Goal: Task Accomplishment & Management: Use online tool/utility

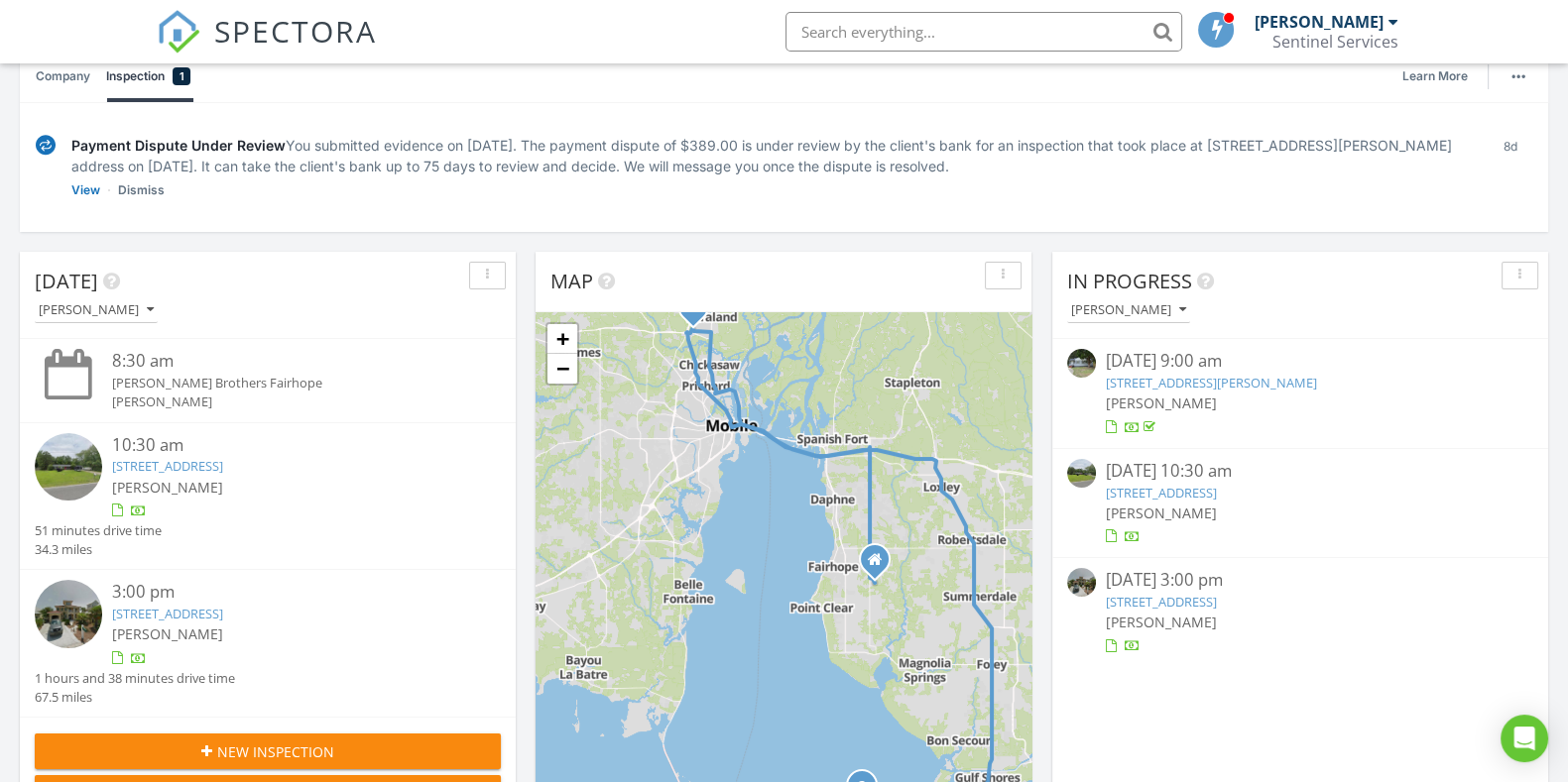
scroll to position [247, 0]
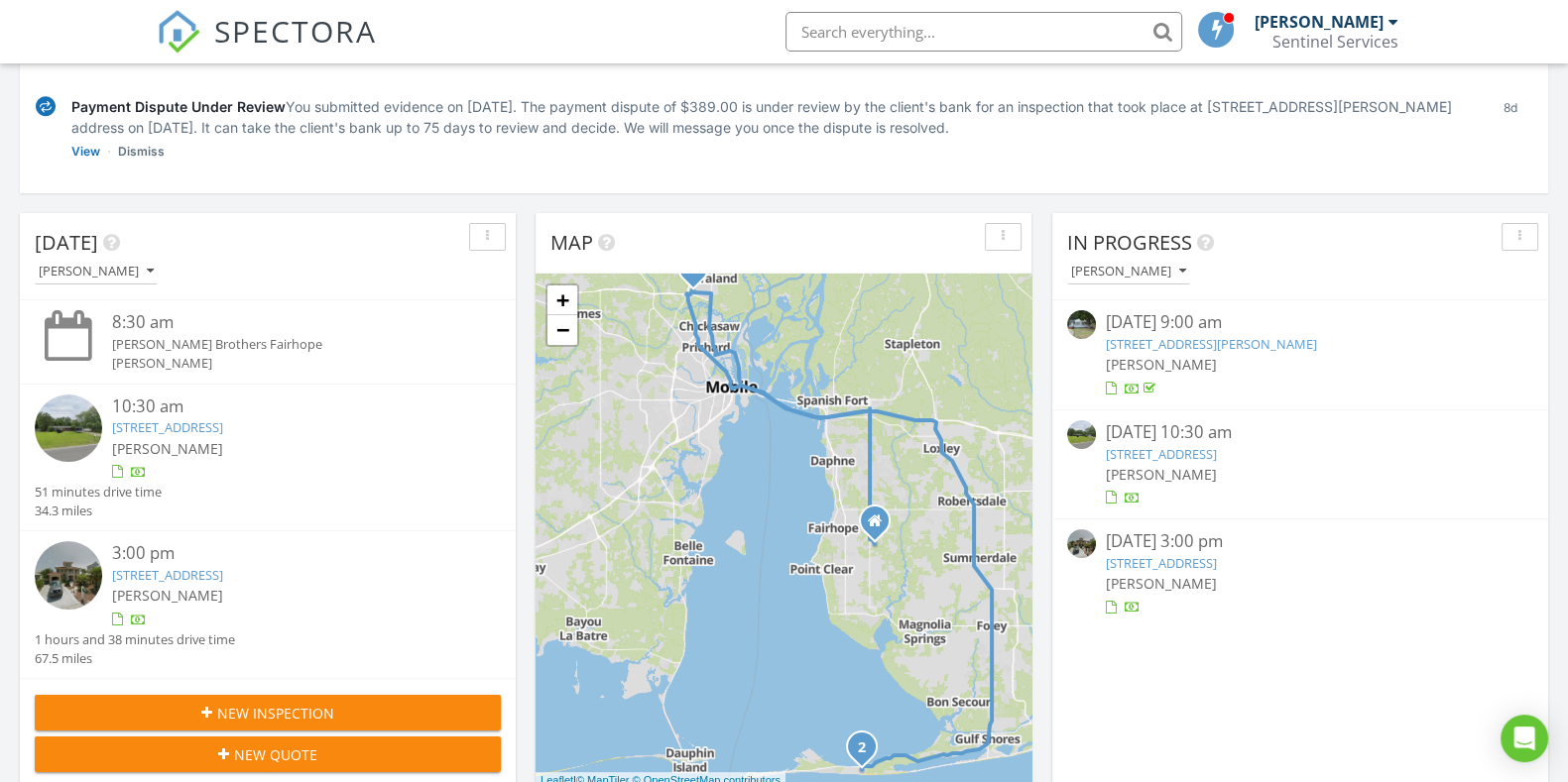
click at [1191, 455] on link "925 Second Ave, Saraland, AL 36571" at bounding box center [1161, 454] width 111 height 18
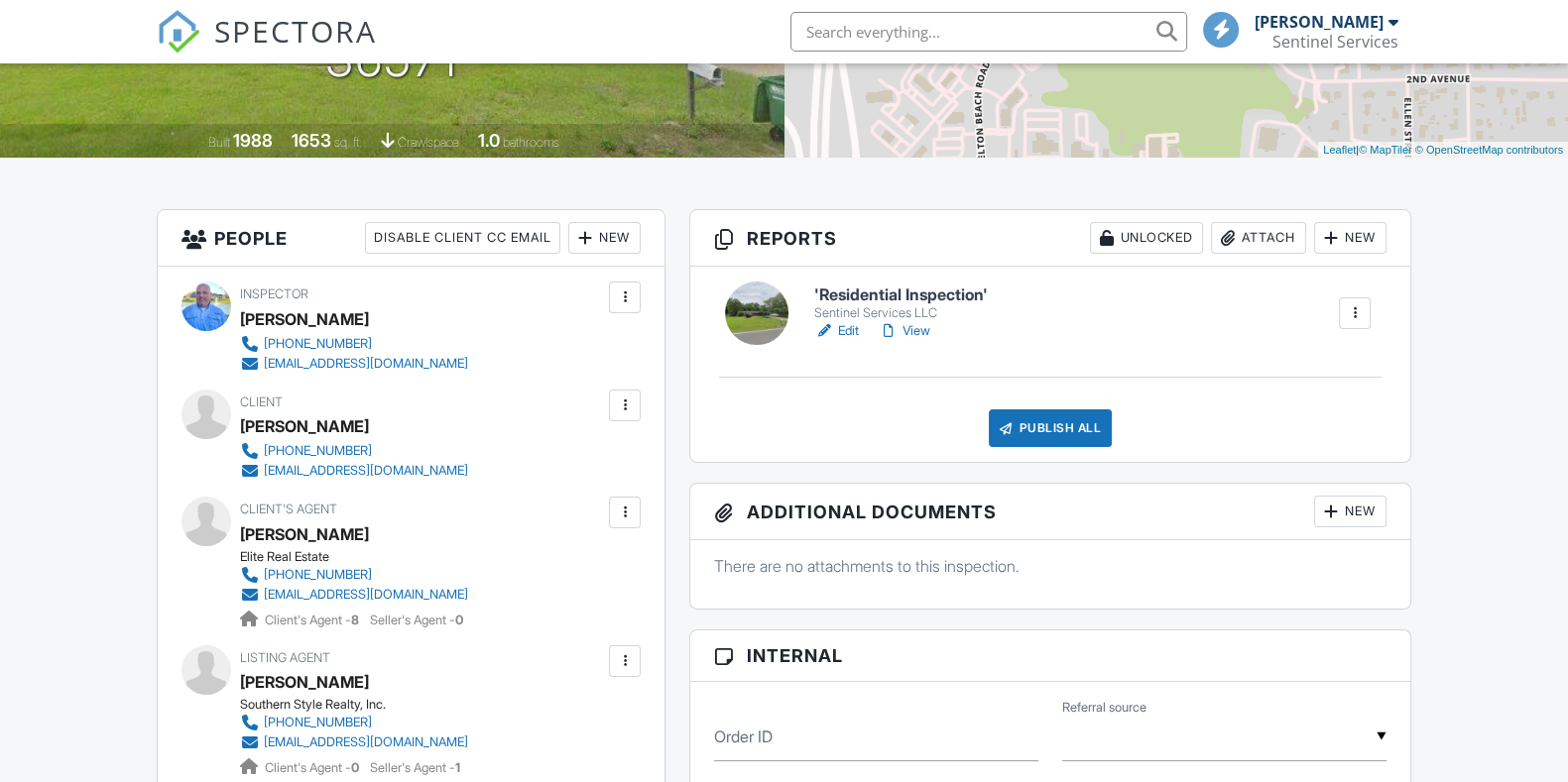
click at [921, 293] on h6 "'Residential Inspection'" at bounding box center [901, 296] width 174 height 18
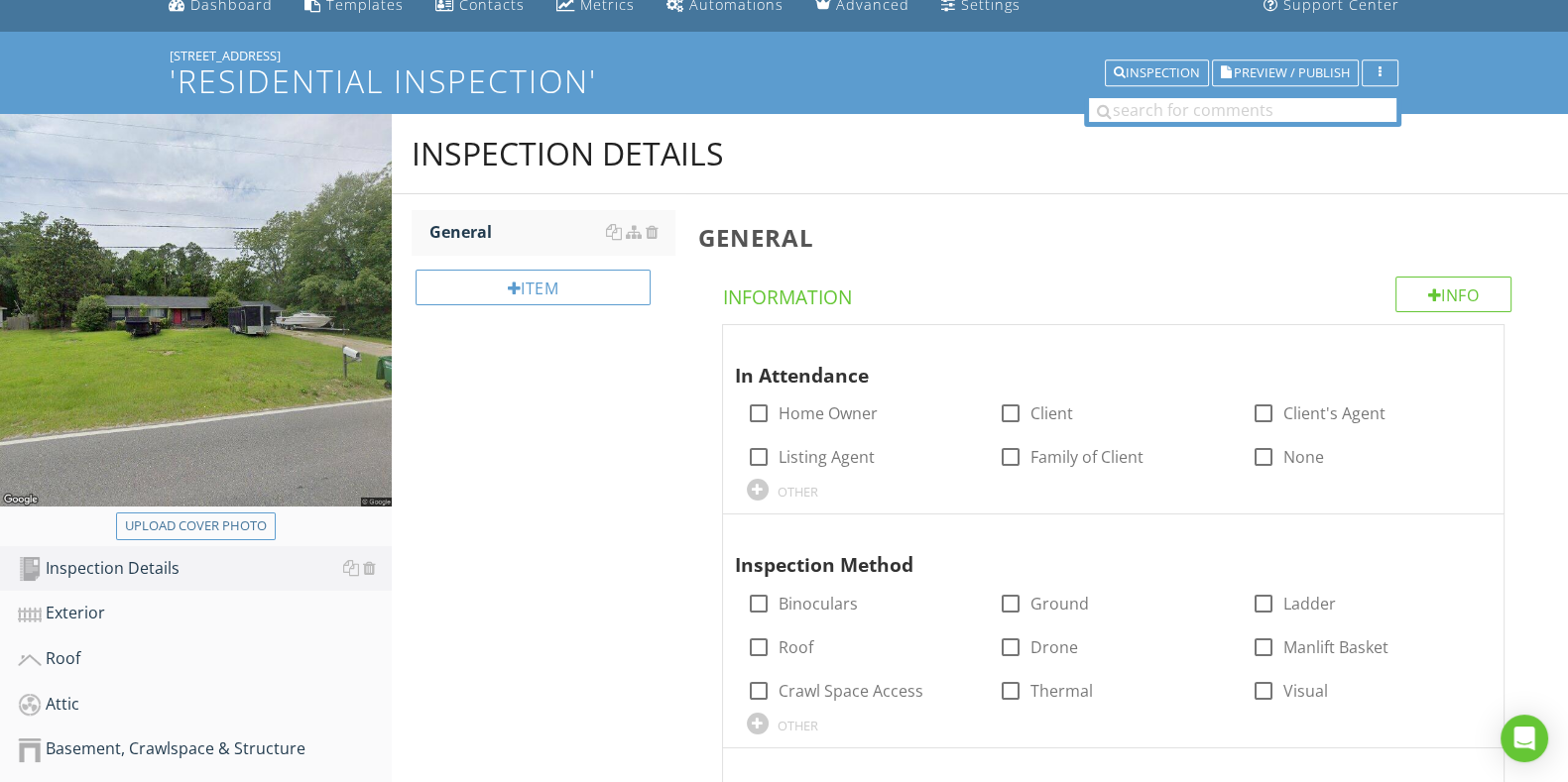
scroll to position [123, 0]
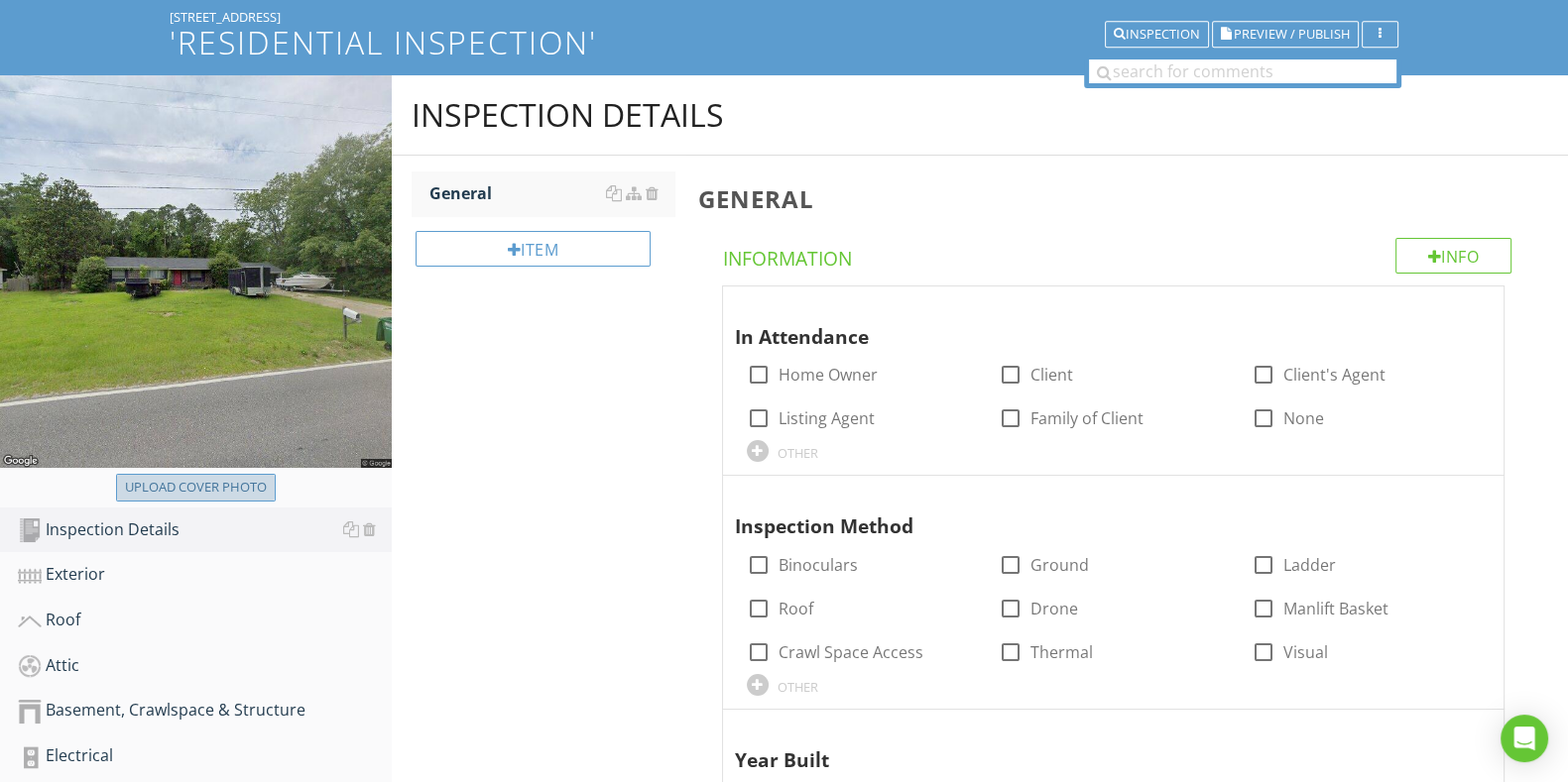
click at [238, 475] on button "Upload cover photo" at bounding box center [196, 488] width 160 height 28
type input "C:\fakepath\IMG_6609.JPG"
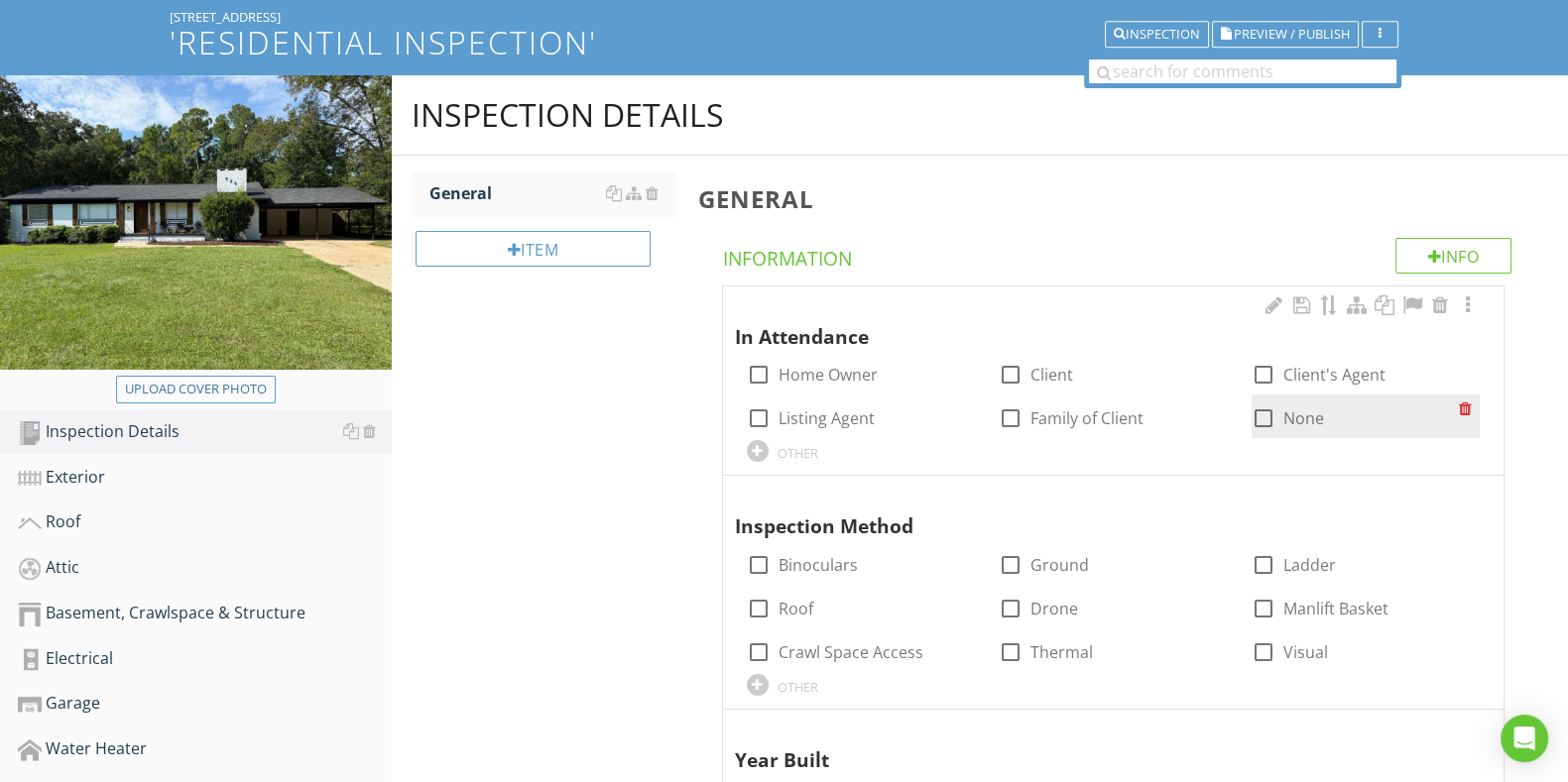
click at [1265, 408] on div at bounding box center [1263, 418] width 34 height 34
checkbox input "true"
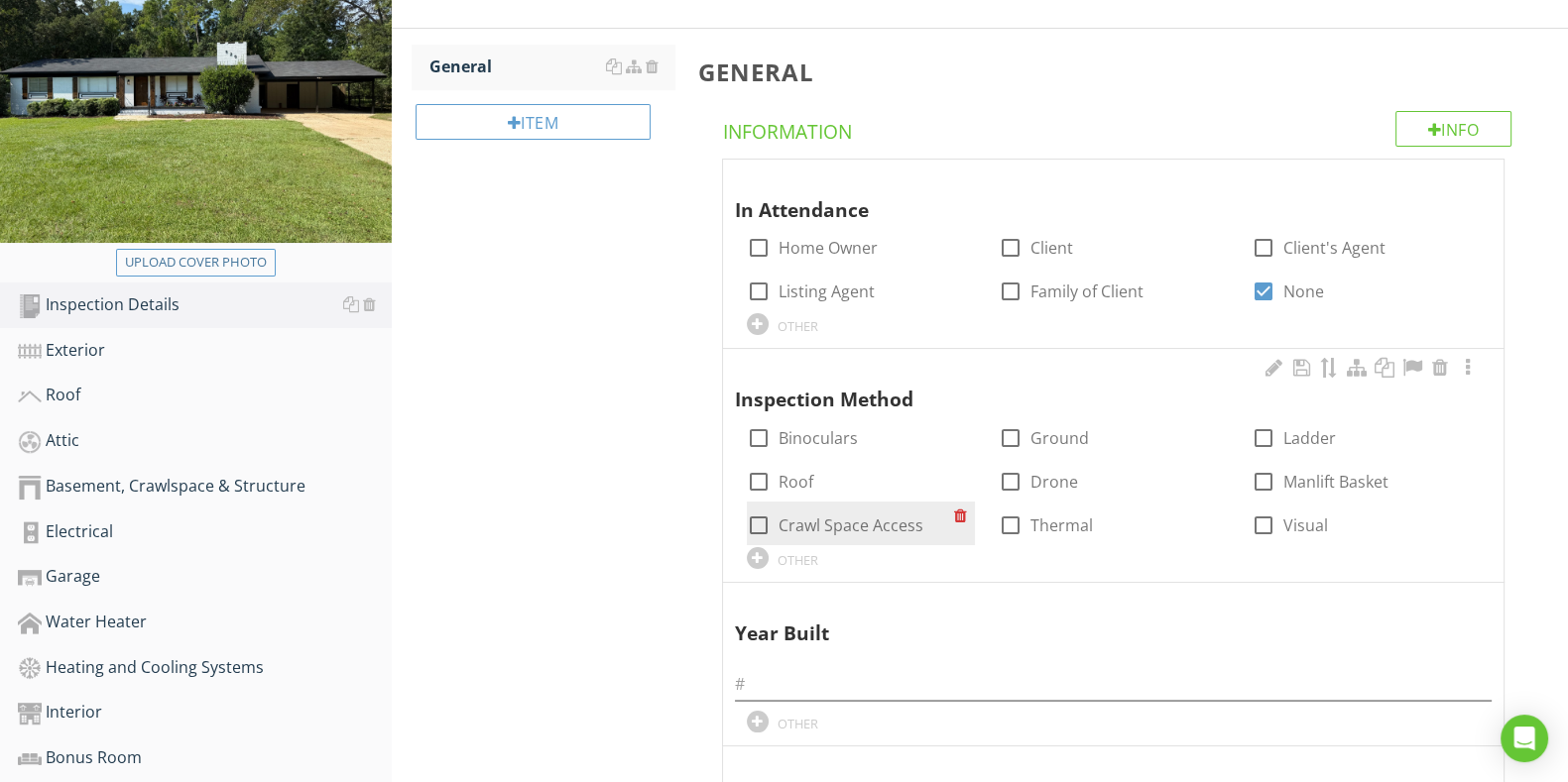
scroll to position [372, 0]
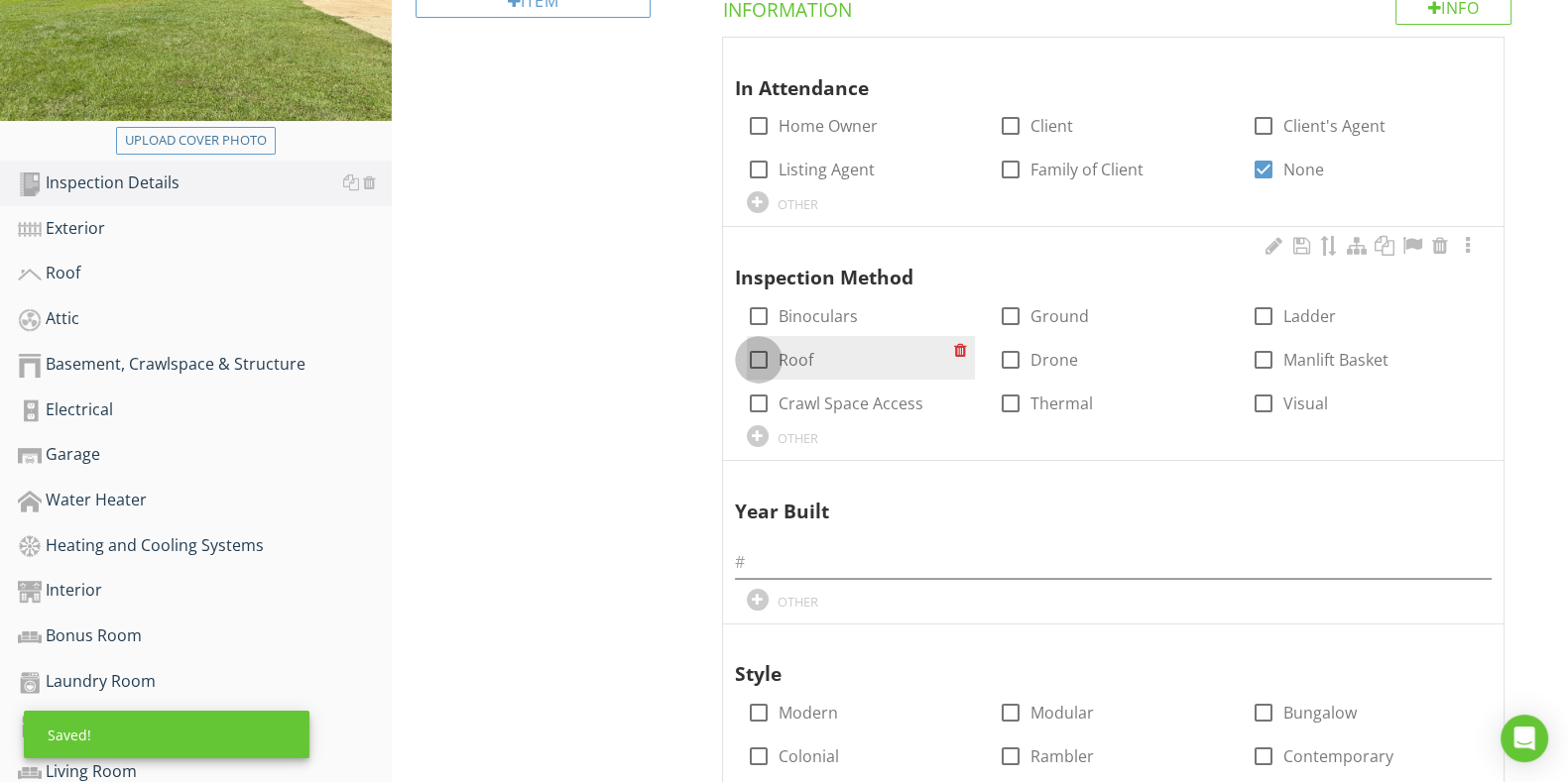
click at [749, 364] on div at bounding box center [759, 361] width 34 height 34
checkbox input "true"
click at [749, 401] on div at bounding box center [759, 403] width 34 height 34
checkbox input "true"
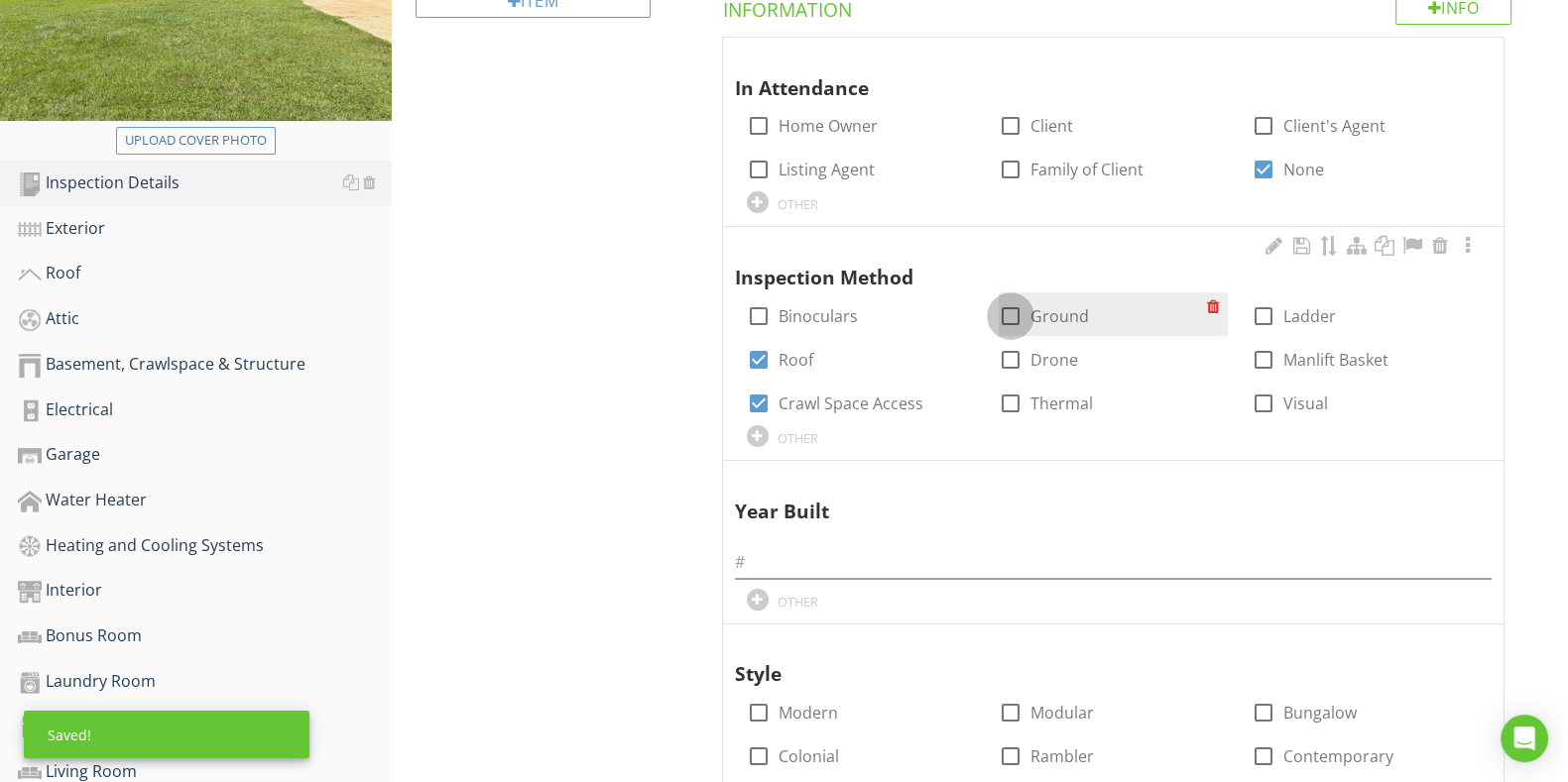
click at [997, 317] on div at bounding box center [1011, 317] width 34 height 34
checkbox input "true"
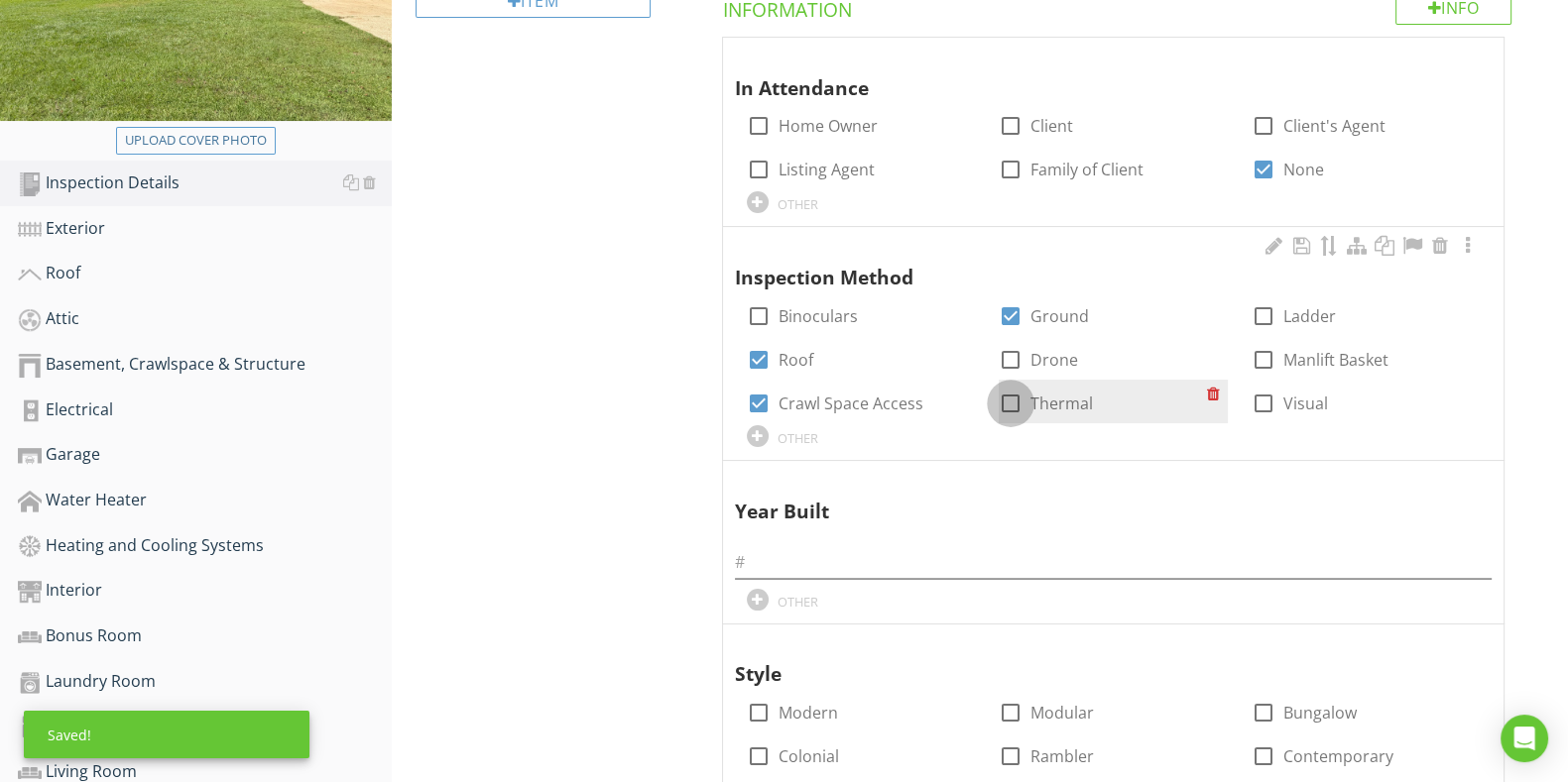
click at [1020, 396] on div at bounding box center [1011, 403] width 34 height 34
checkbox input "true"
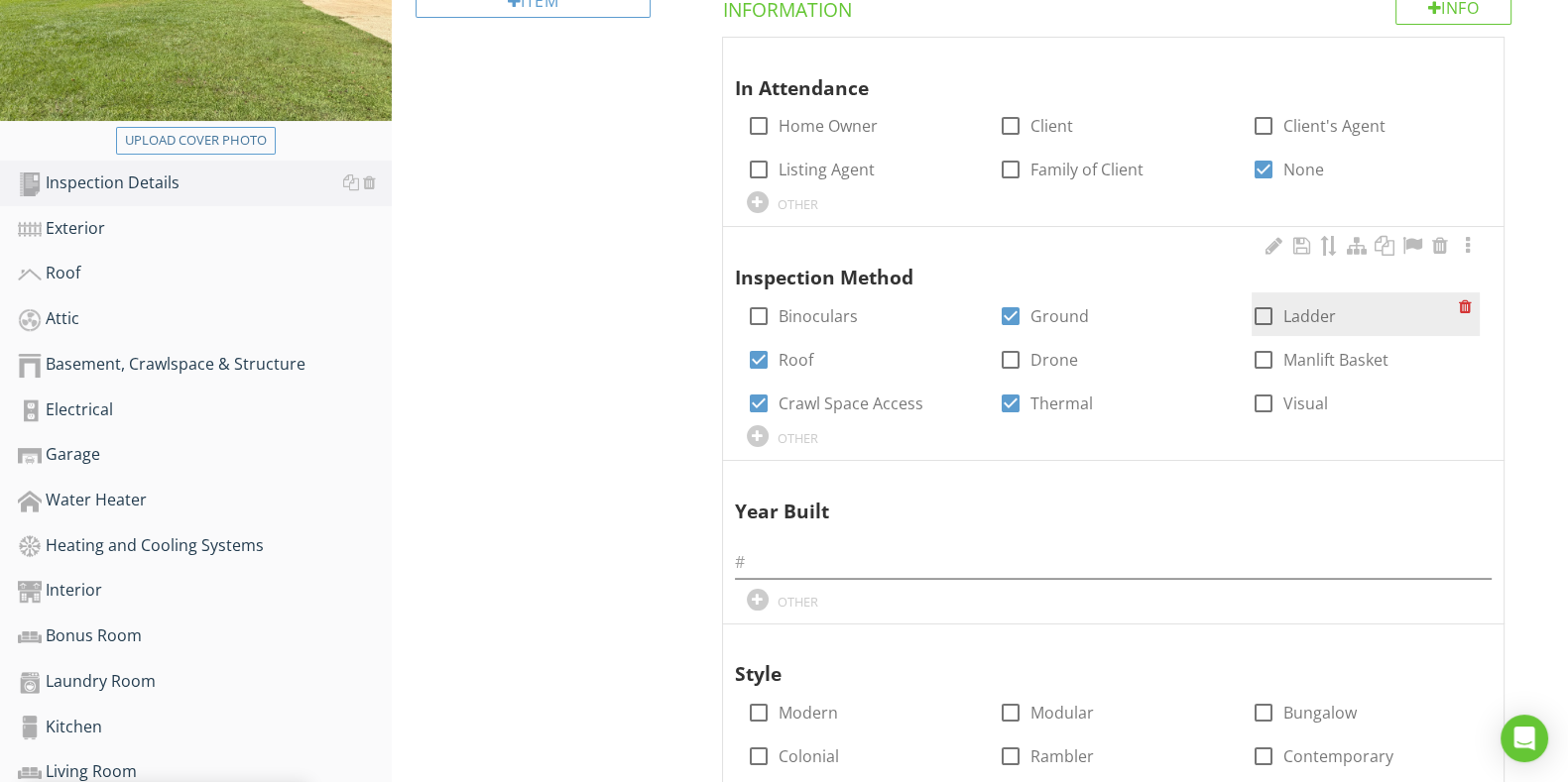
click at [1259, 309] on div at bounding box center [1263, 317] width 34 height 34
checkbox input "true"
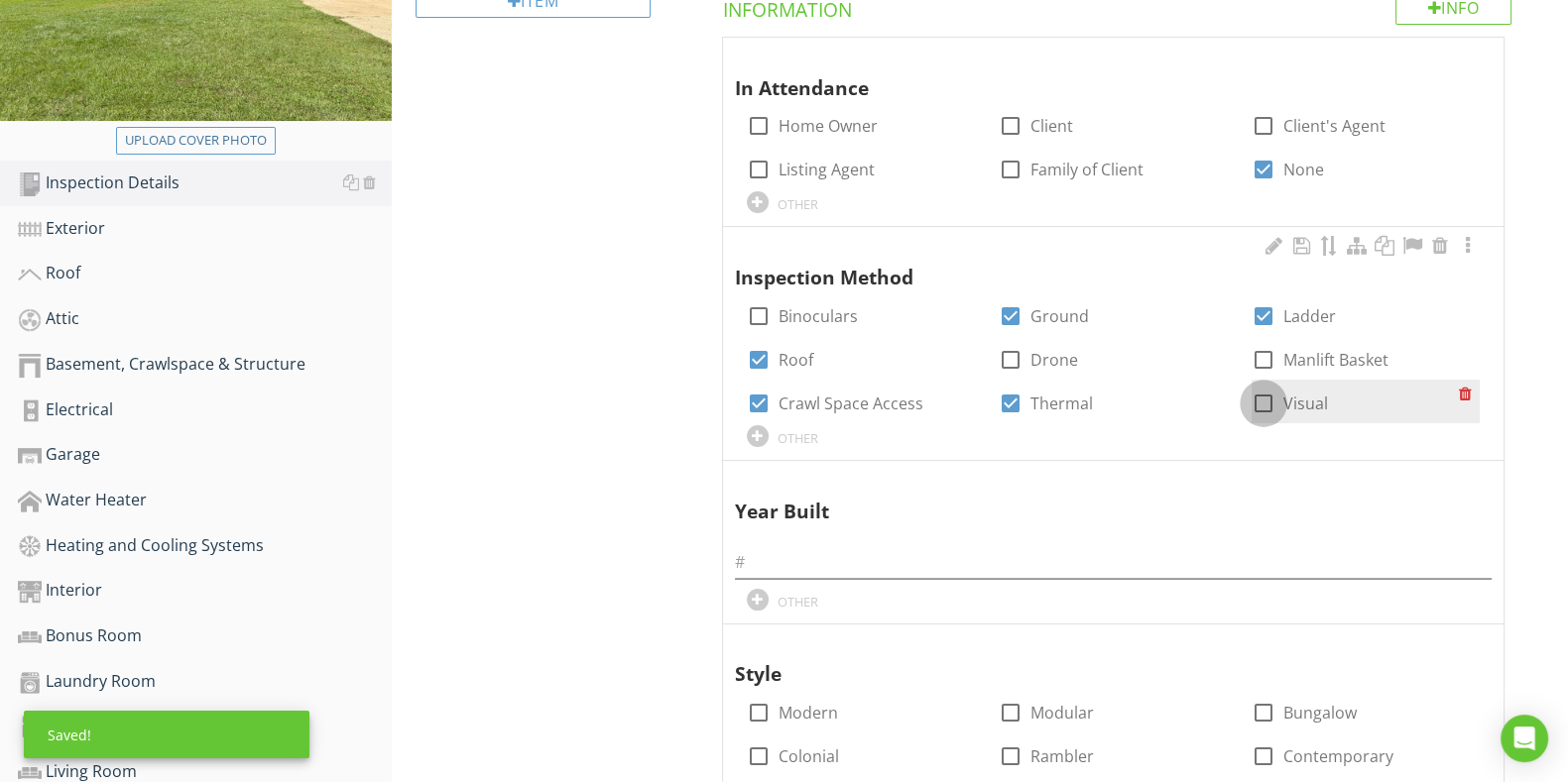
click at [1257, 409] on div at bounding box center [1263, 403] width 34 height 34
checkbox input "true"
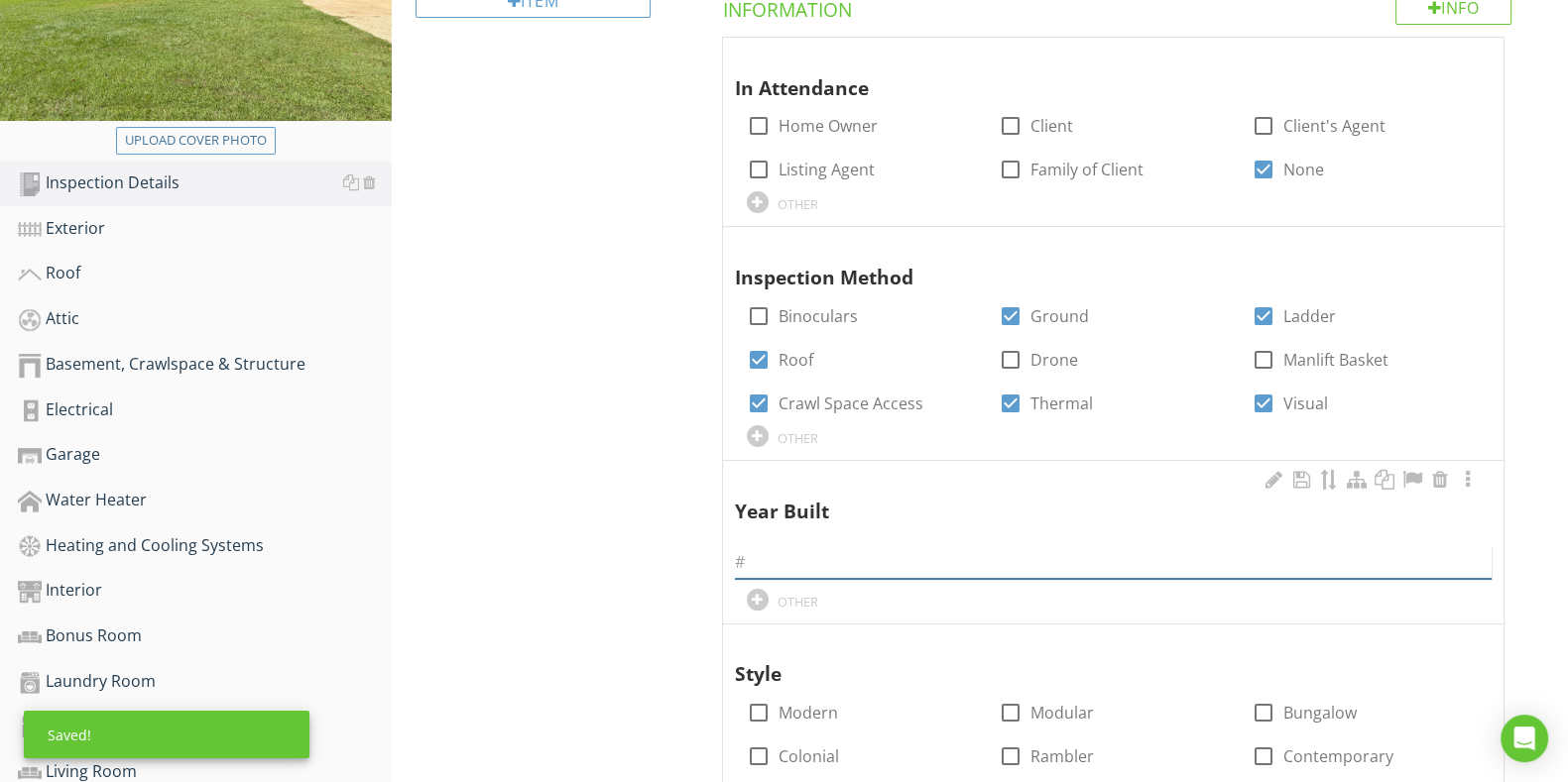
click at [1097, 572] on input "text" at bounding box center [1113, 562] width 756 height 33
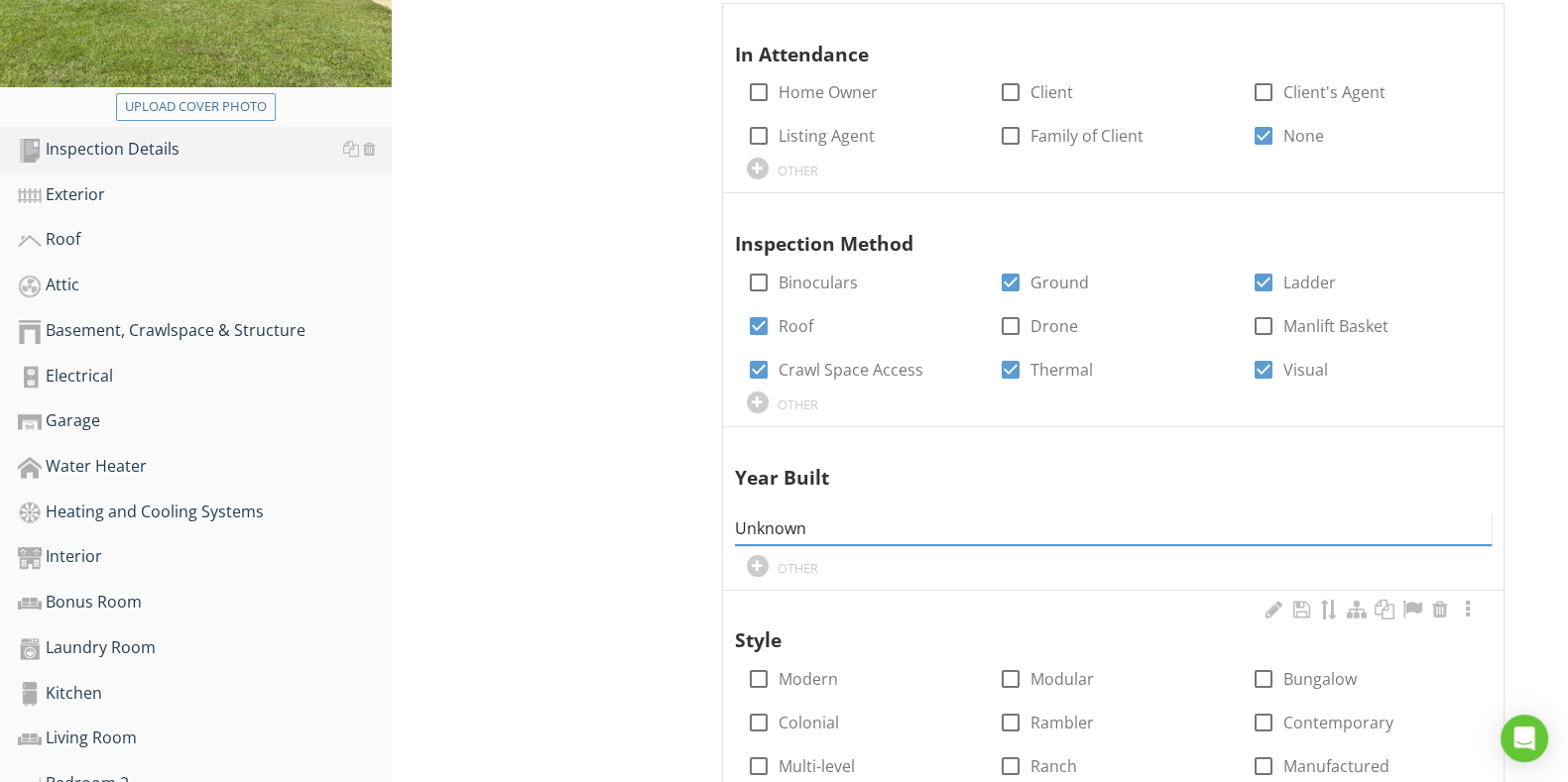
scroll to position [619, 0]
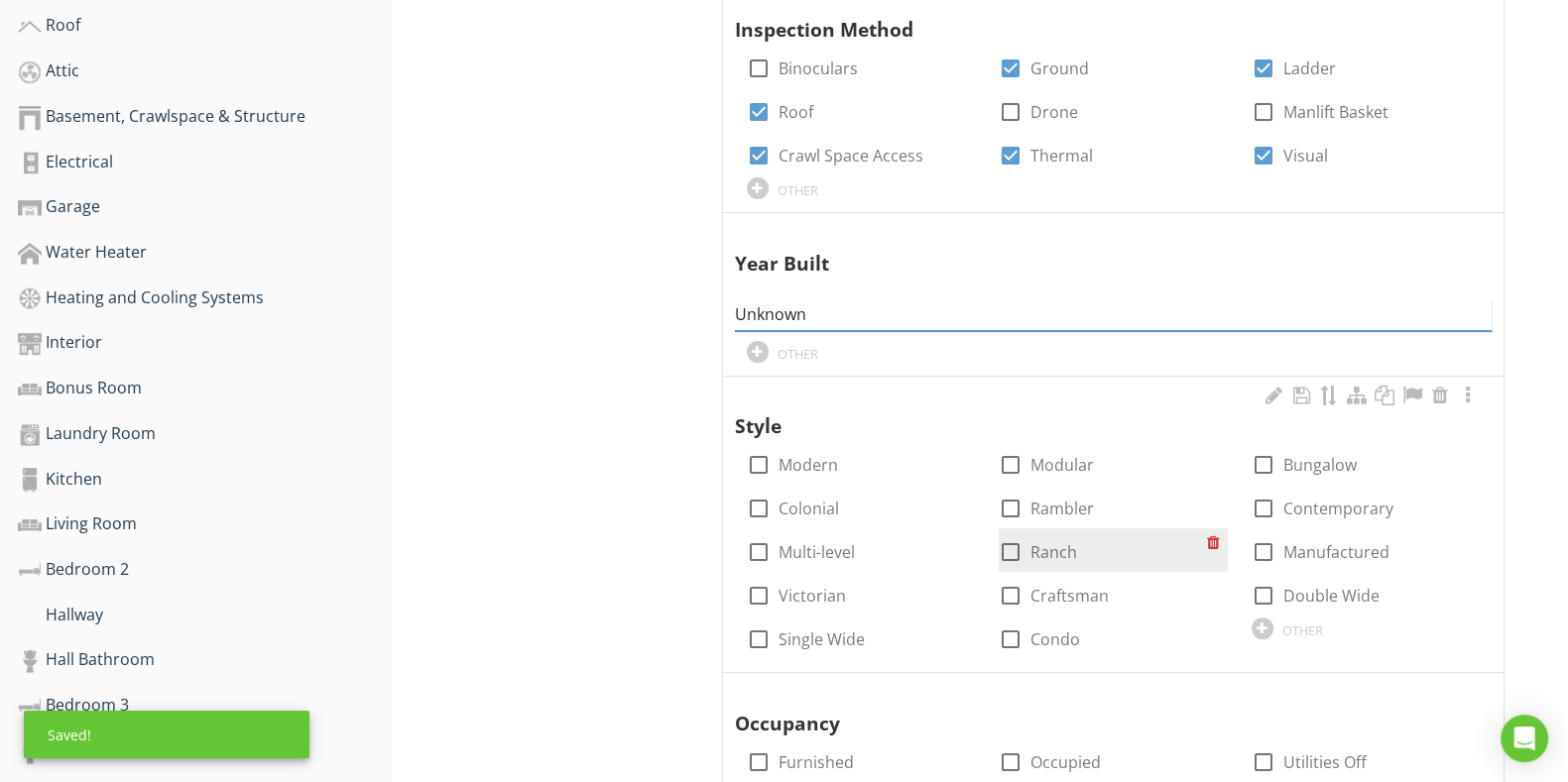
type input "Unknown"
click at [1018, 551] on div at bounding box center [1011, 552] width 34 height 34
checkbox input "true"
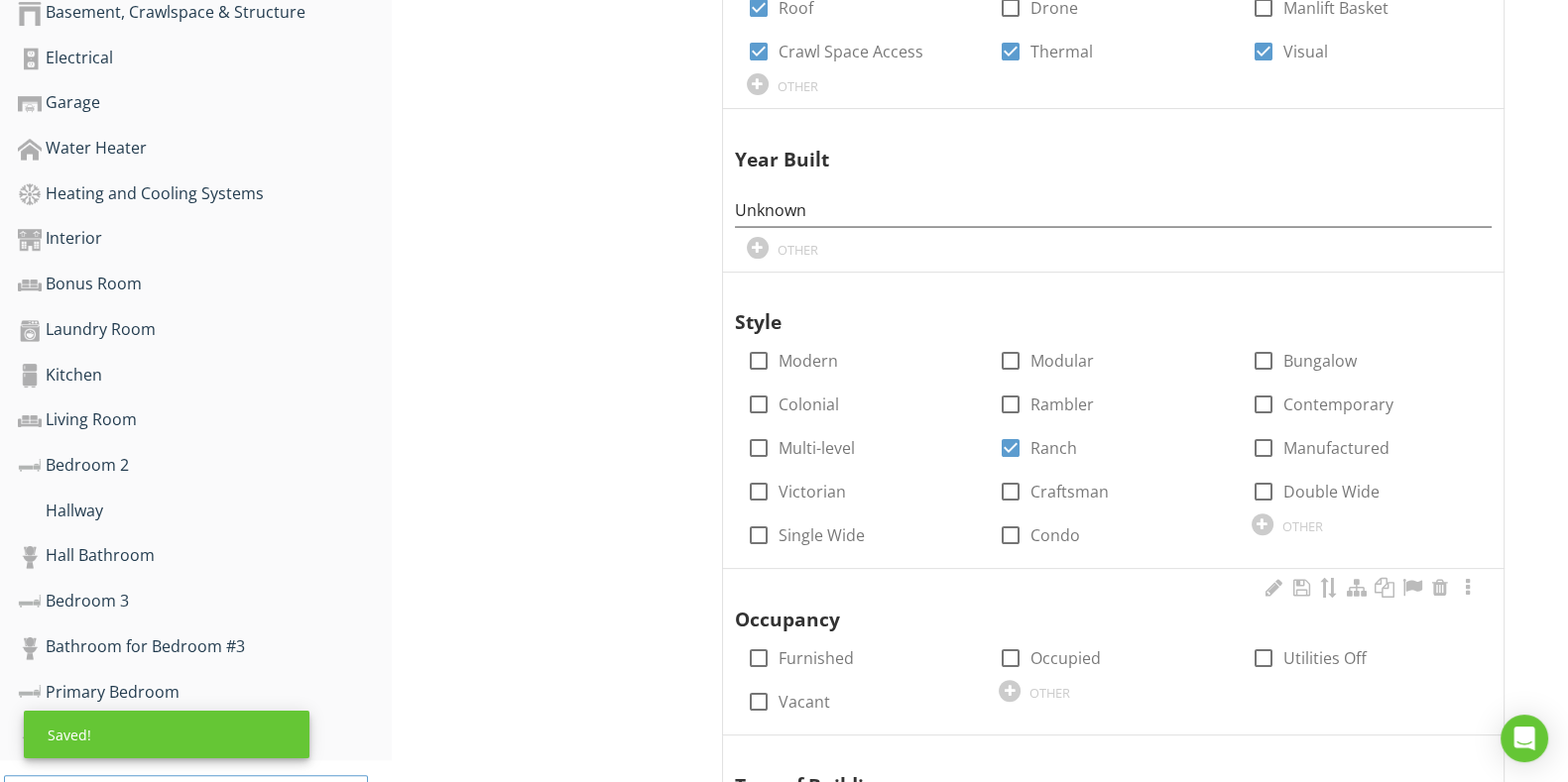
scroll to position [867, 0]
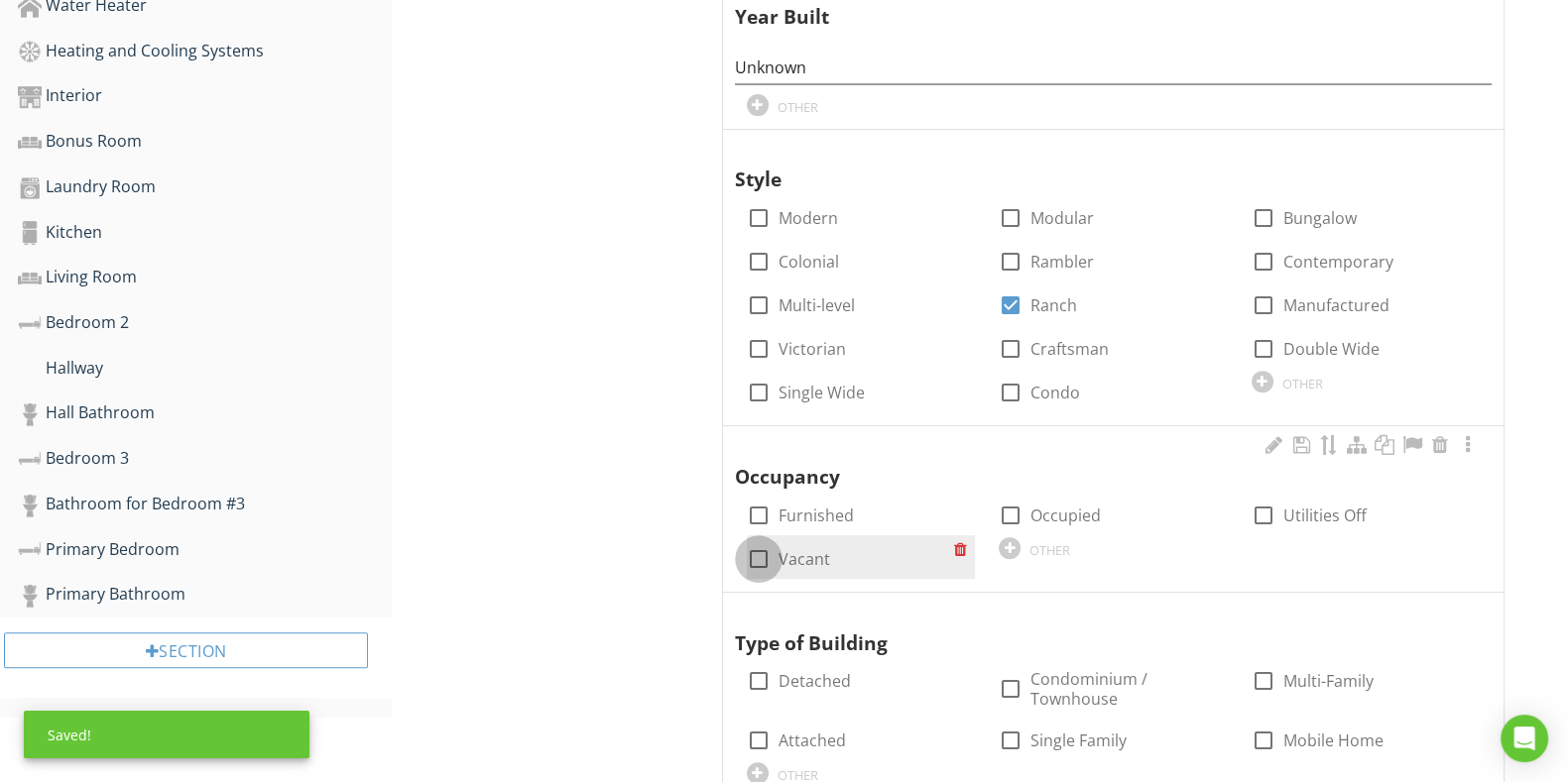
click at [742, 557] on div at bounding box center [759, 559] width 34 height 34
checkbox input "true"
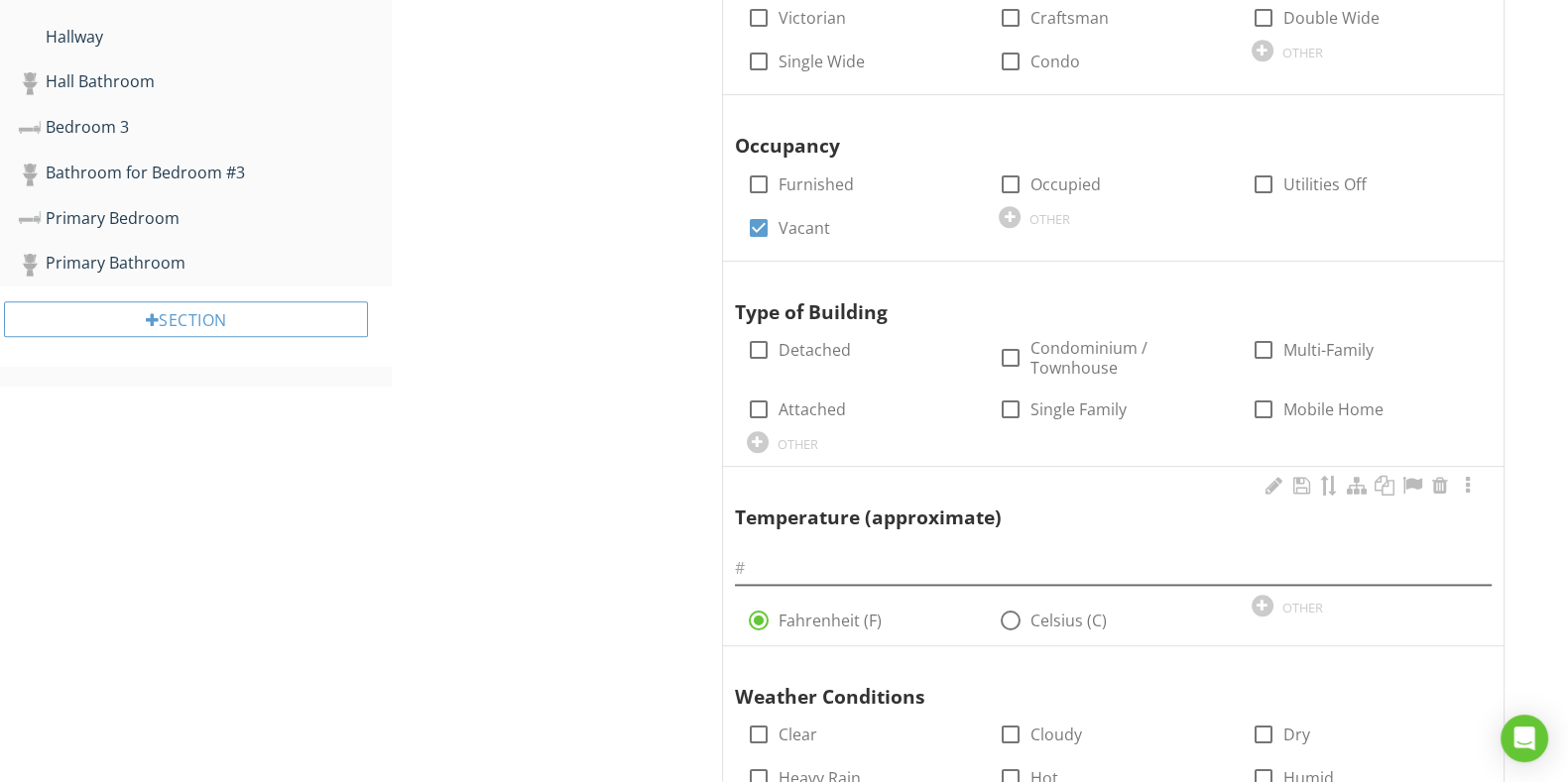
scroll to position [1239, 0]
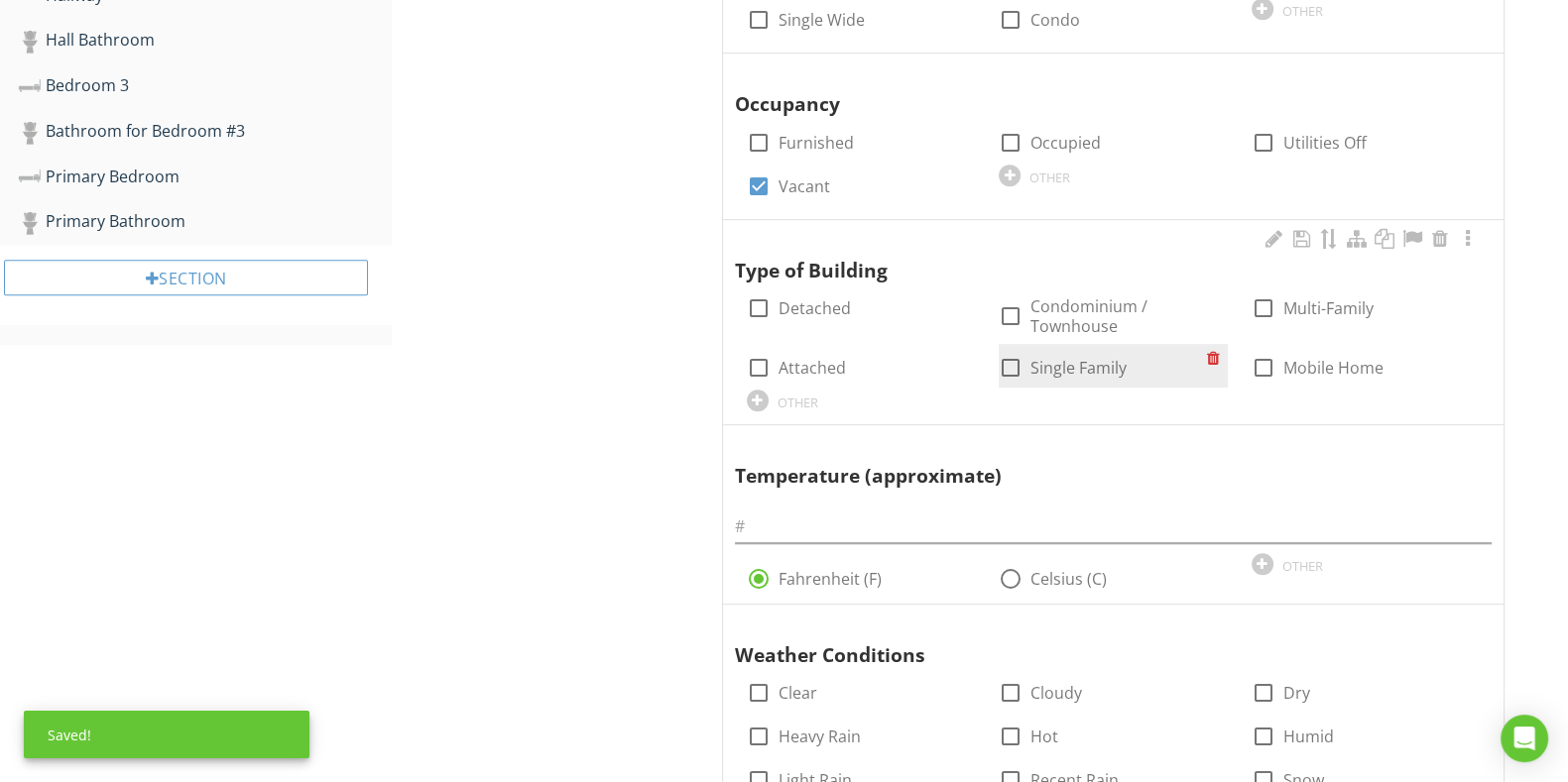
click at [1010, 365] on div at bounding box center [1011, 368] width 34 height 34
checkbox input "true"
click at [1024, 507] on div at bounding box center [1113, 520] width 756 height 45
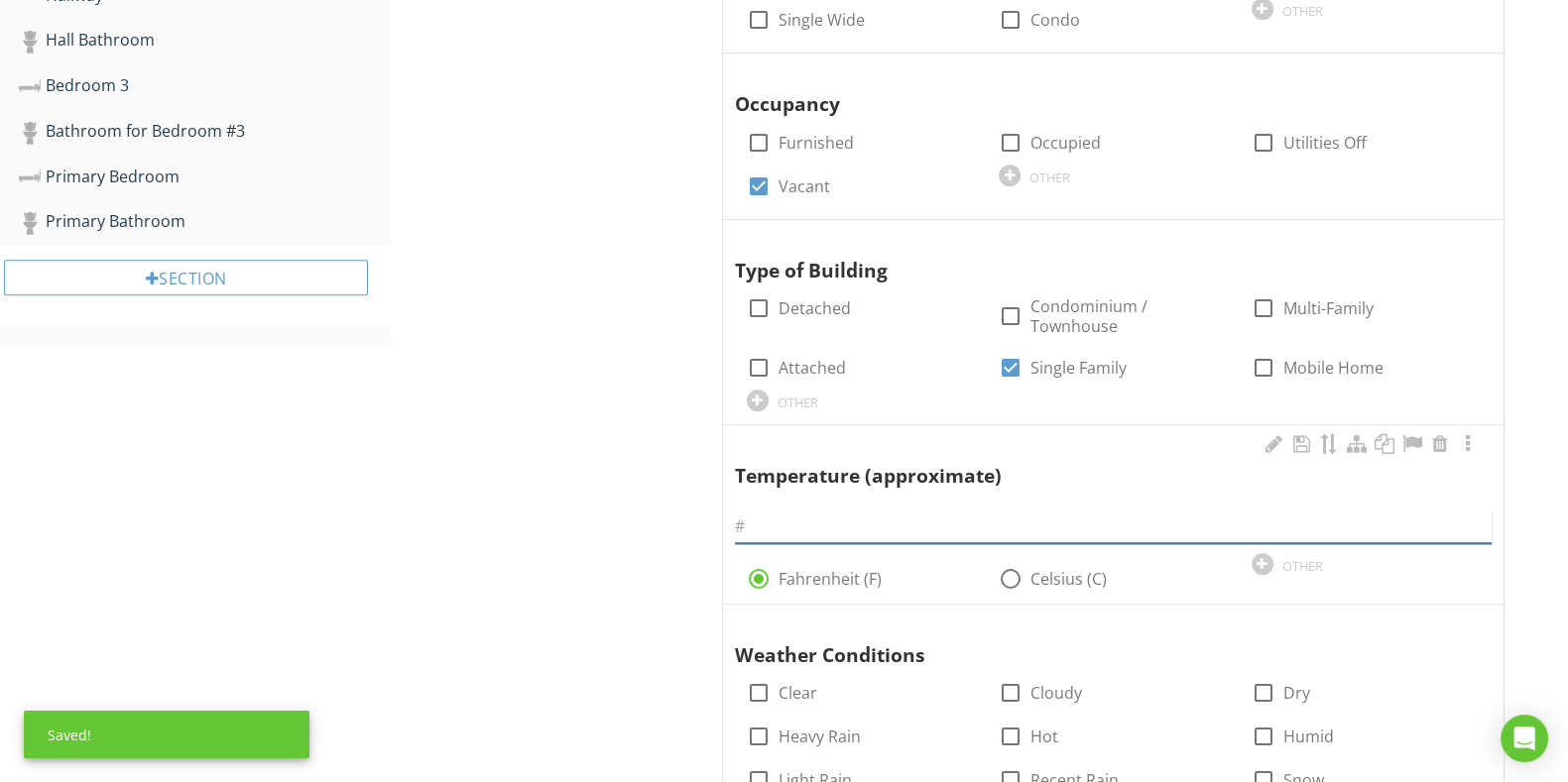
click at [1024, 529] on input "text" at bounding box center [1113, 526] width 756 height 33
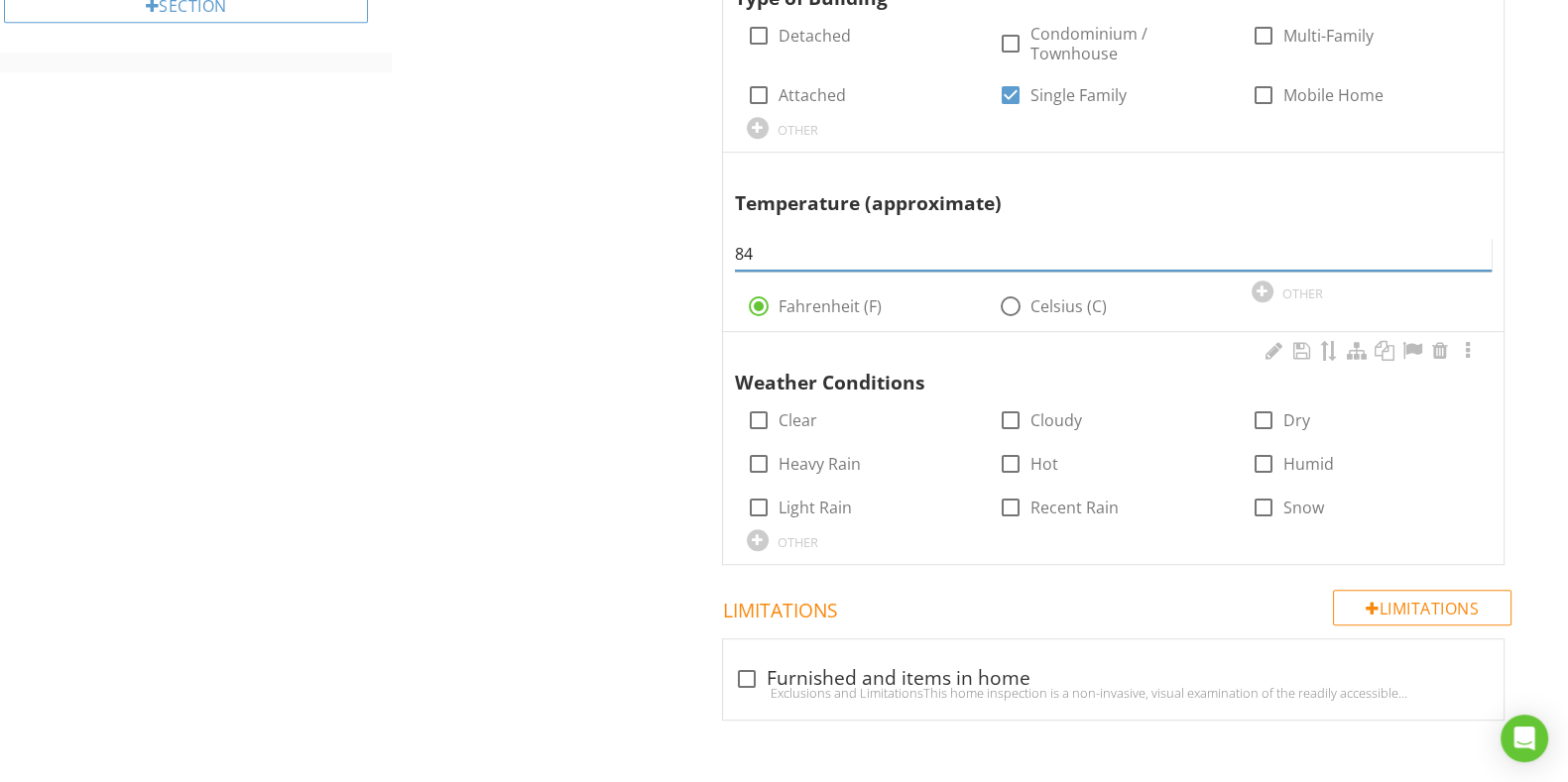
scroll to position [1513, 0]
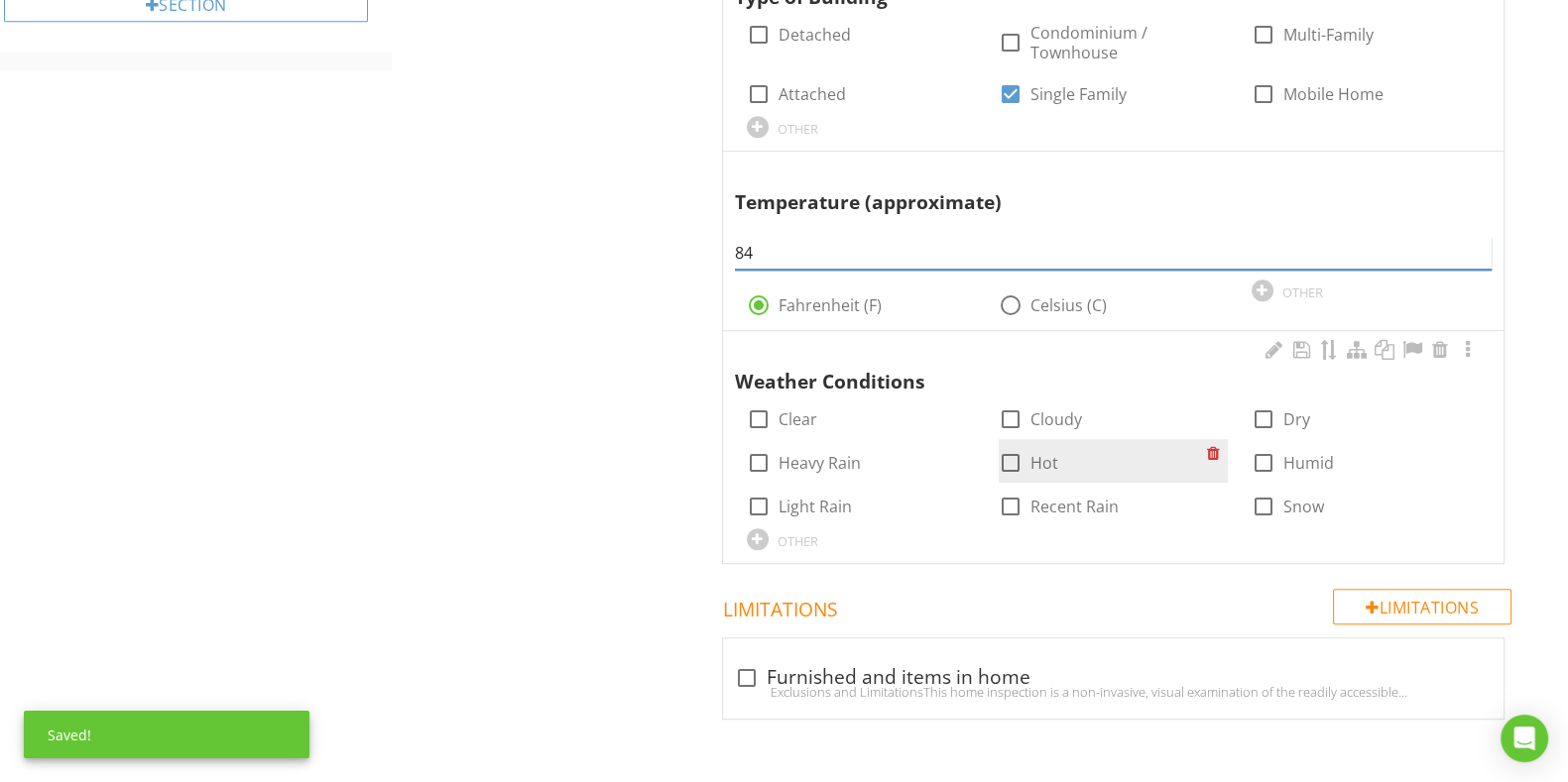
type input "84"
click at [1019, 458] on div at bounding box center [1011, 463] width 34 height 34
checkbox input "true"
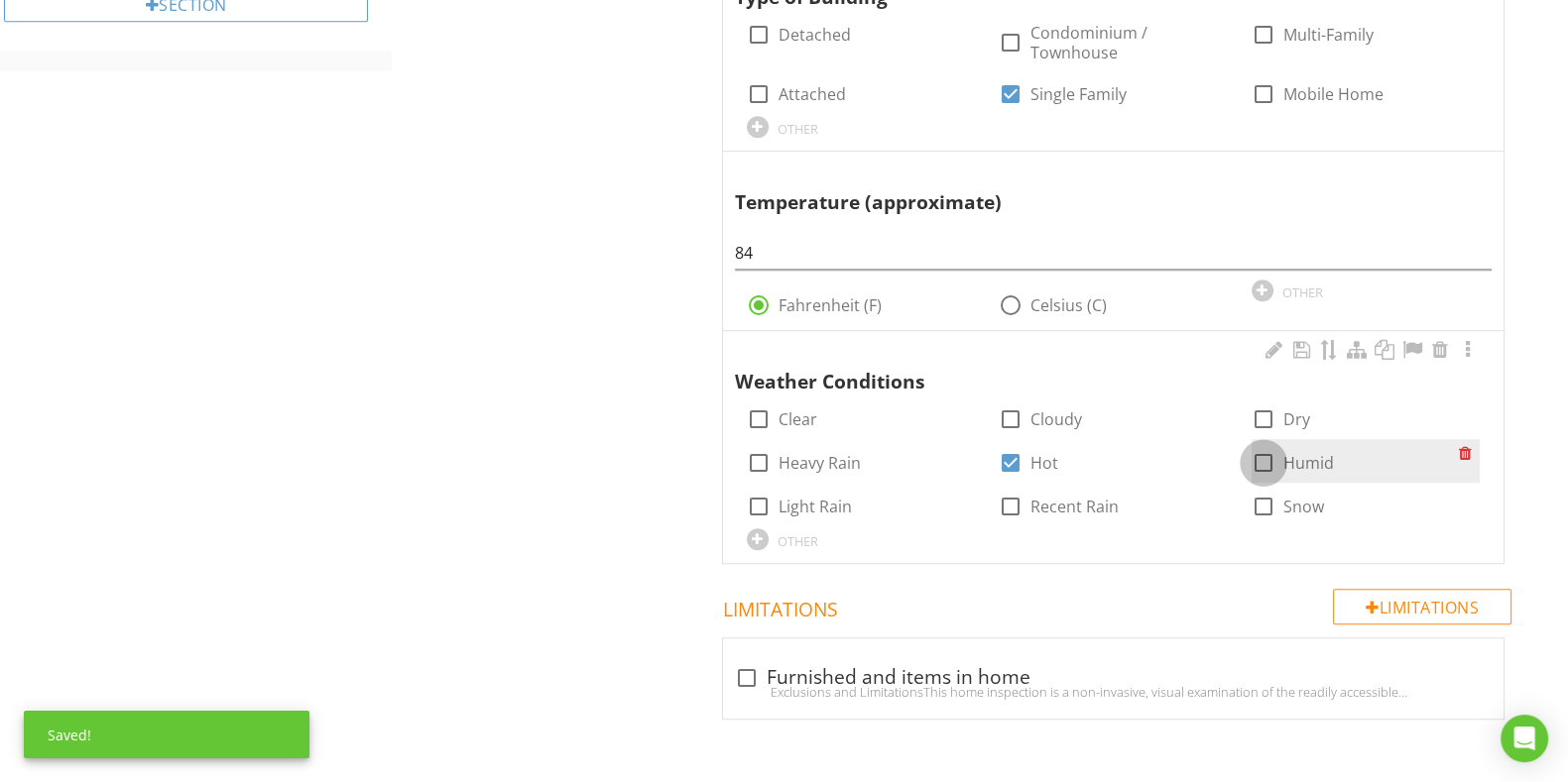
click at [1259, 452] on div at bounding box center [1263, 463] width 34 height 34
checkbox input "true"
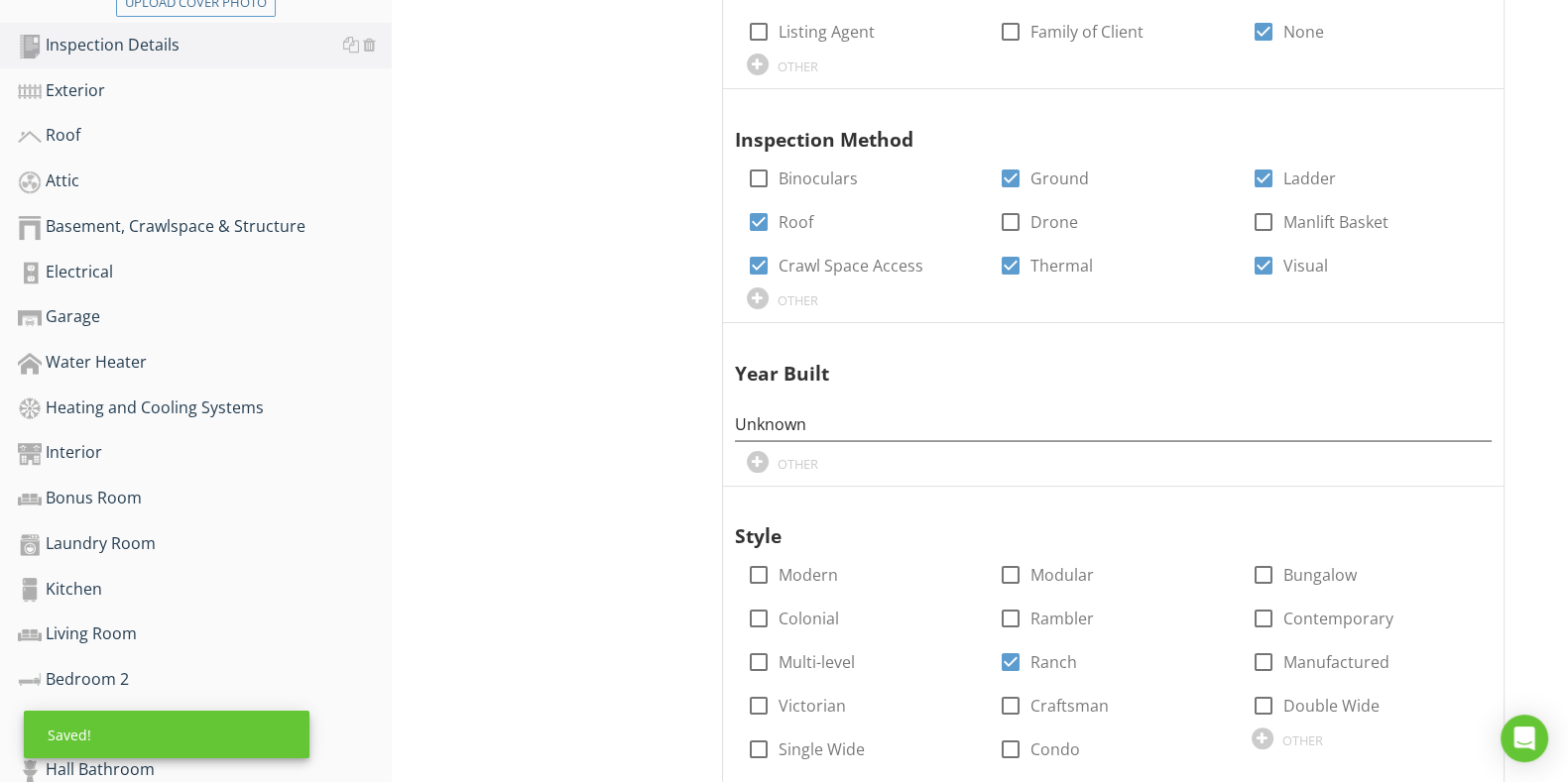
scroll to position [397, 0]
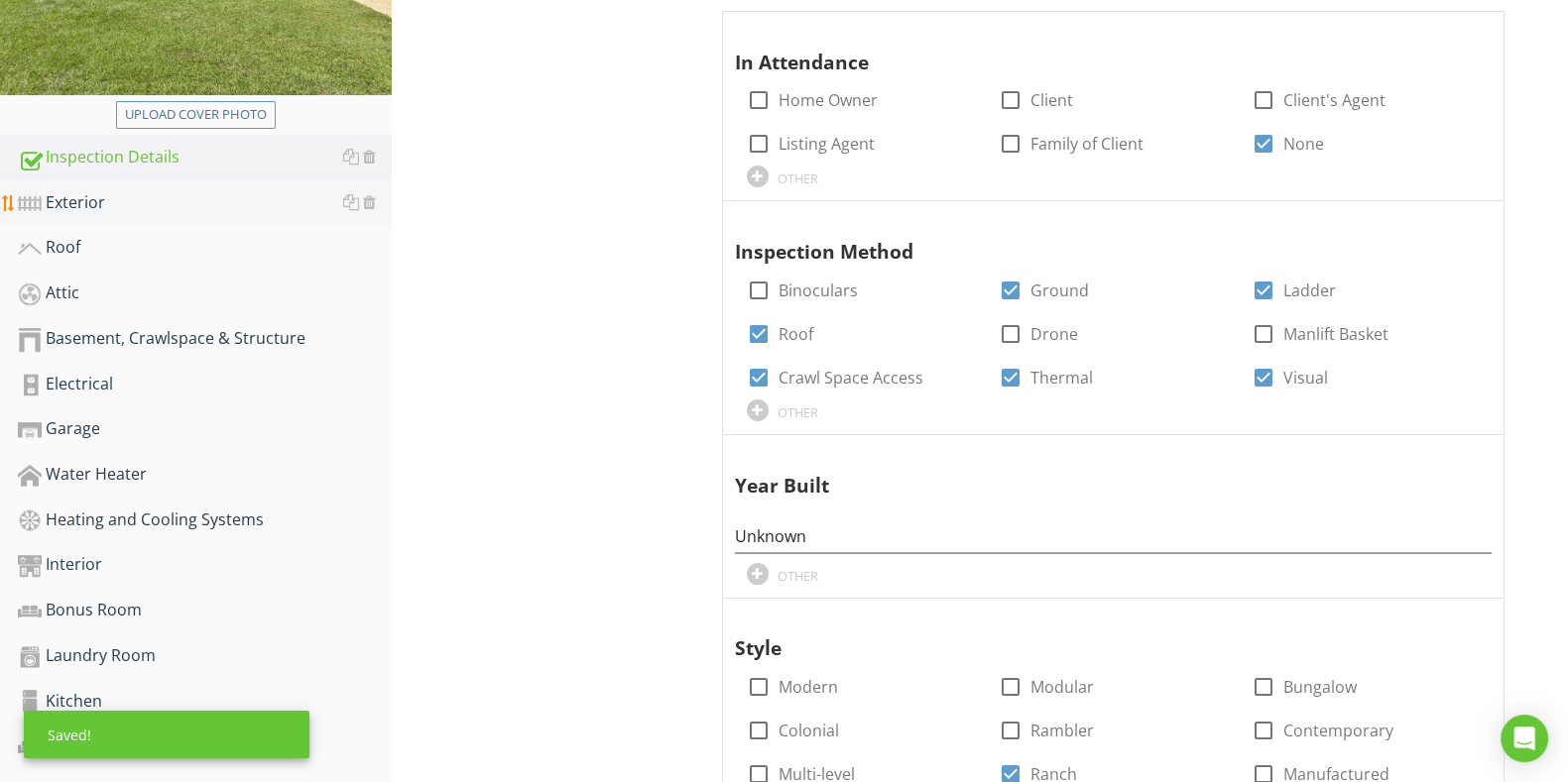
click at [116, 191] on div "Exterior" at bounding box center [205, 204] width 374 height 26
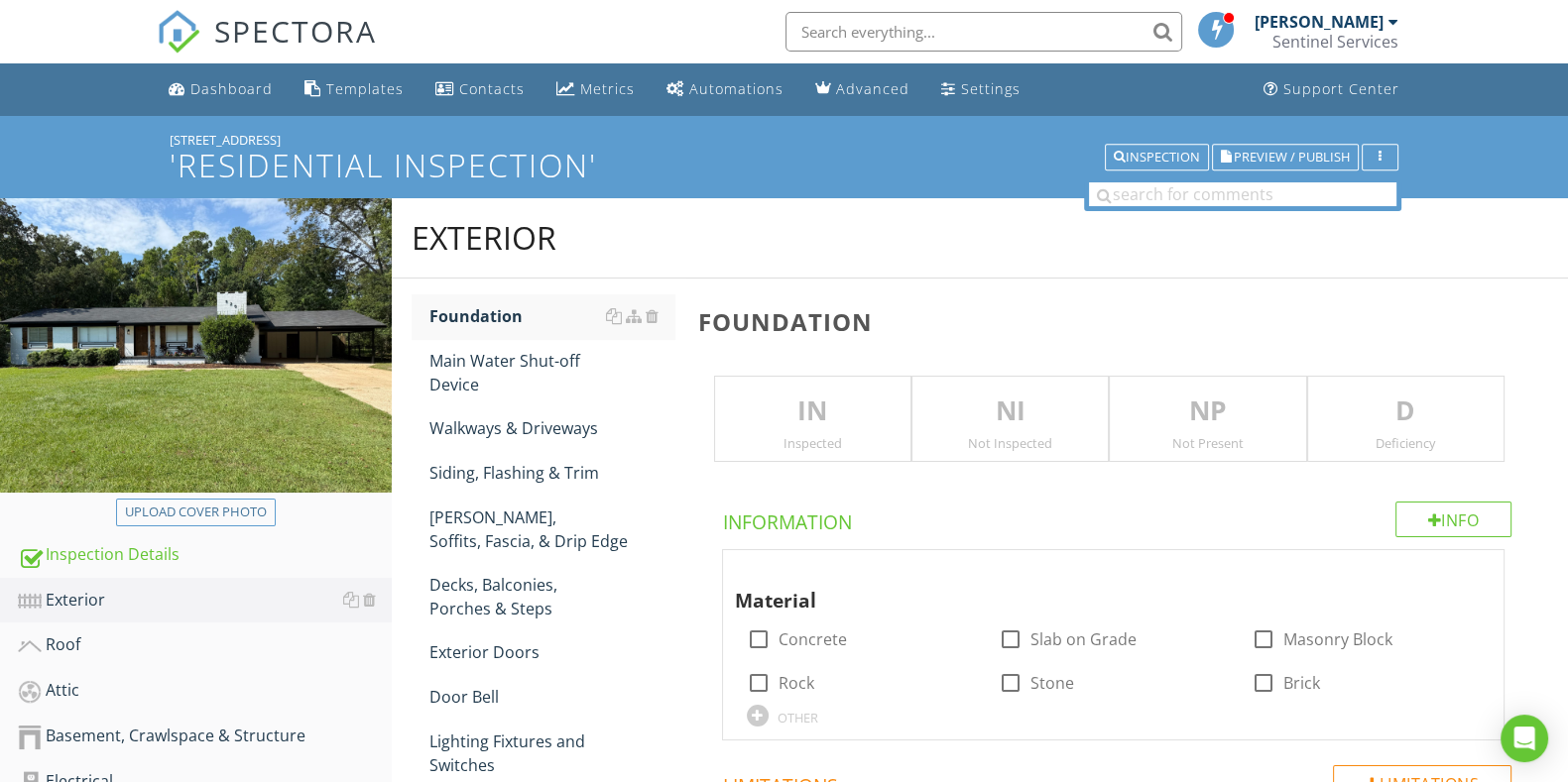
click at [837, 405] on p "IN" at bounding box center [813, 411] width 196 height 40
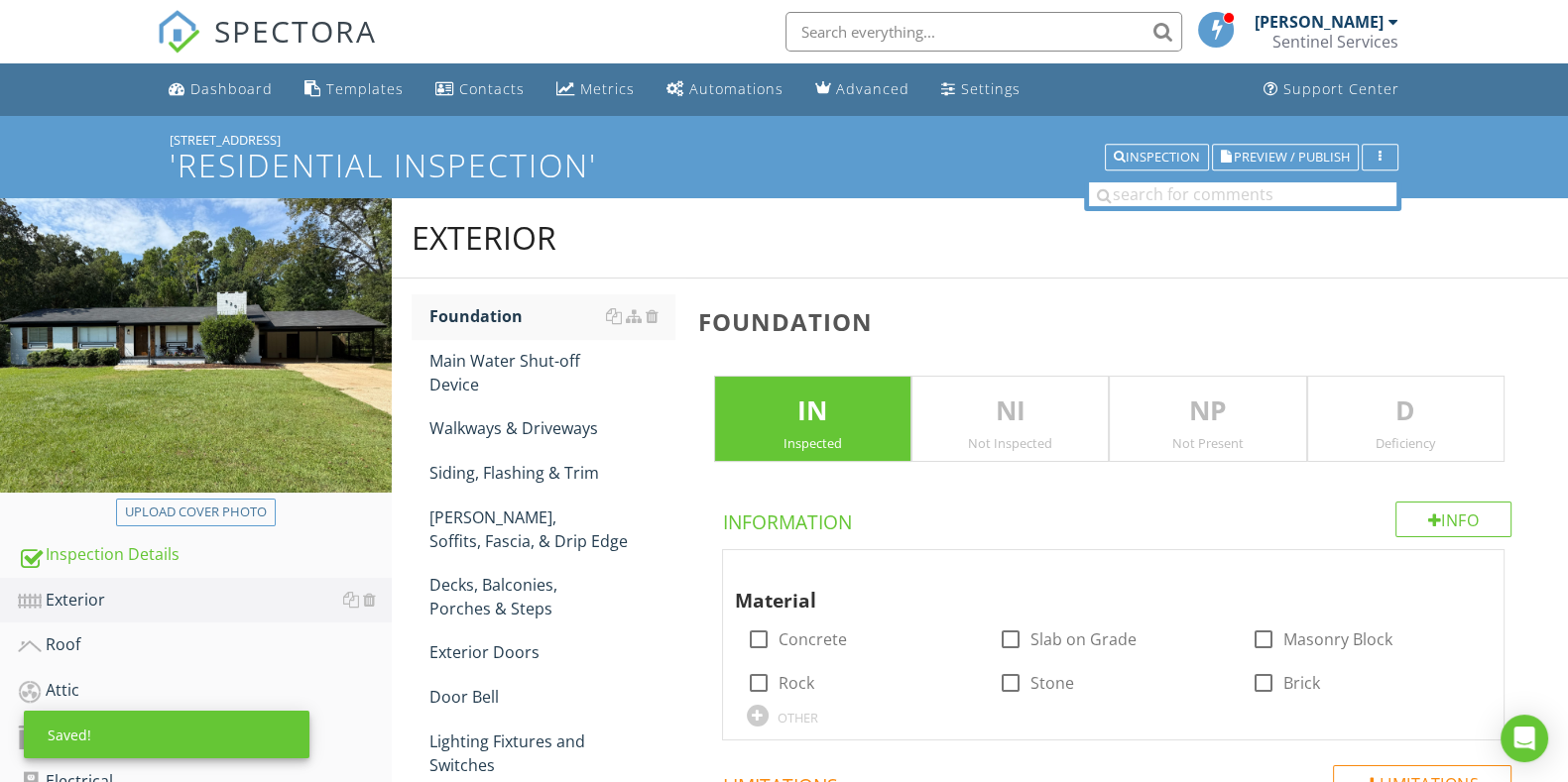
click at [1391, 406] on p "D" at bounding box center [1405, 411] width 196 height 40
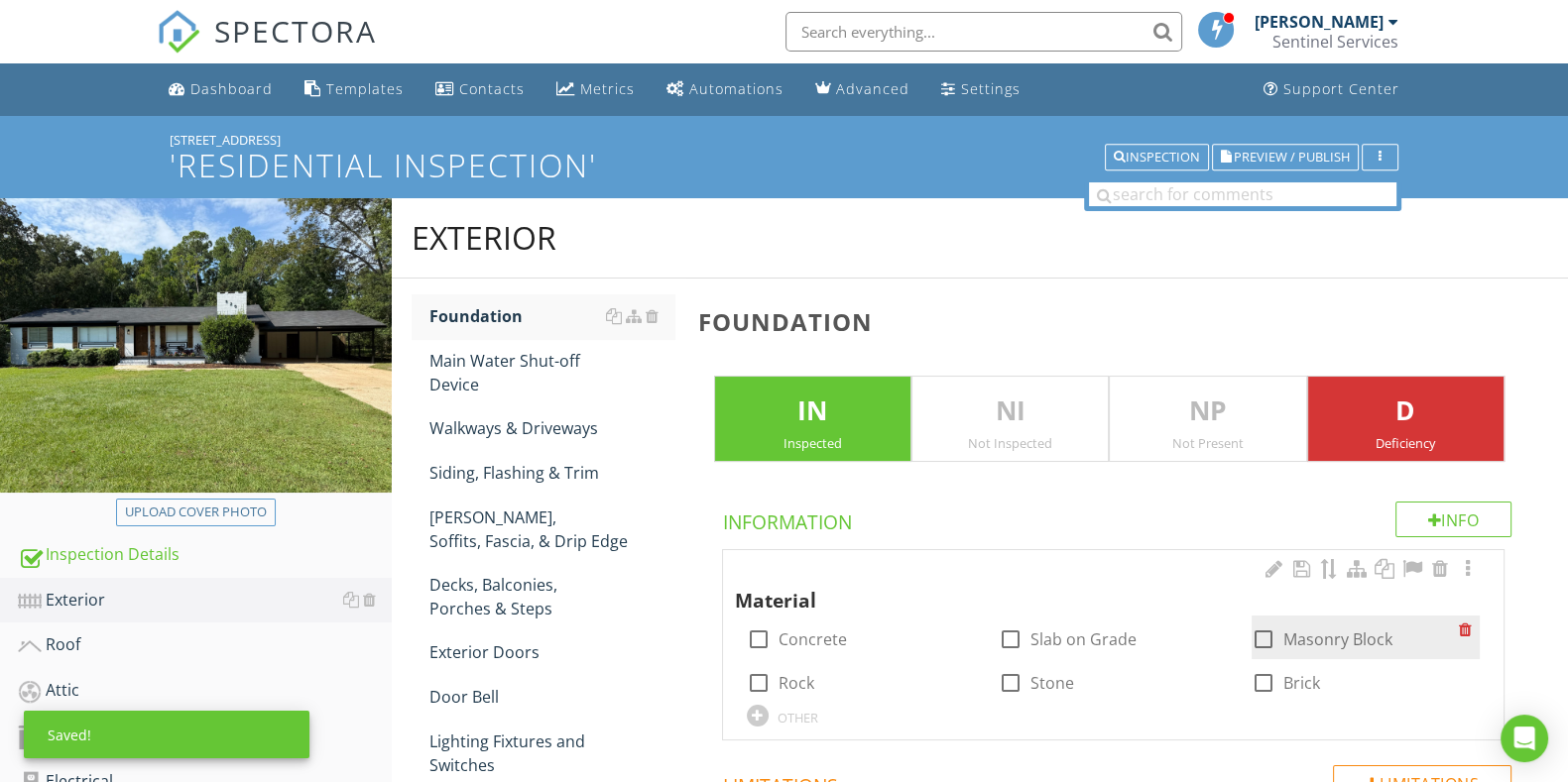
click at [1252, 631] on div at bounding box center [1263, 639] width 34 height 34
checkbox input "true"
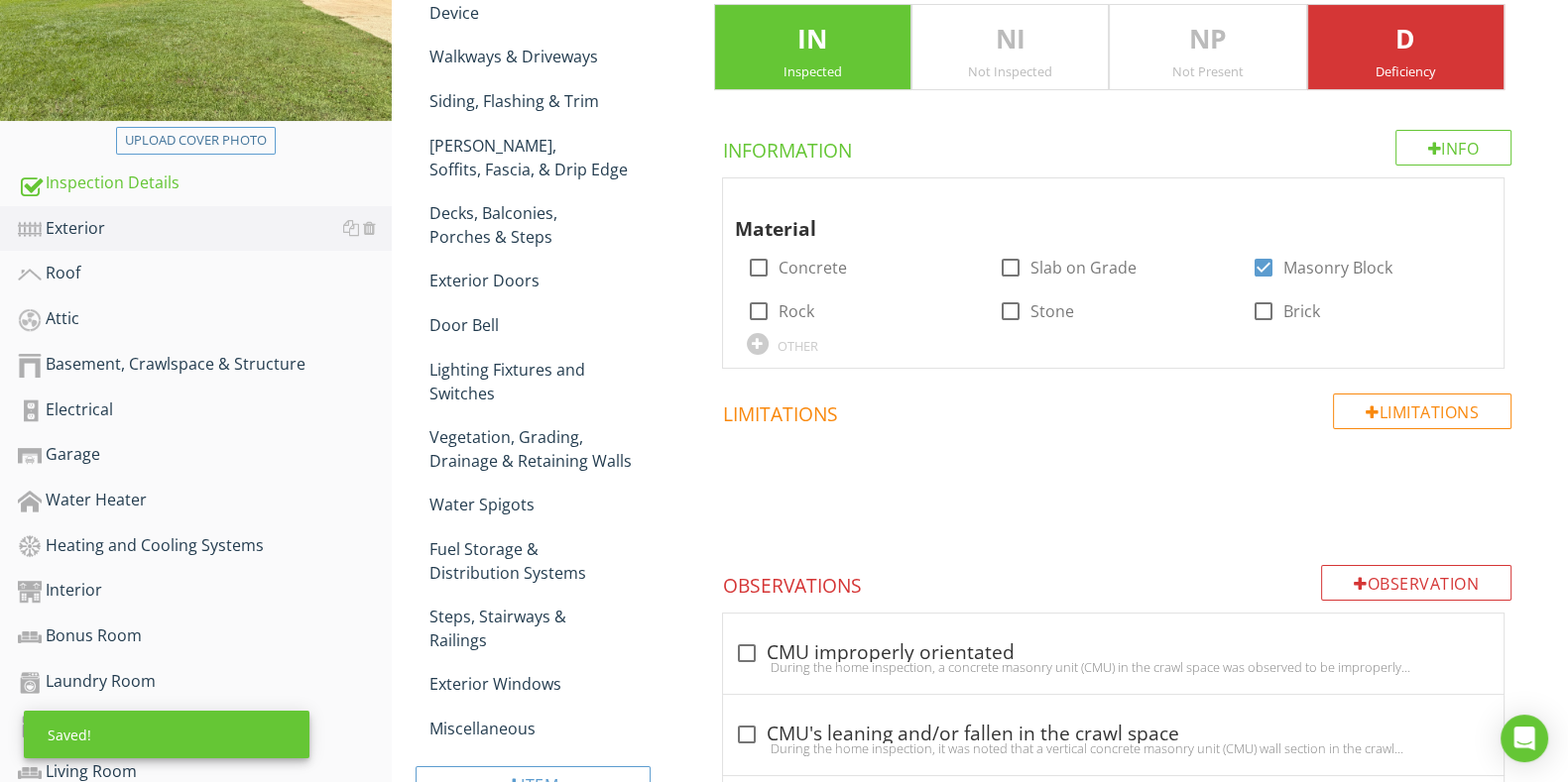
scroll to position [619, 0]
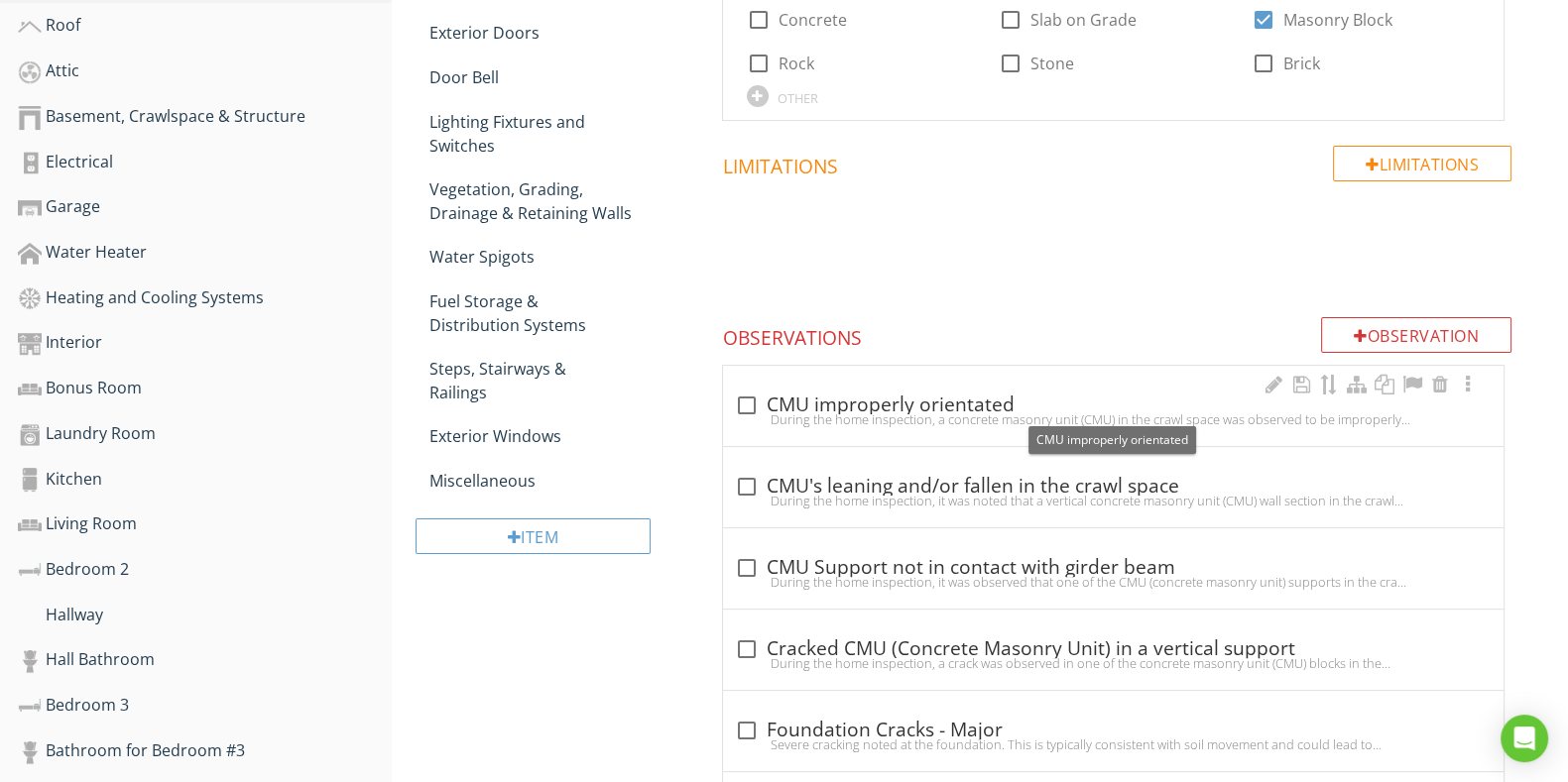
click at [745, 398] on div at bounding box center [747, 405] width 34 height 34
checkbox input "true"
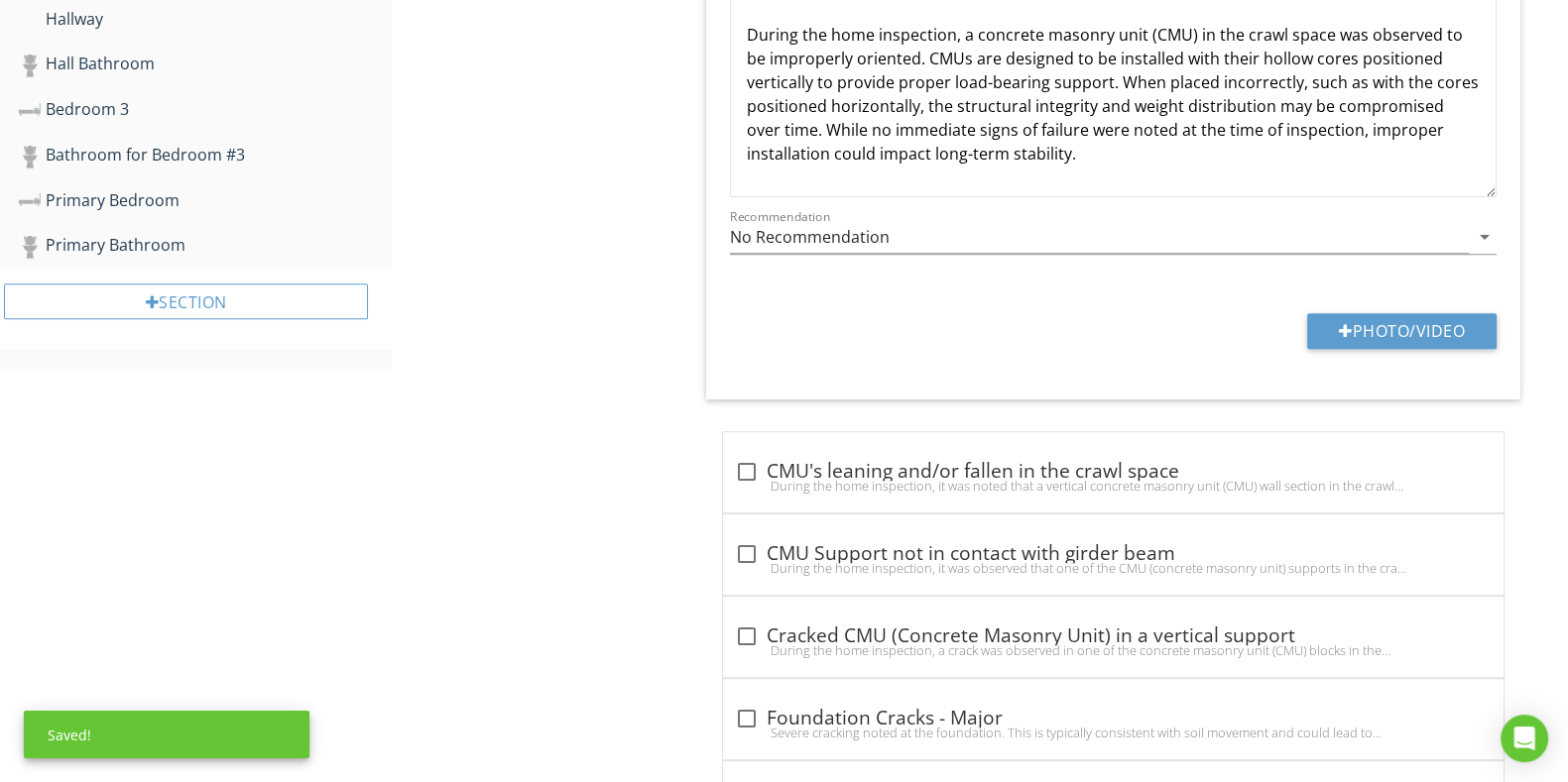
scroll to position [991, 0]
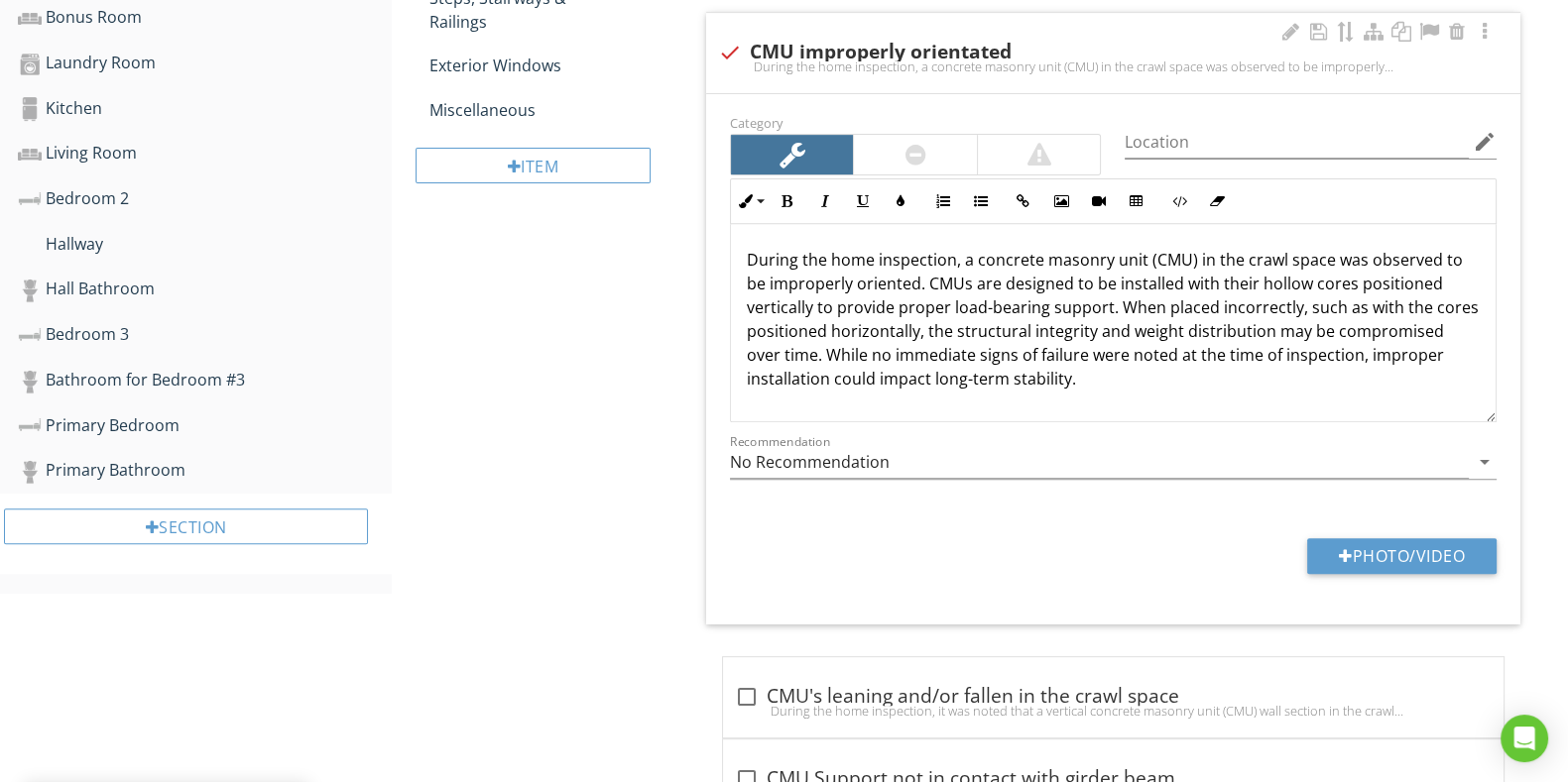
click at [896, 147] on div at bounding box center [915, 155] width 123 height 40
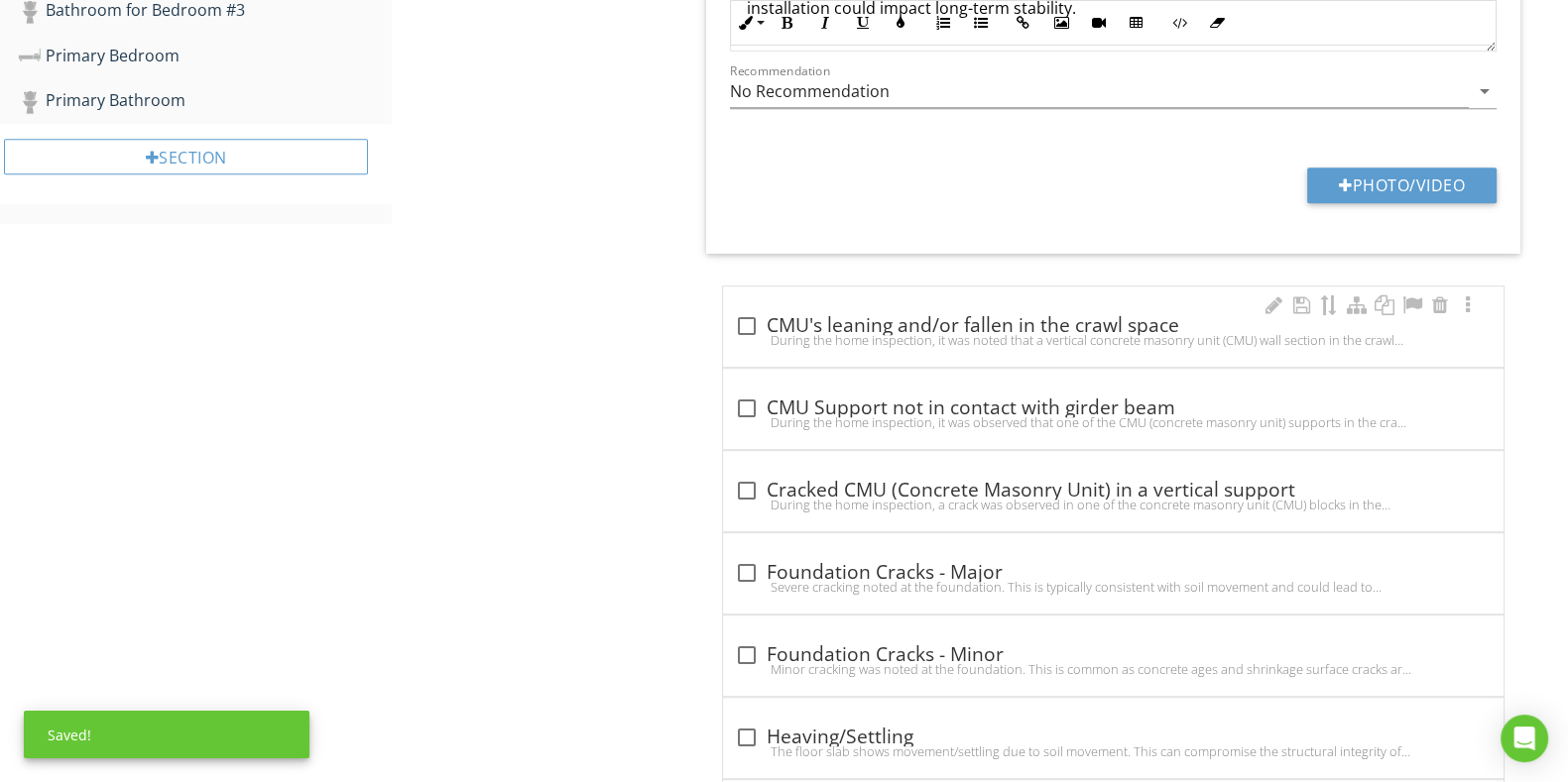
scroll to position [1363, 0]
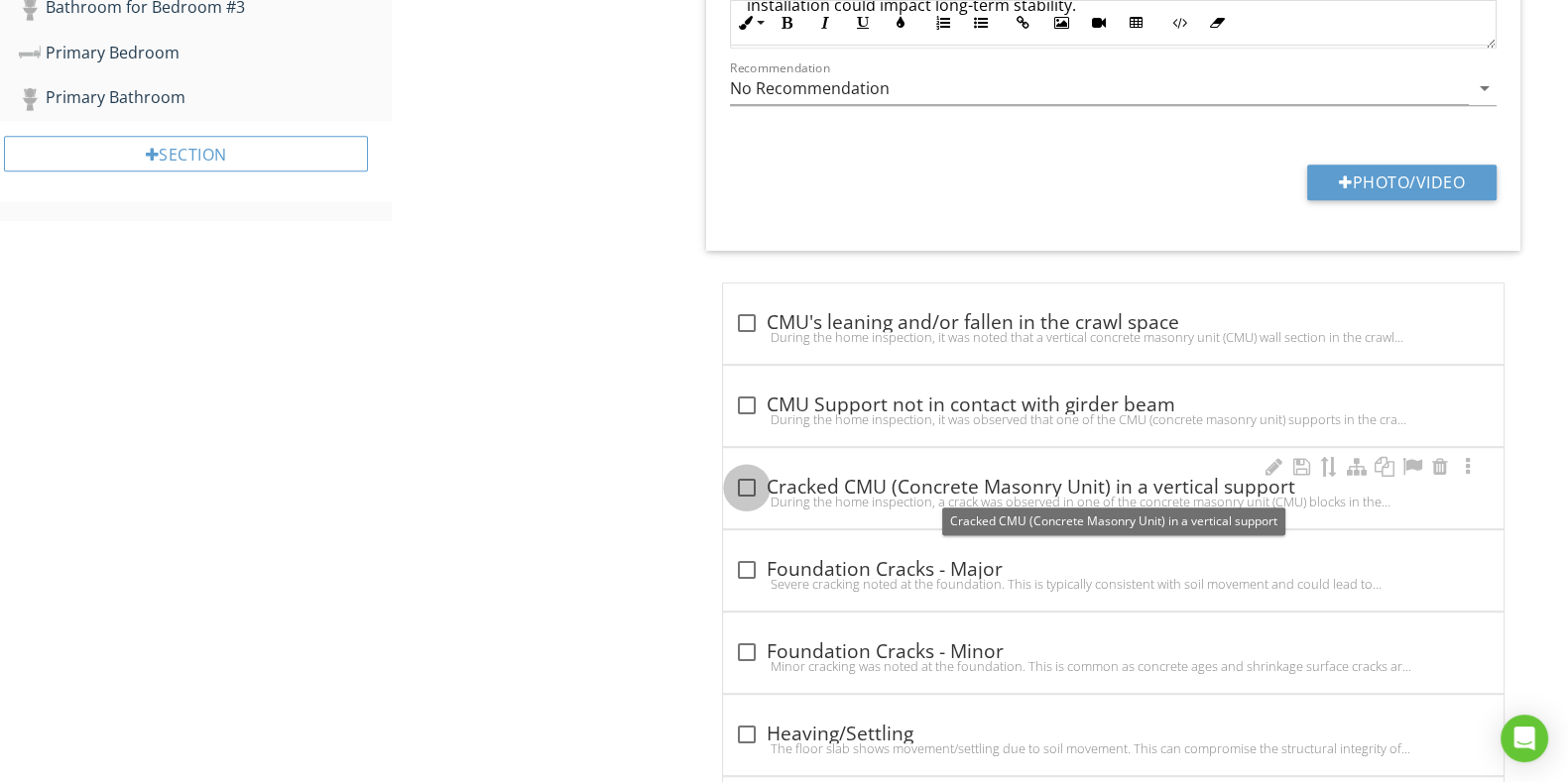
click at [750, 486] on div at bounding box center [747, 488] width 34 height 34
checkbox input "true"
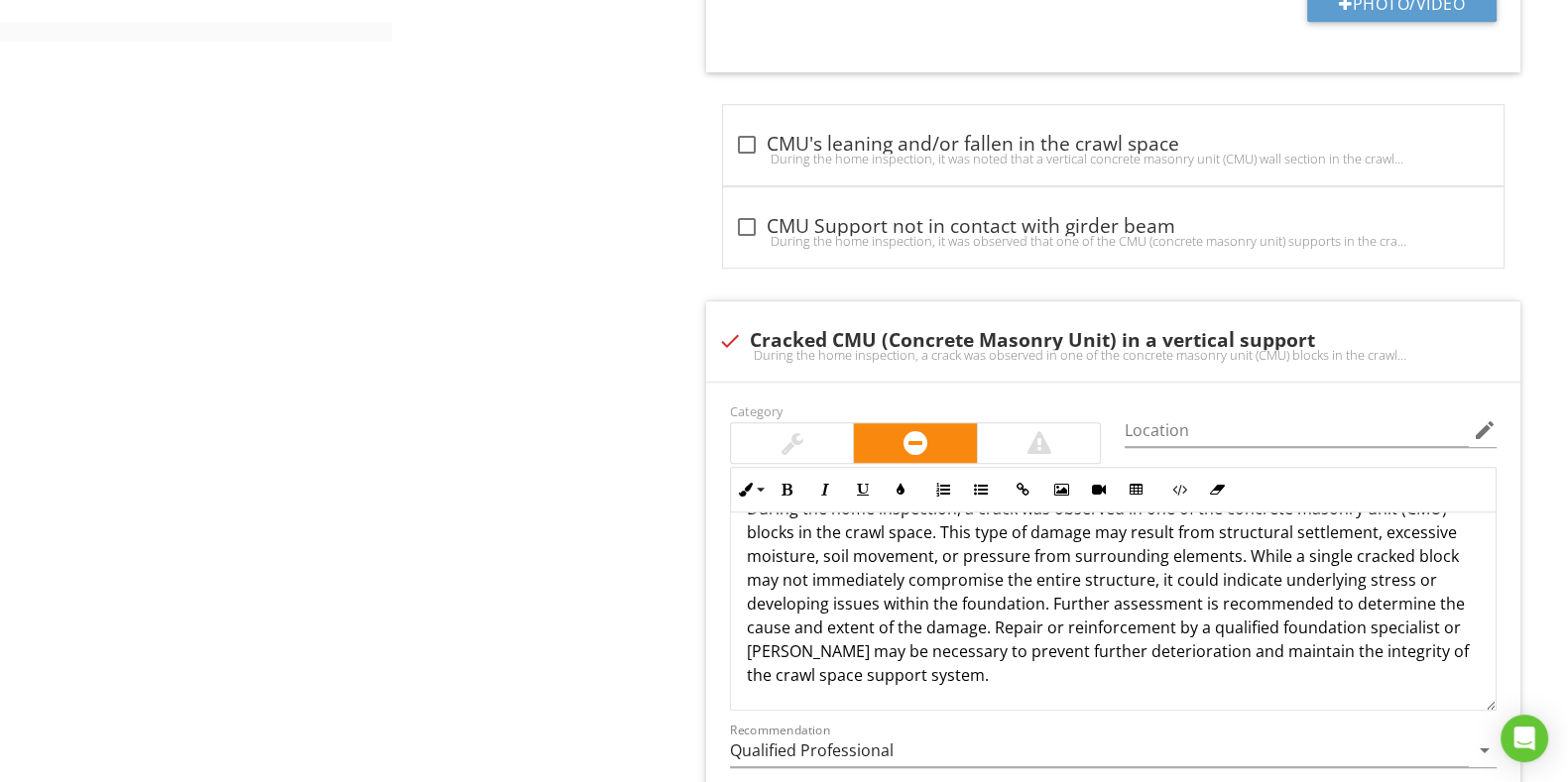
scroll to position [1288, 0]
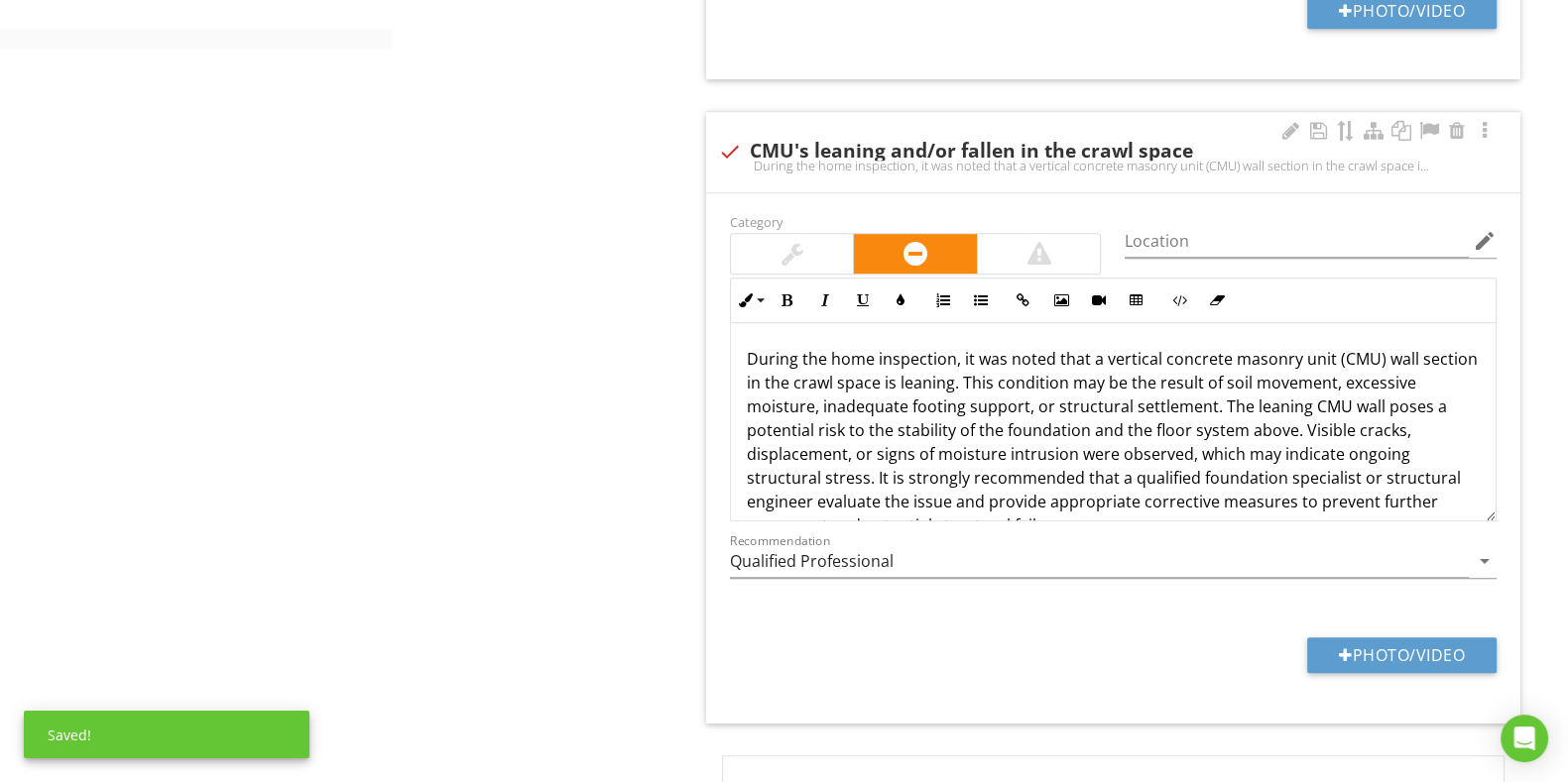
scroll to position [916, 0]
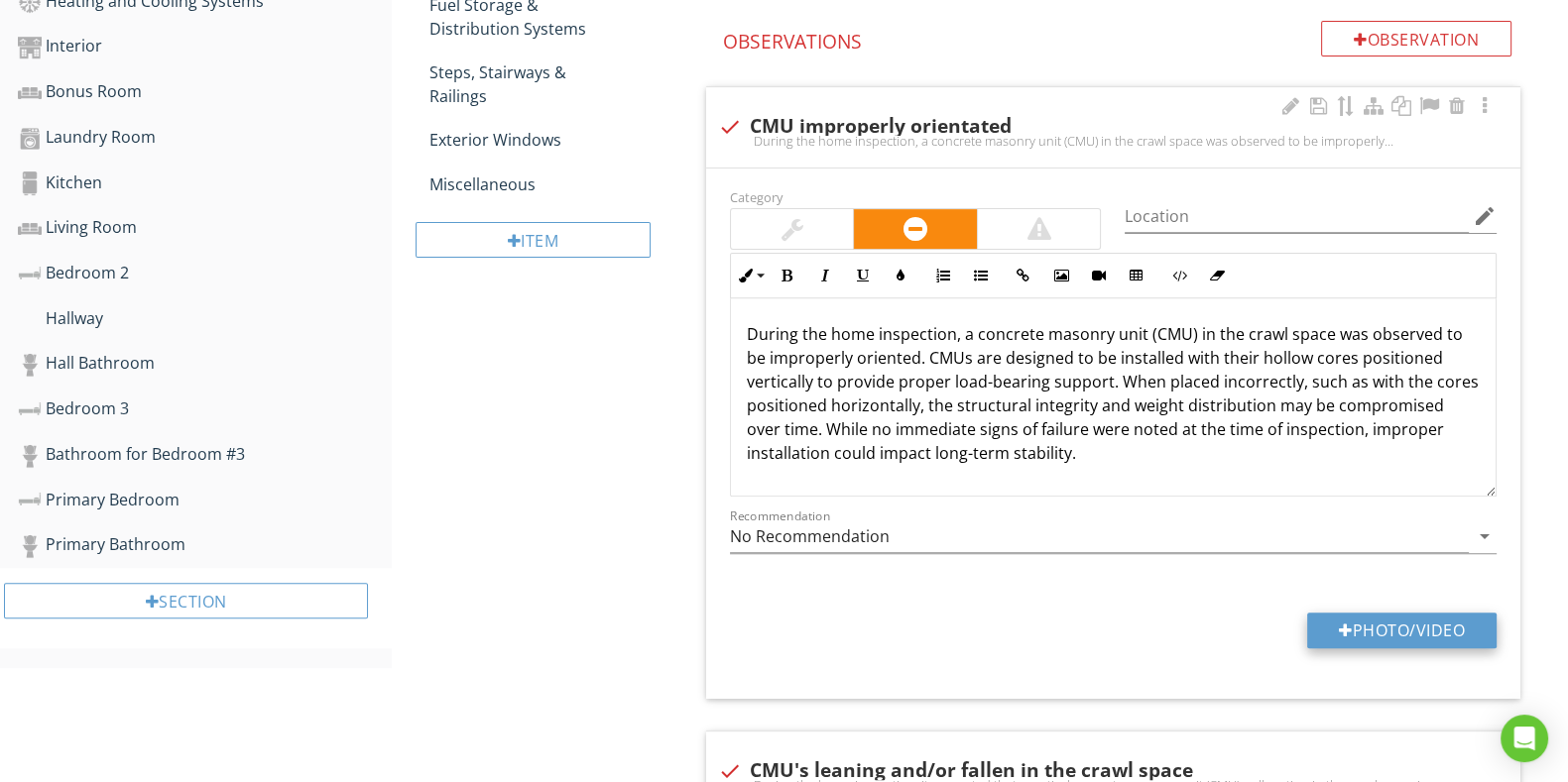
click at [1413, 626] on button "Photo/Video" at bounding box center [1401, 631] width 190 height 36
click at [1379, 636] on button "Photo/Video" at bounding box center [1401, 631] width 190 height 36
type input "C:\fakepath\IMG_6797.JPG"
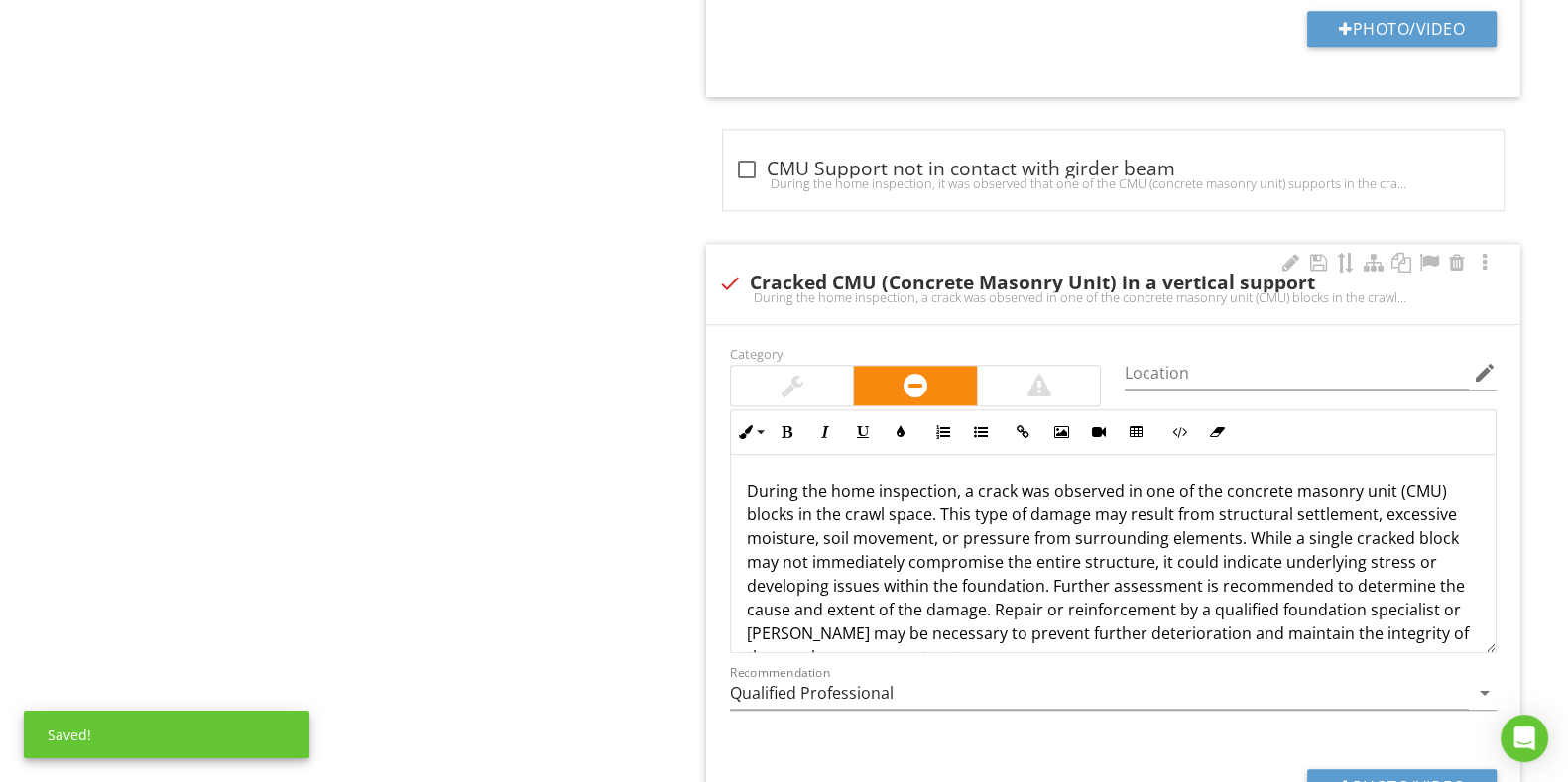
scroll to position [40, 0]
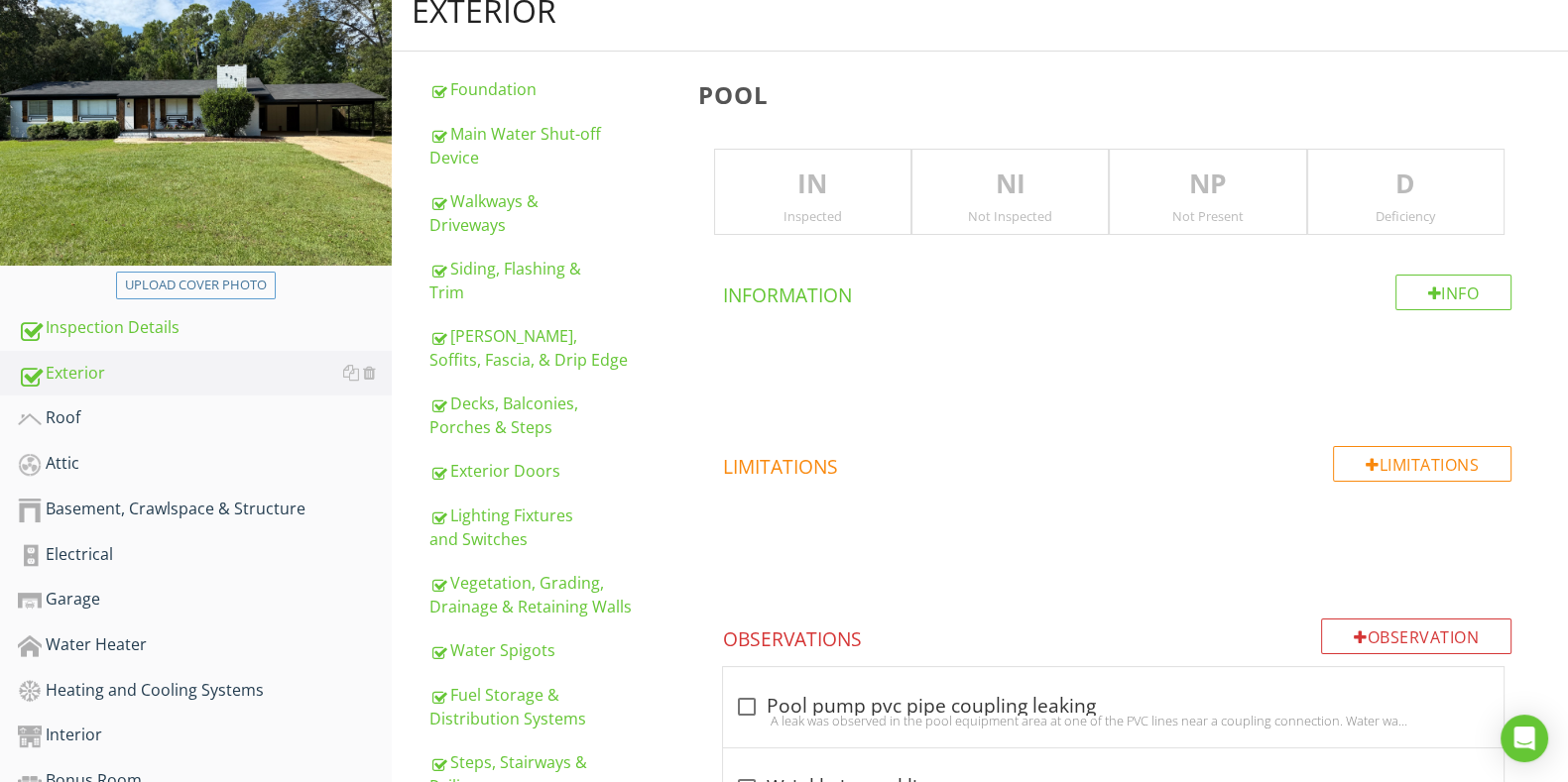
scroll to position [247, 0]
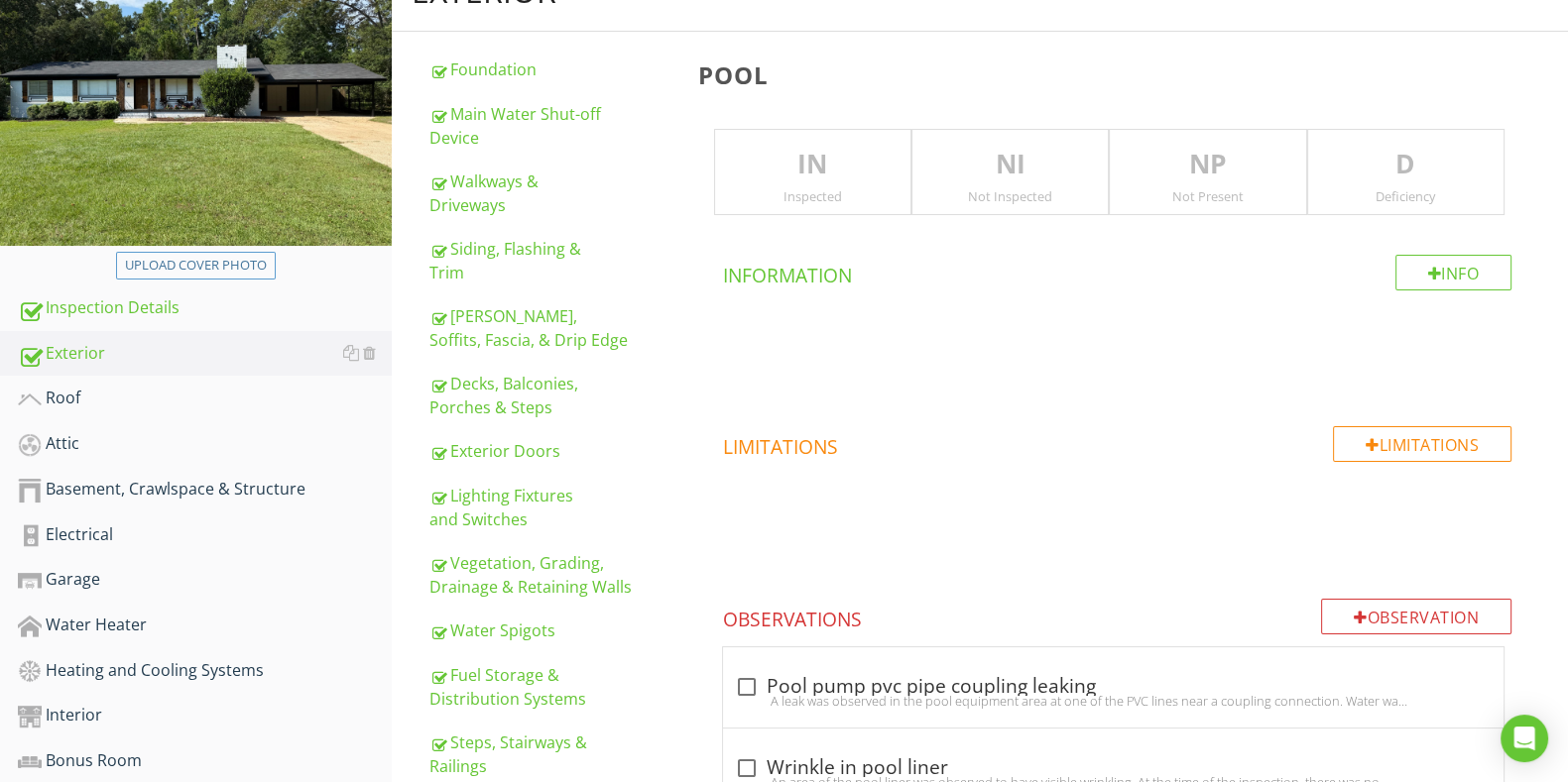
click at [823, 167] on p "IN" at bounding box center [813, 165] width 196 height 40
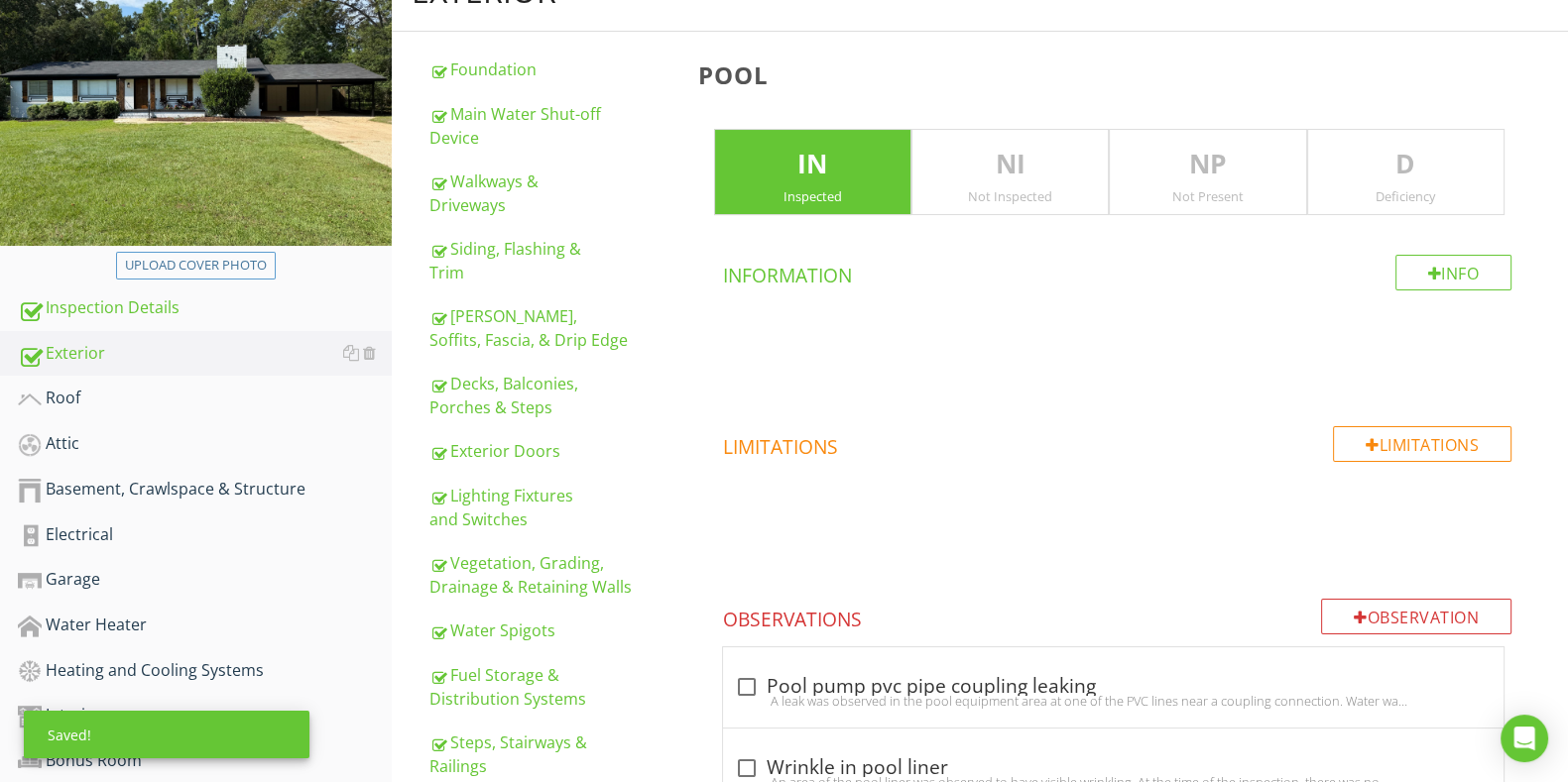
click at [1437, 161] on p "D" at bounding box center [1405, 165] width 196 height 40
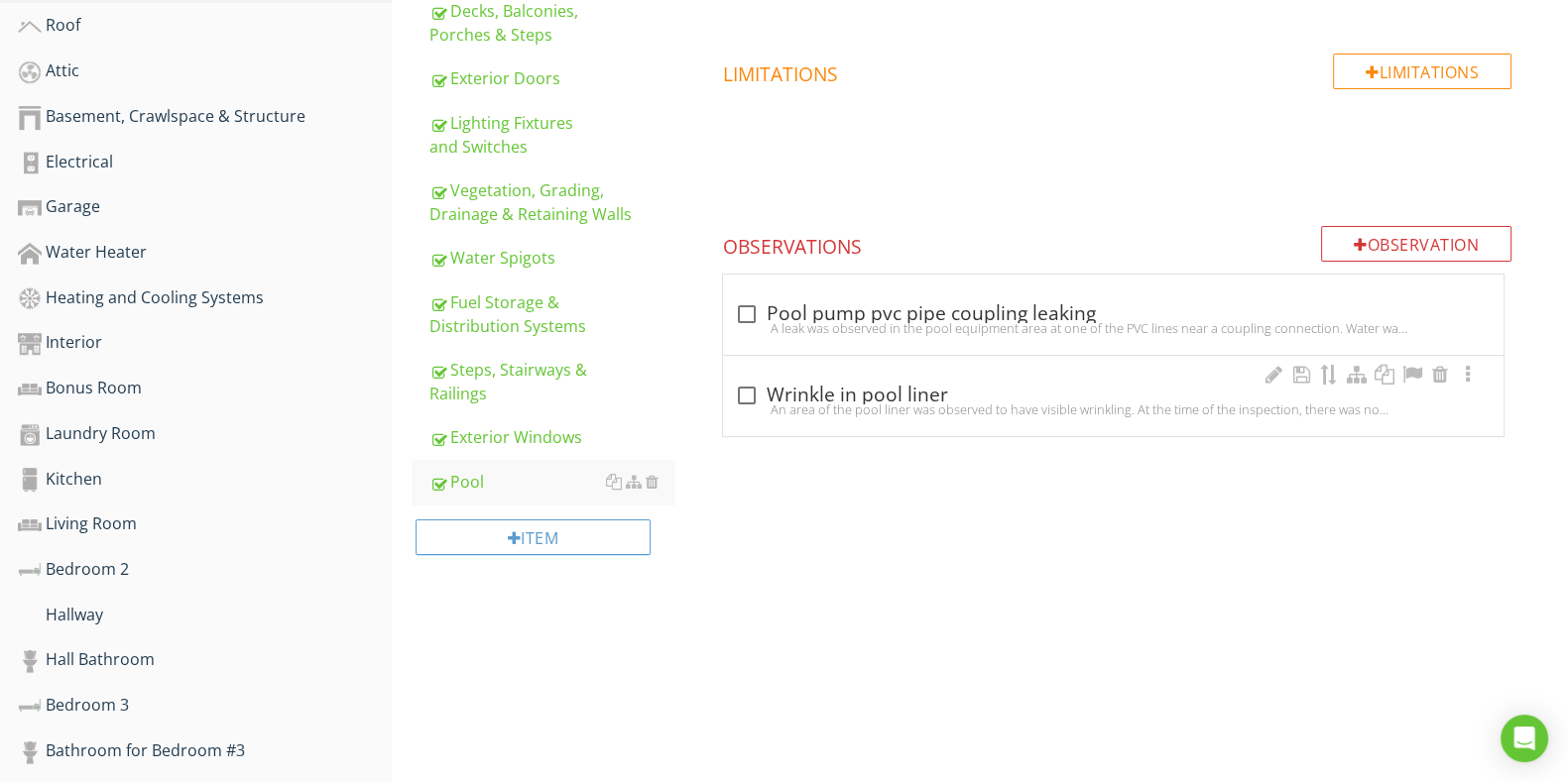
scroll to position [494, 0]
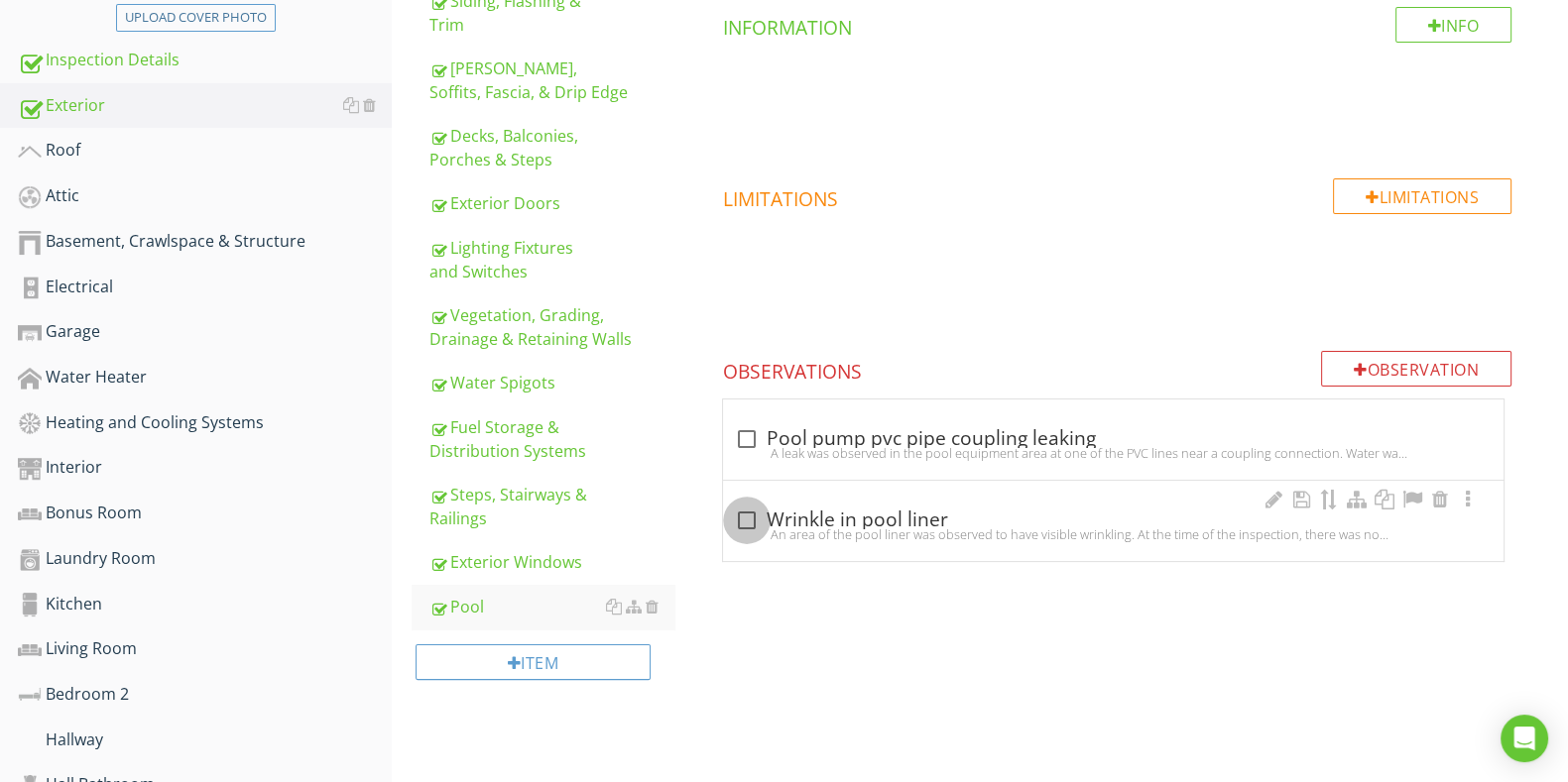
click at [753, 515] on div at bounding box center [747, 520] width 34 height 34
checkbox input "true"
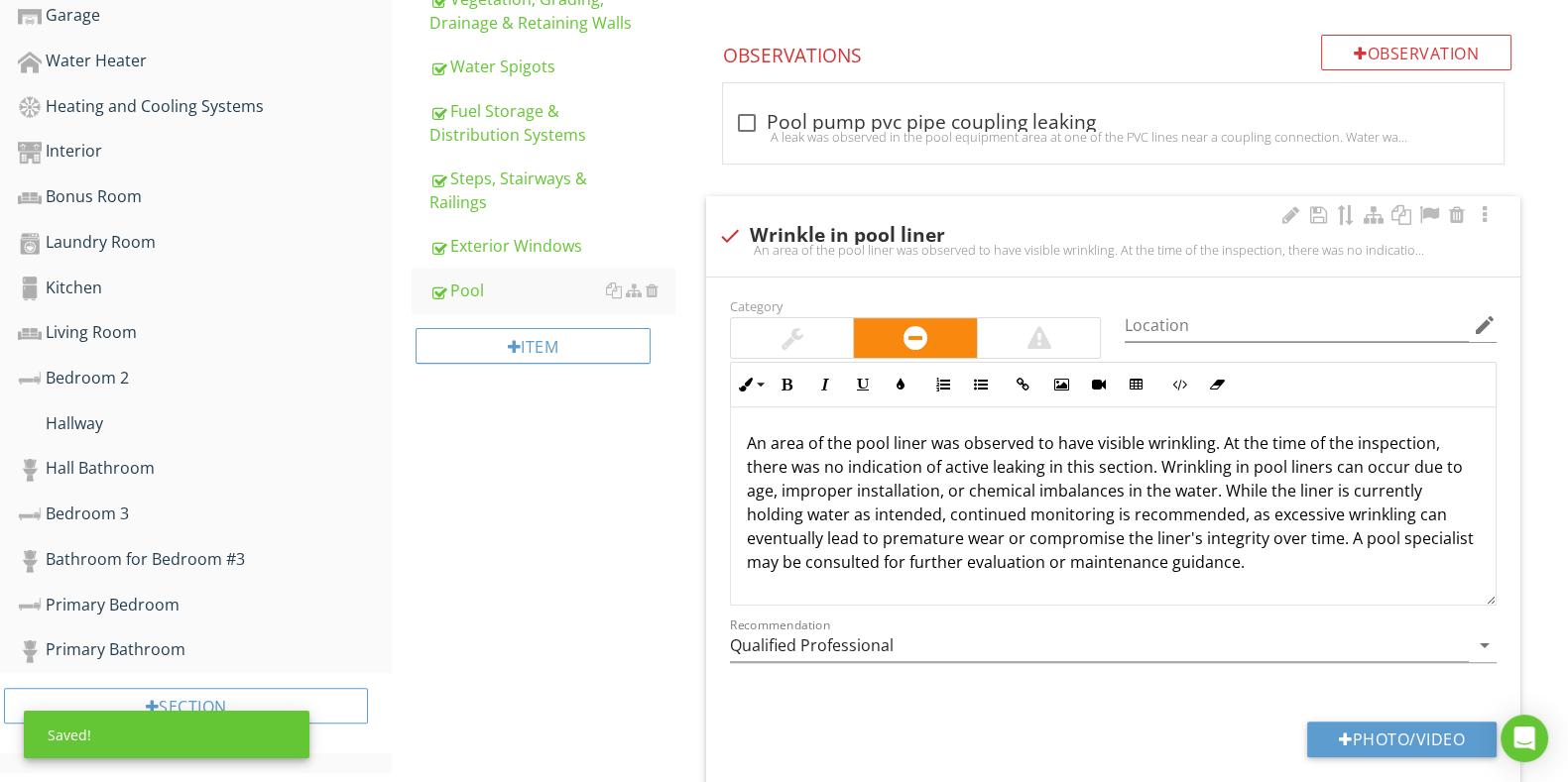
scroll to position [867, 0]
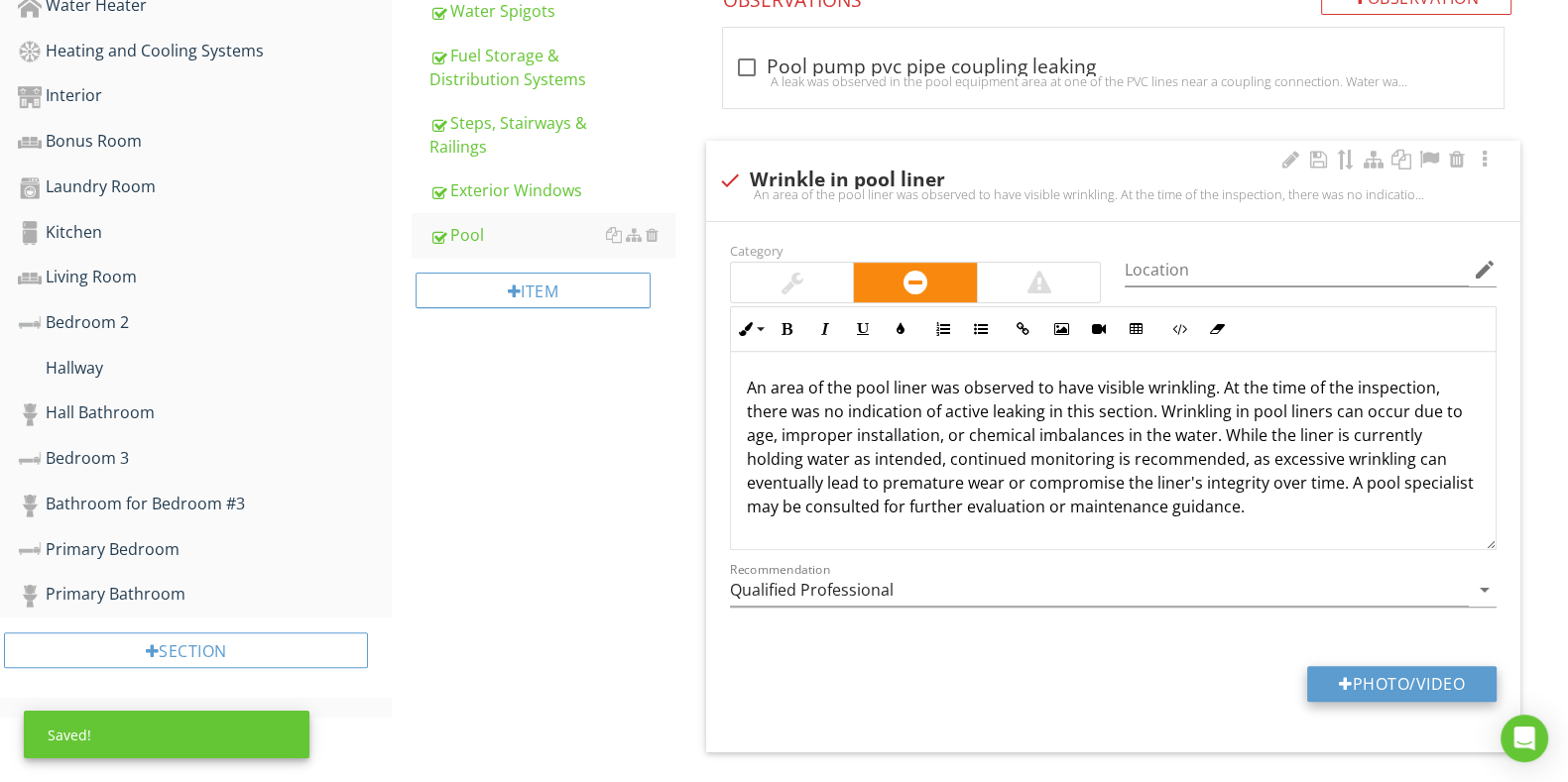
click at [1386, 681] on button "Photo/Video" at bounding box center [1401, 684] width 190 height 36
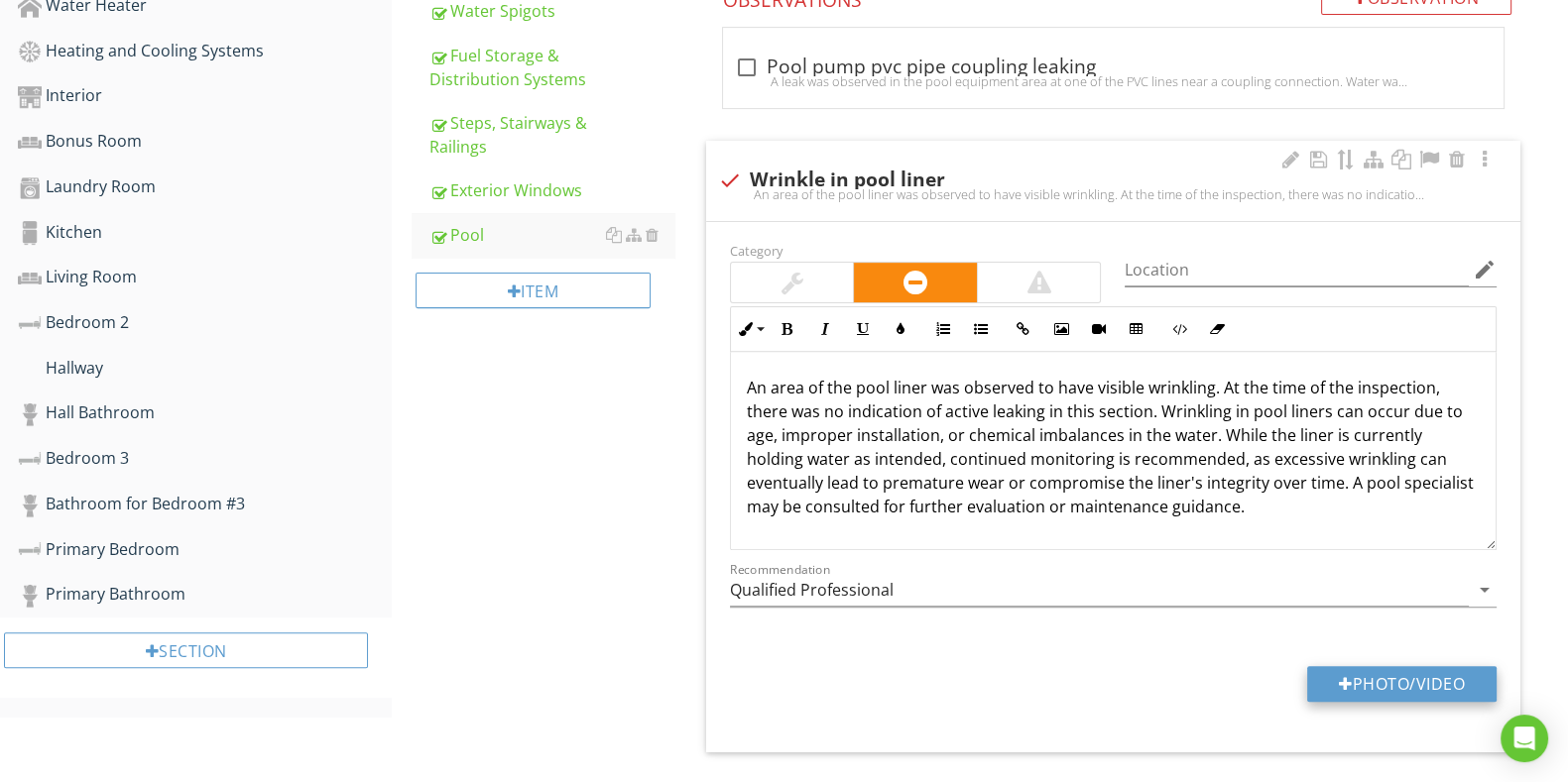
type input "C:\fakepath\IMG_6655.JPG"
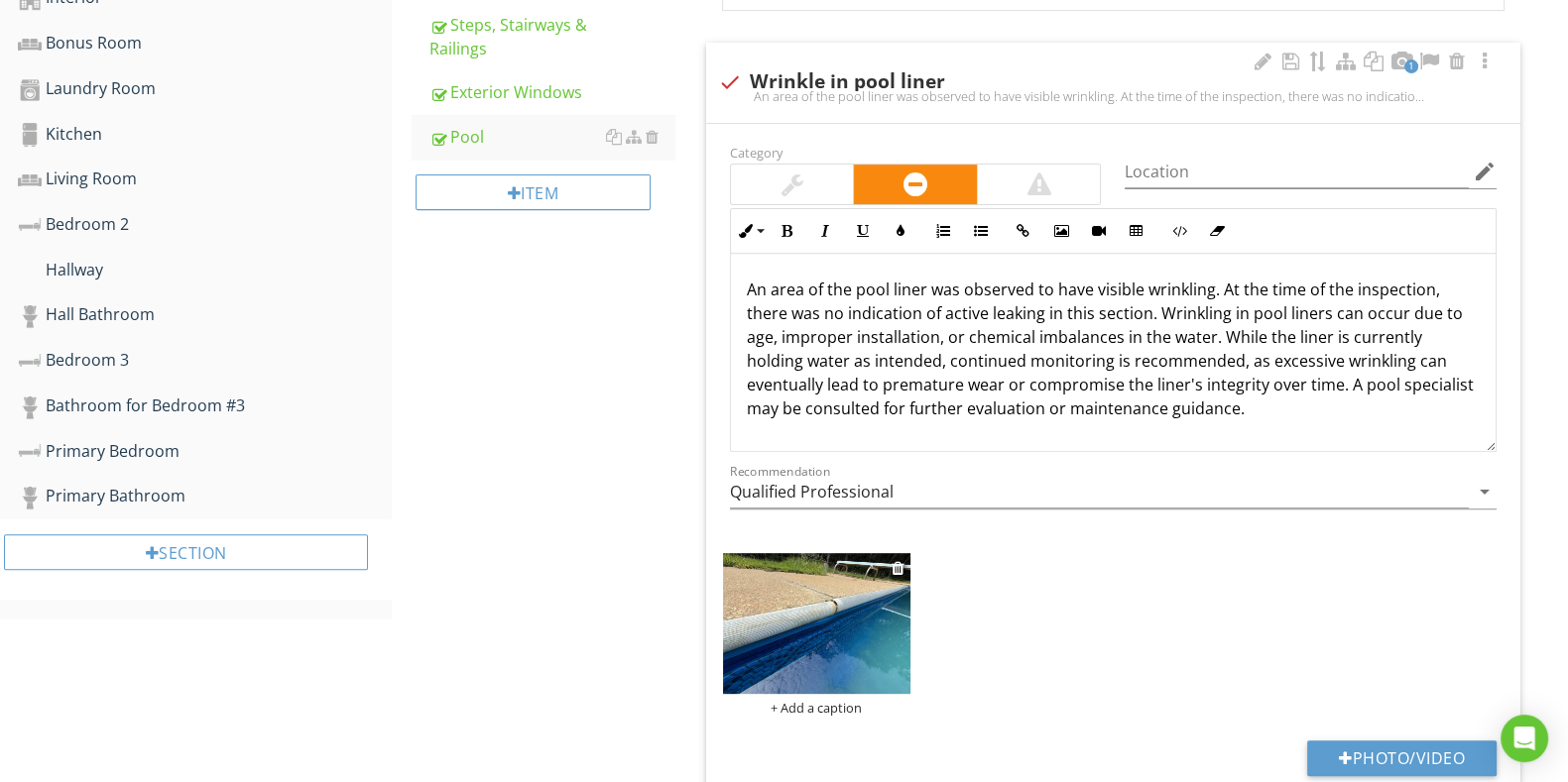
scroll to position [1072, 0]
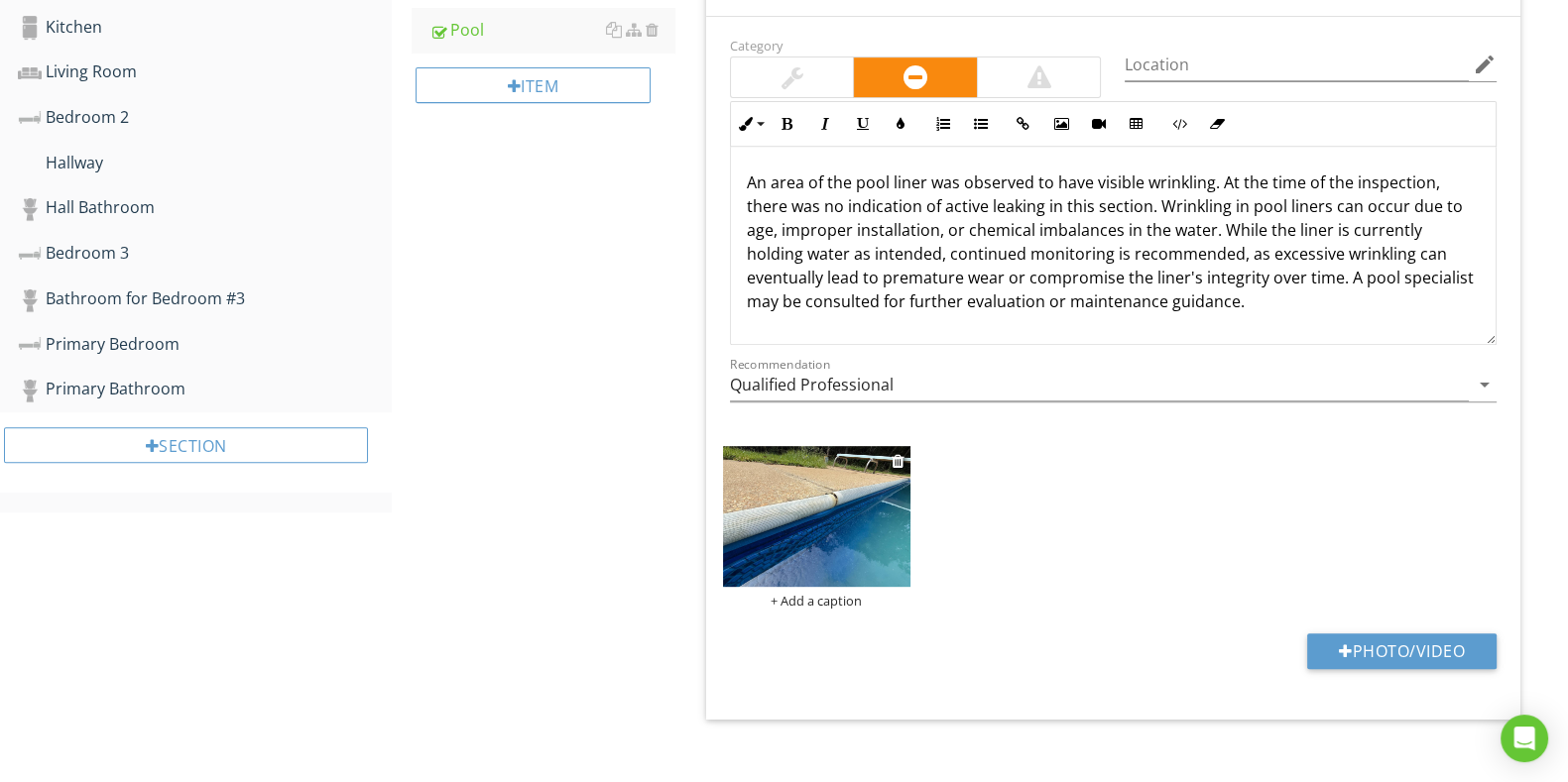
click at [833, 569] on img at bounding box center [817, 516] width 188 height 141
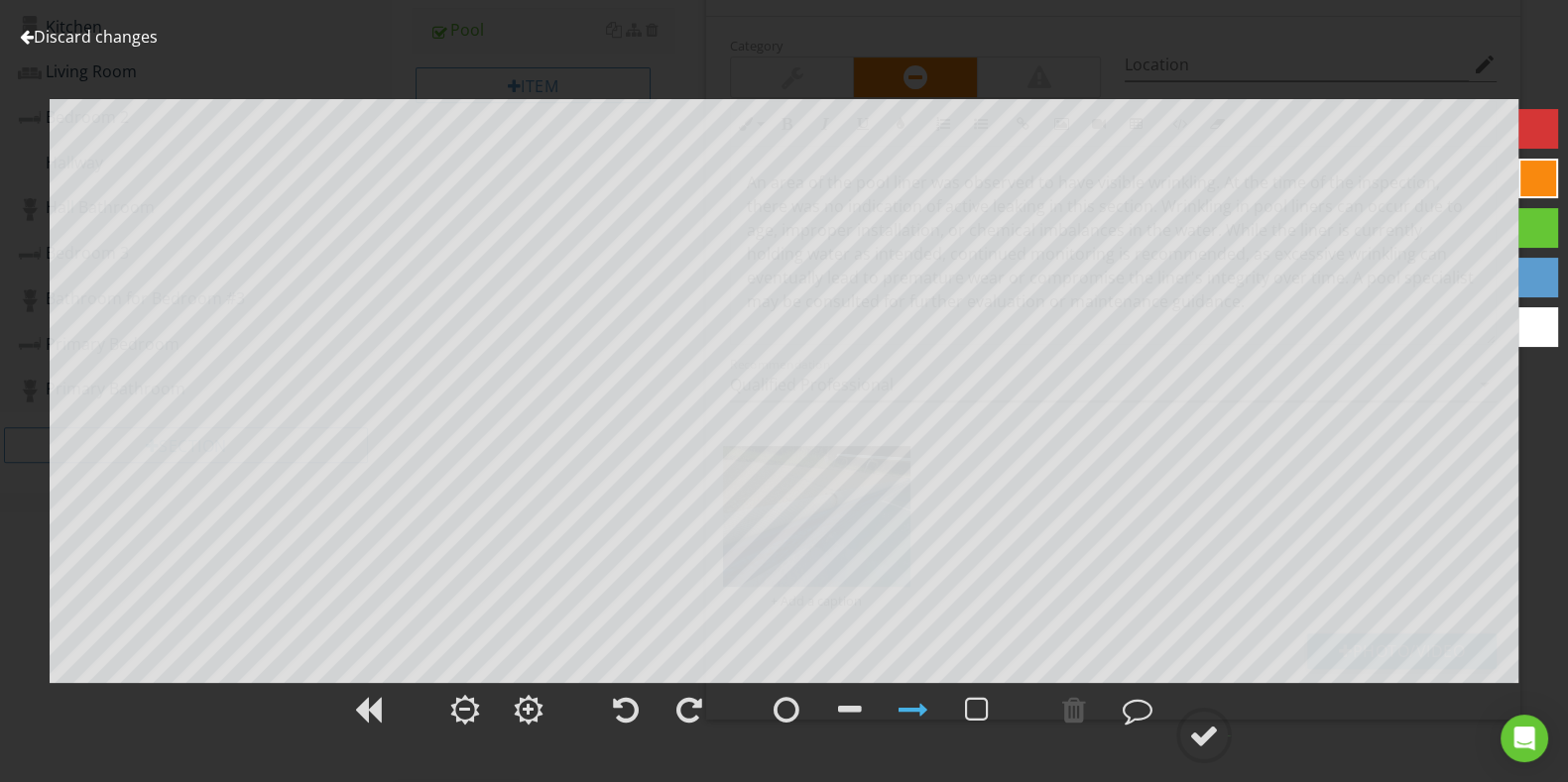
click at [1536, 138] on div at bounding box center [1538, 129] width 40 height 40
click at [1206, 736] on div at bounding box center [1203, 736] width 30 height 30
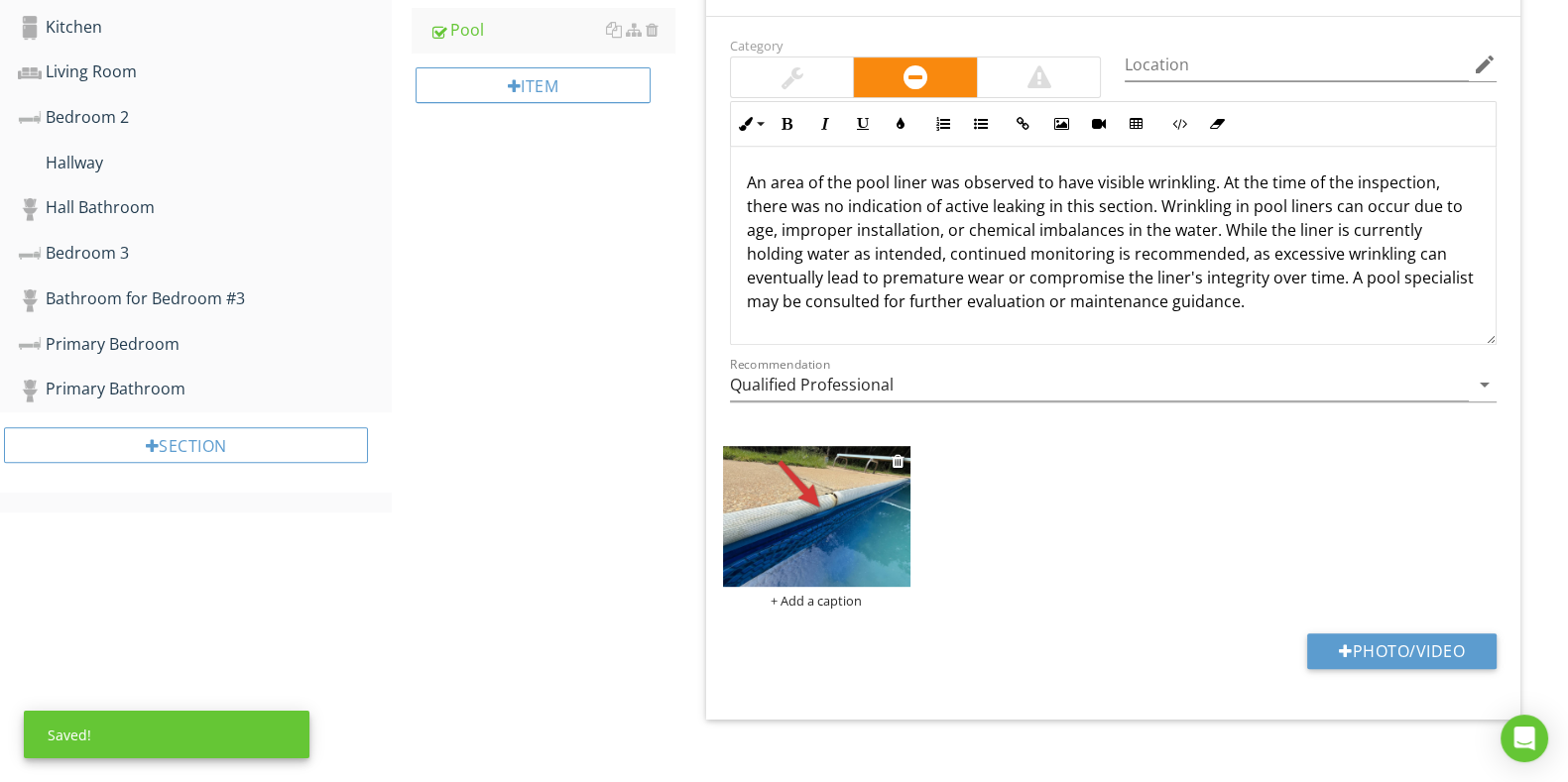
click at [841, 601] on div "+ Add a caption" at bounding box center [817, 601] width 188 height 16
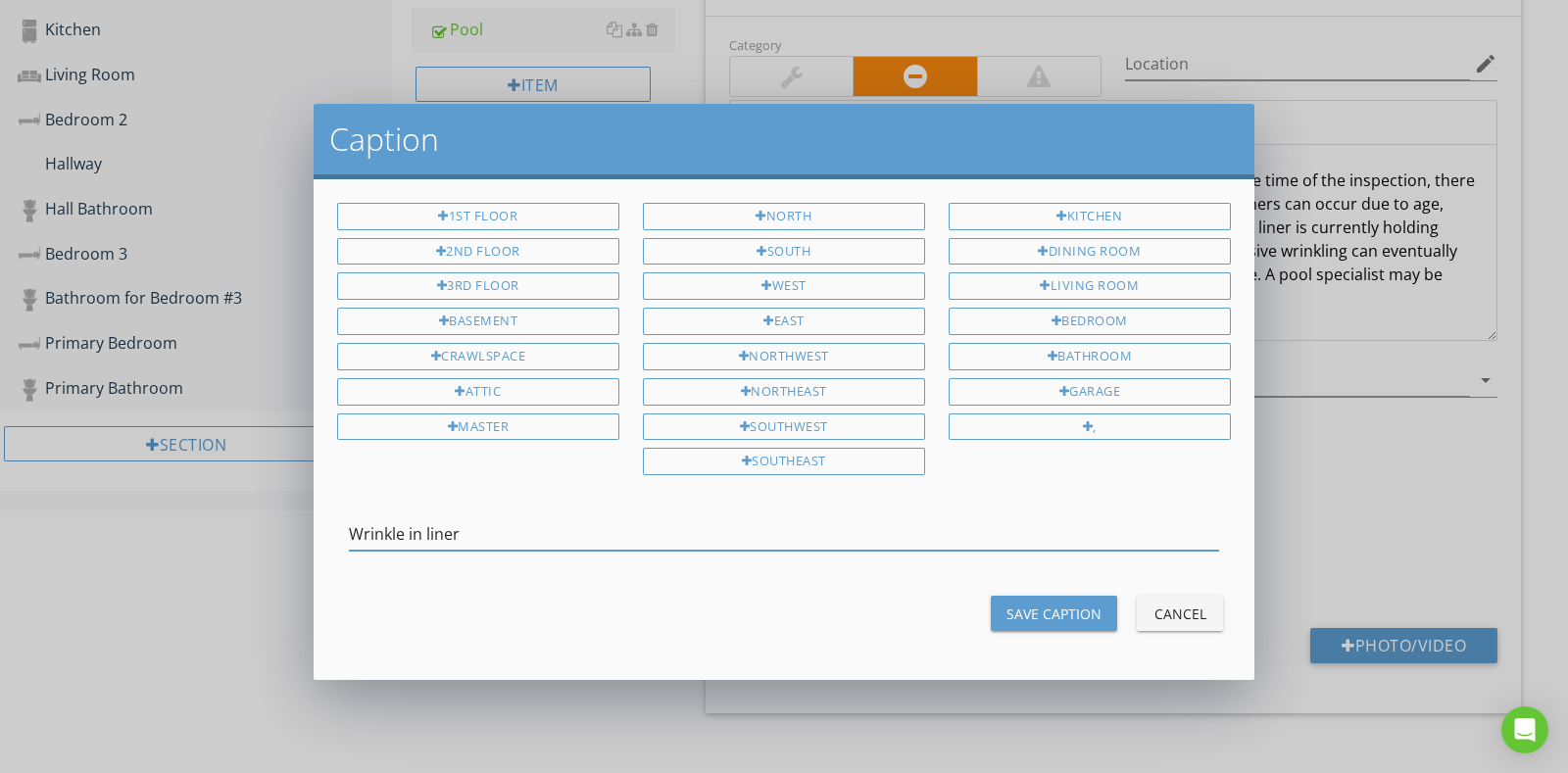
type input "Wrinkle in liner"
click at [1054, 604] on div "Save Caption" at bounding box center [1055, 614] width 95 height 21
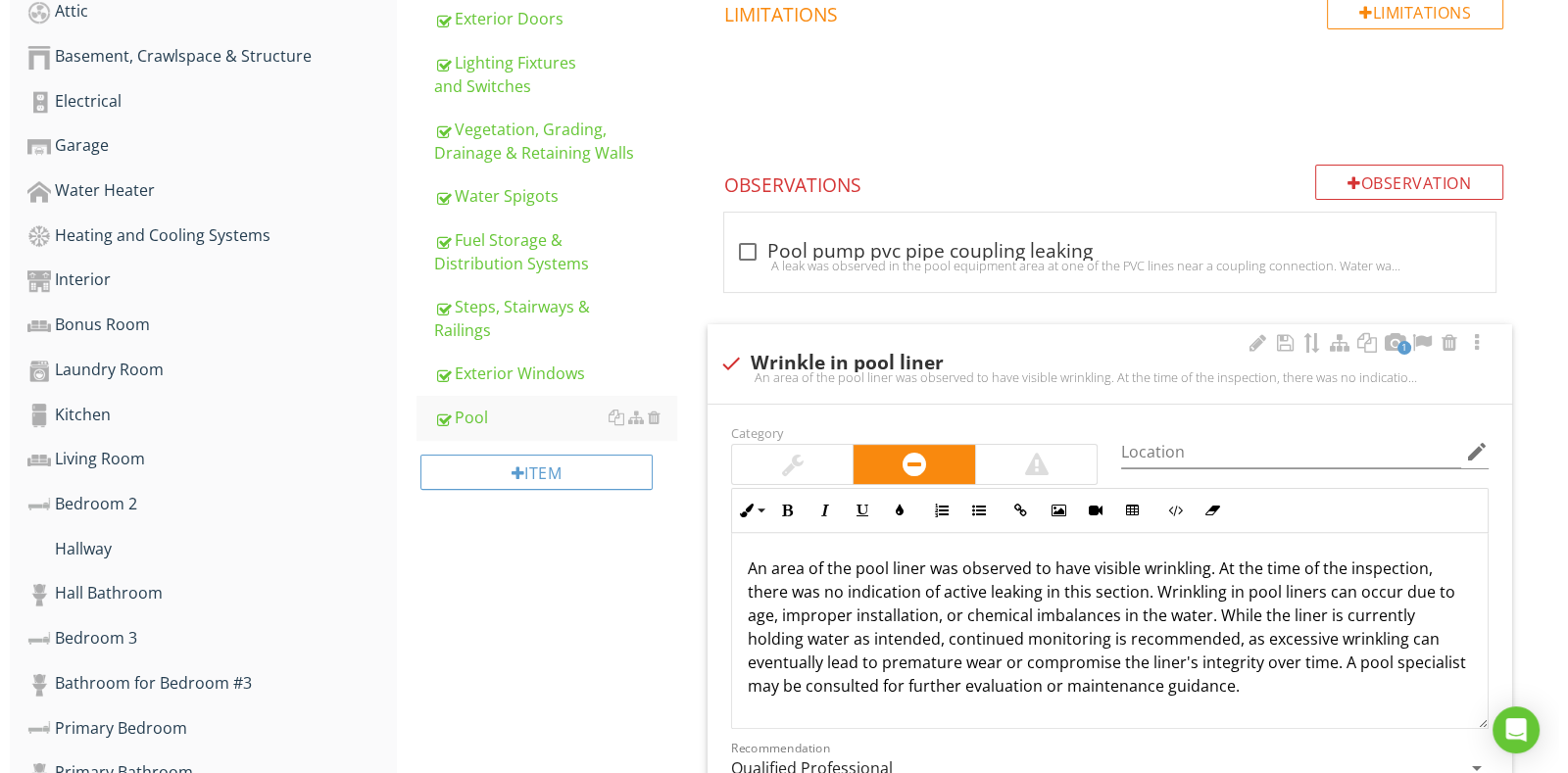
scroll to position [709, 0]
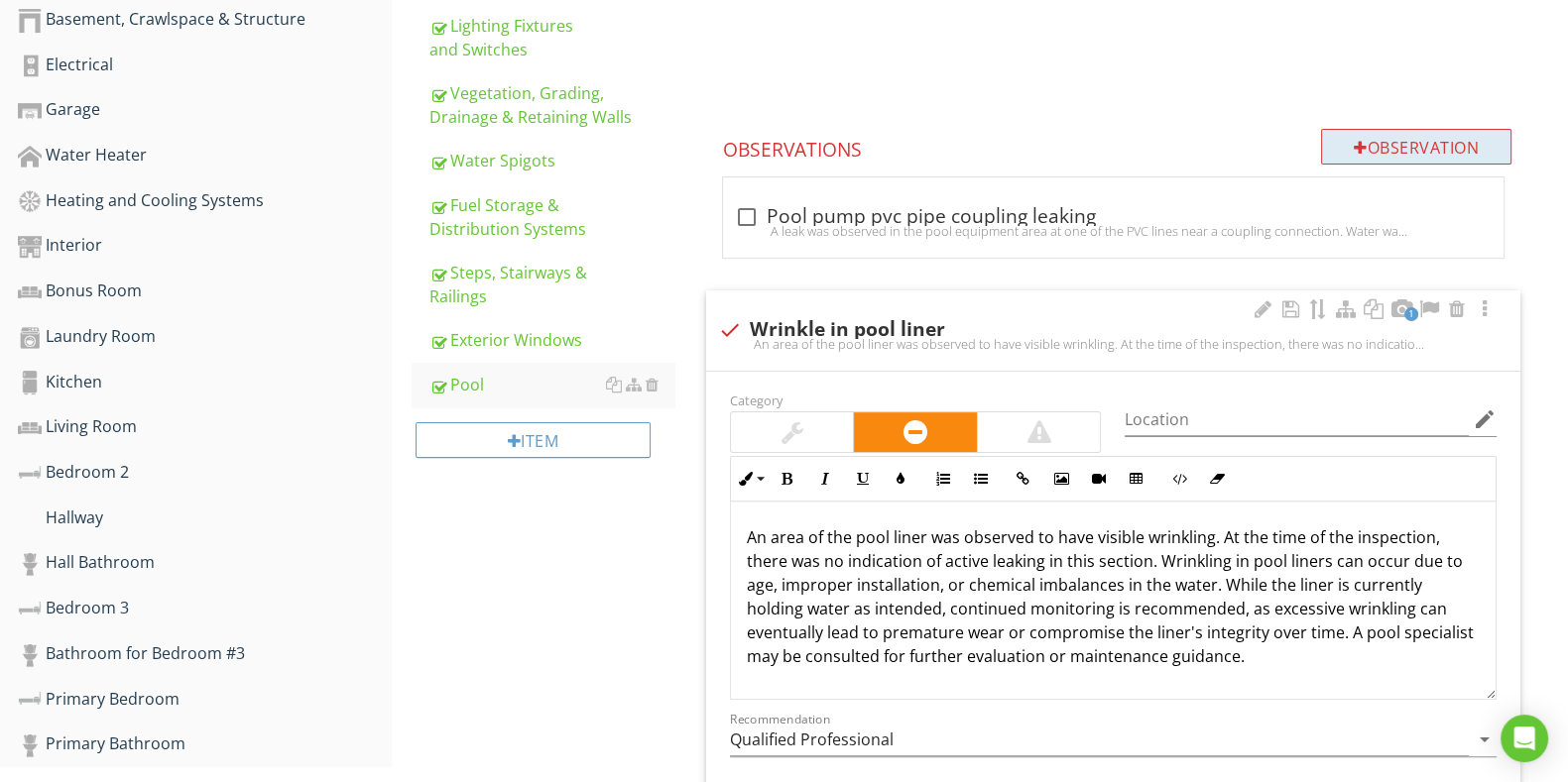
click at [1415, 147] on div "Observation" at bounding box center [1415, 147] width 191 height 36
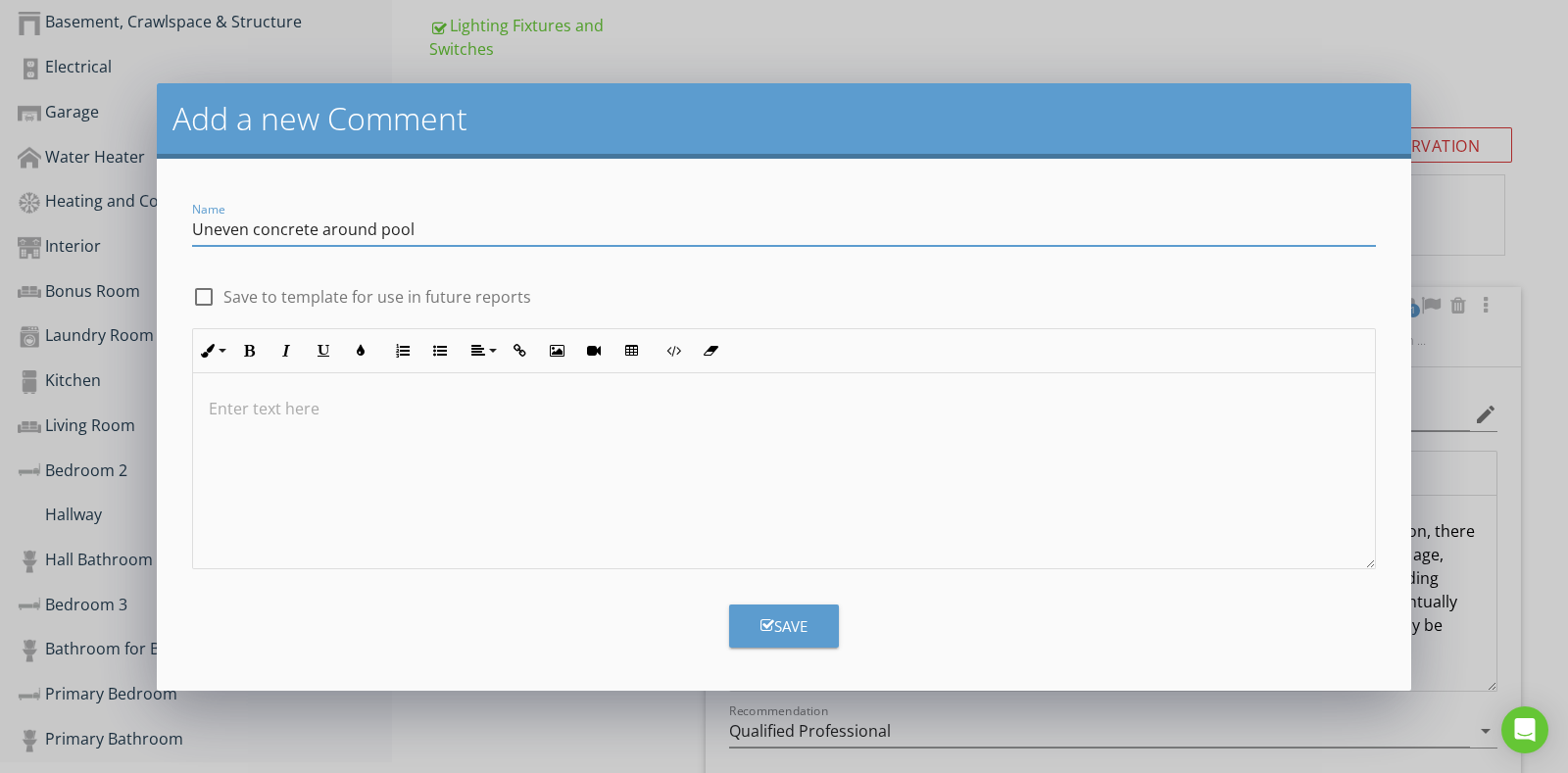
type input "Uneven concrete around pool"
click at [566, 417] on p at bounding box center [784, 409] width 1151 height 24
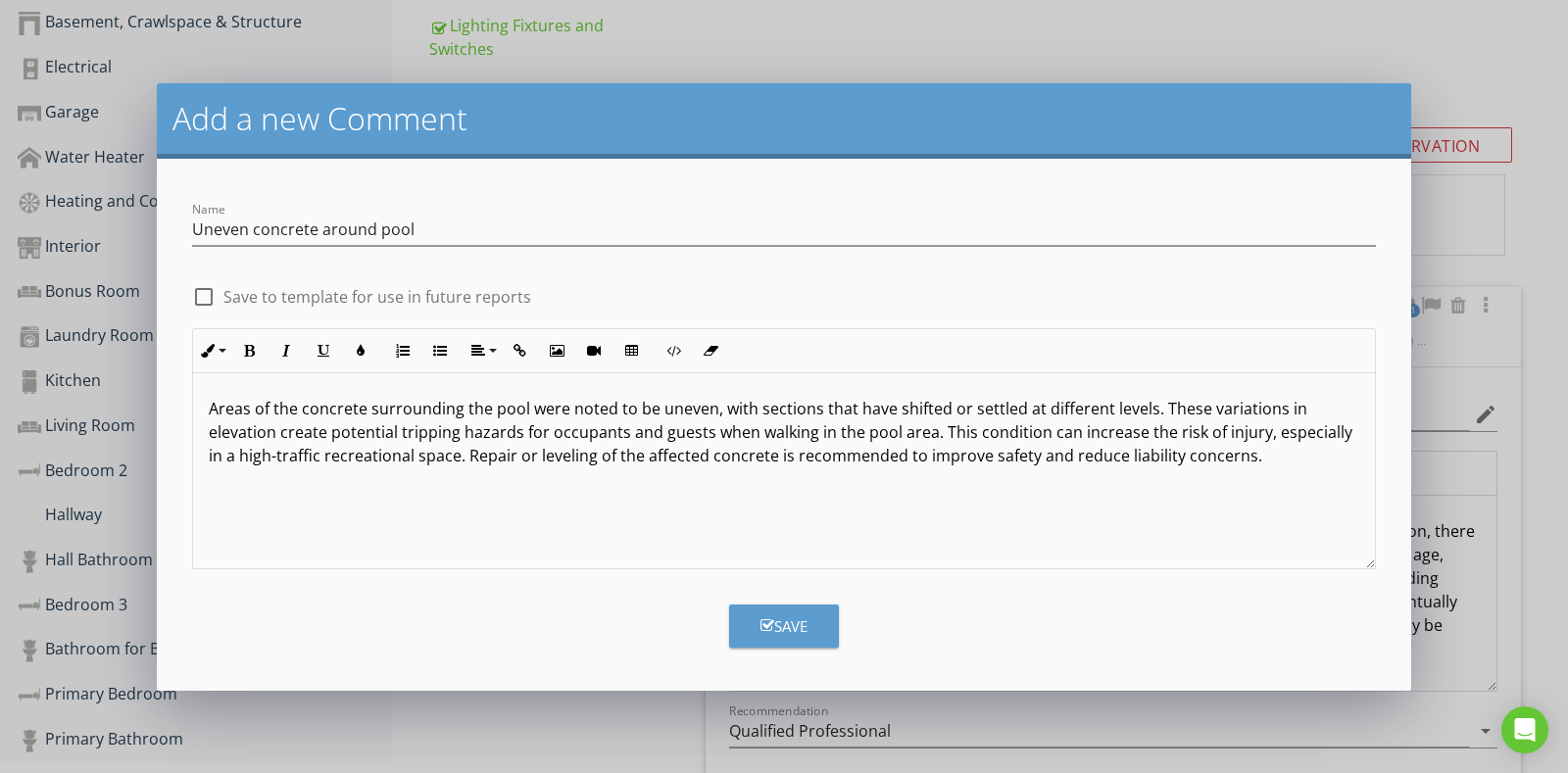
click at [206, 291] on div at bounding box center [204, 297] width 34 height 34
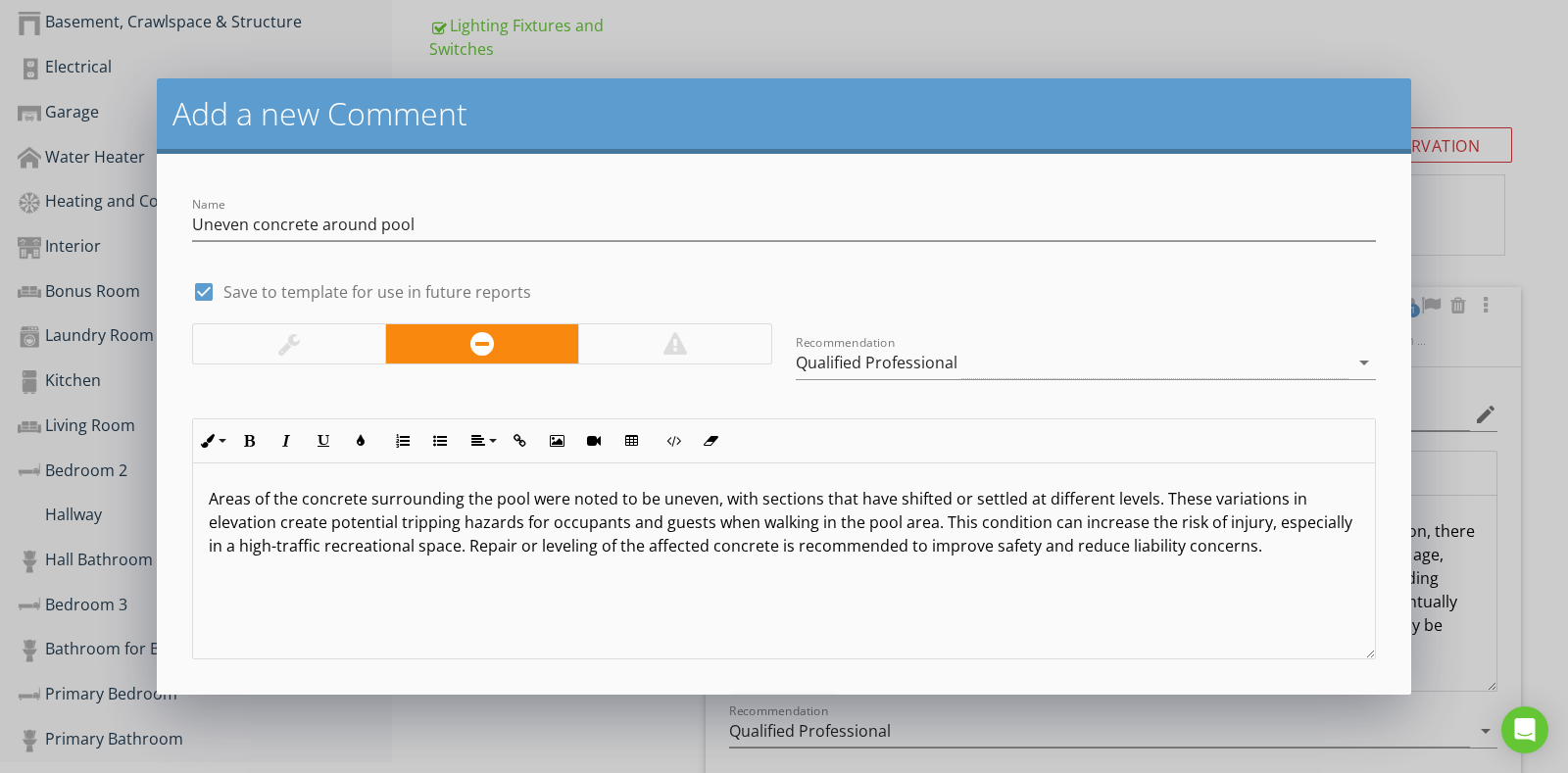
scroll to position [0, 0]
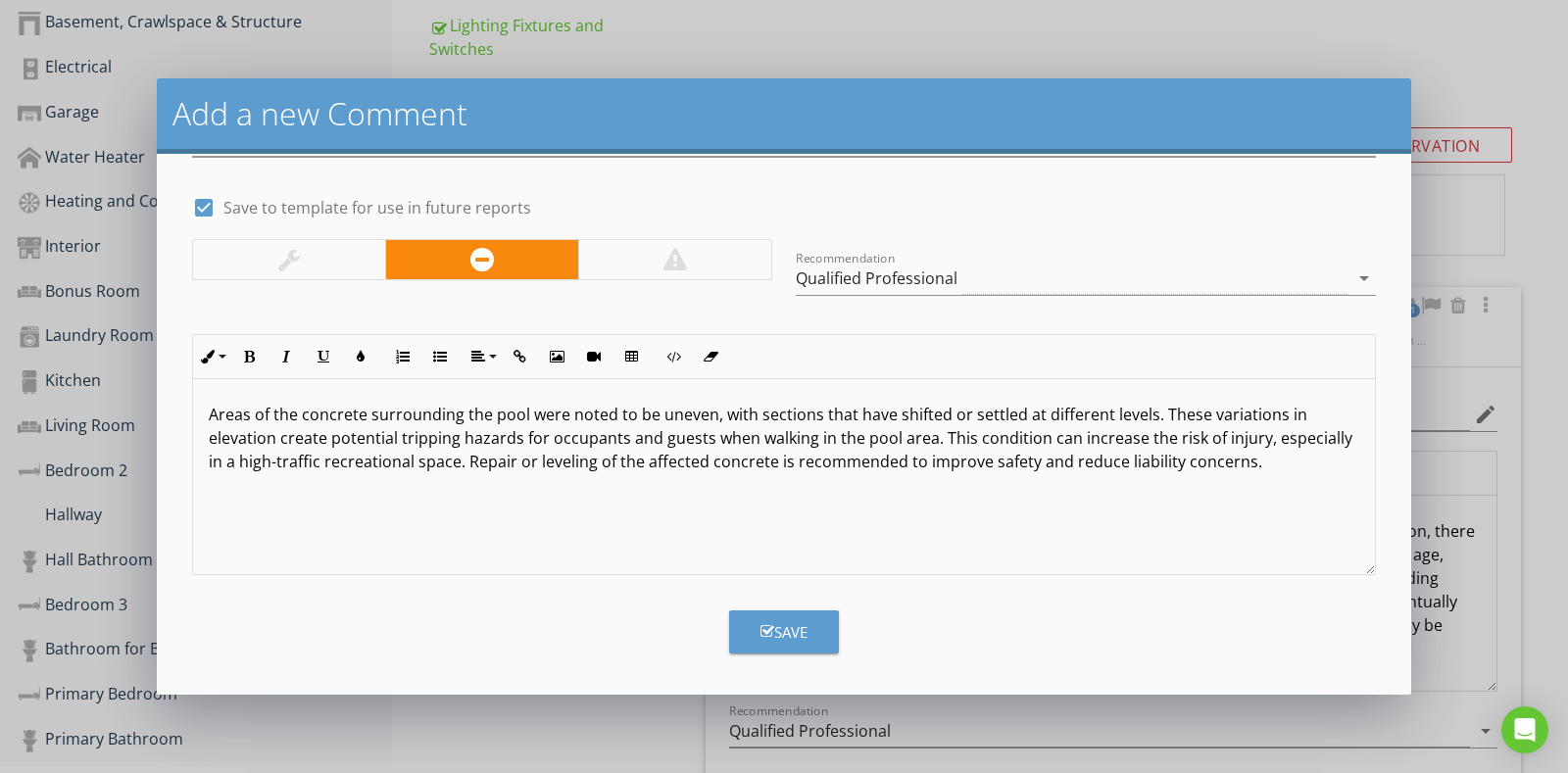
click at [760, 624] on icon "button" at bounding box center [767, 631] width 14 height 15
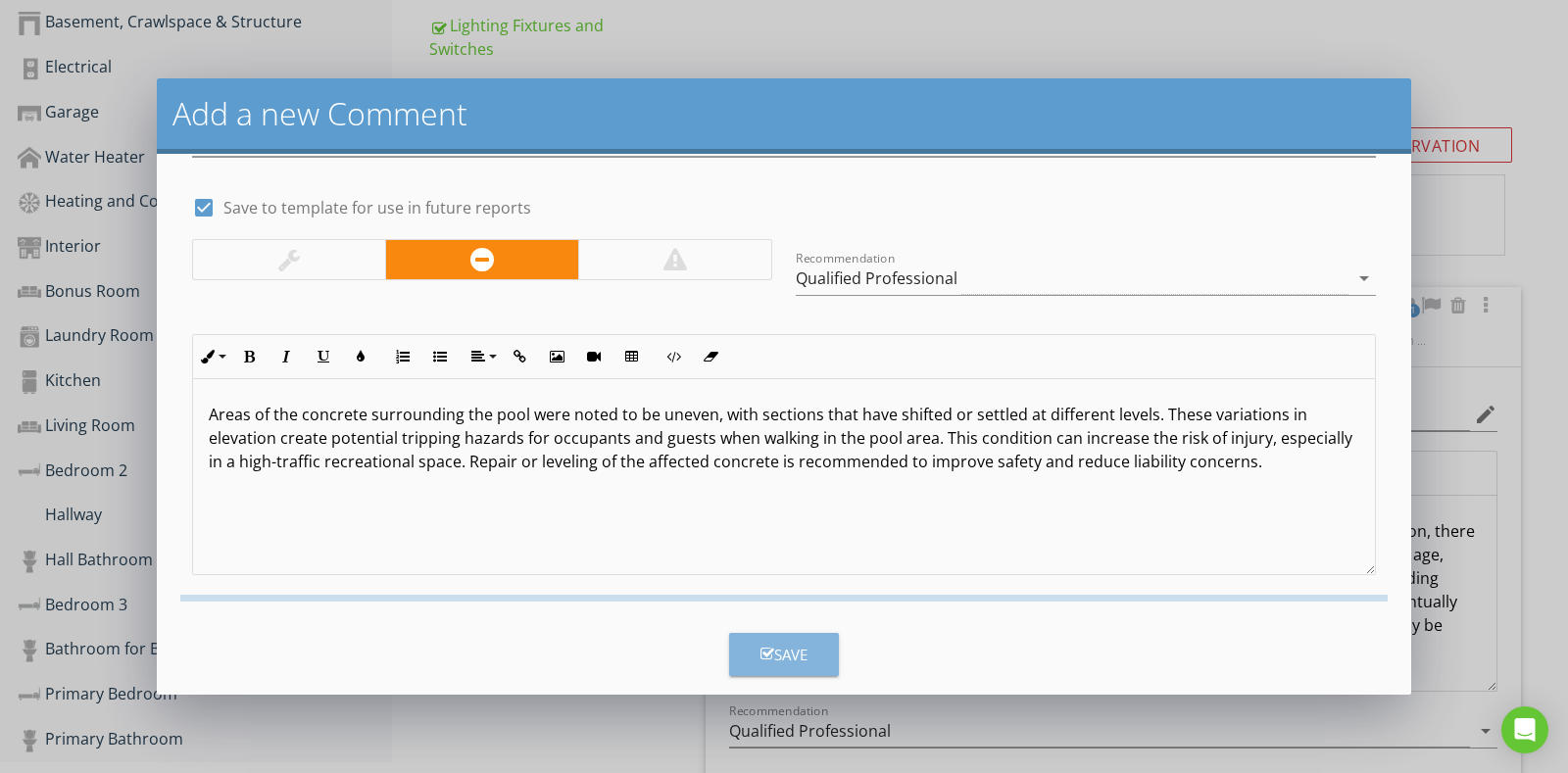
checkbox input "false"
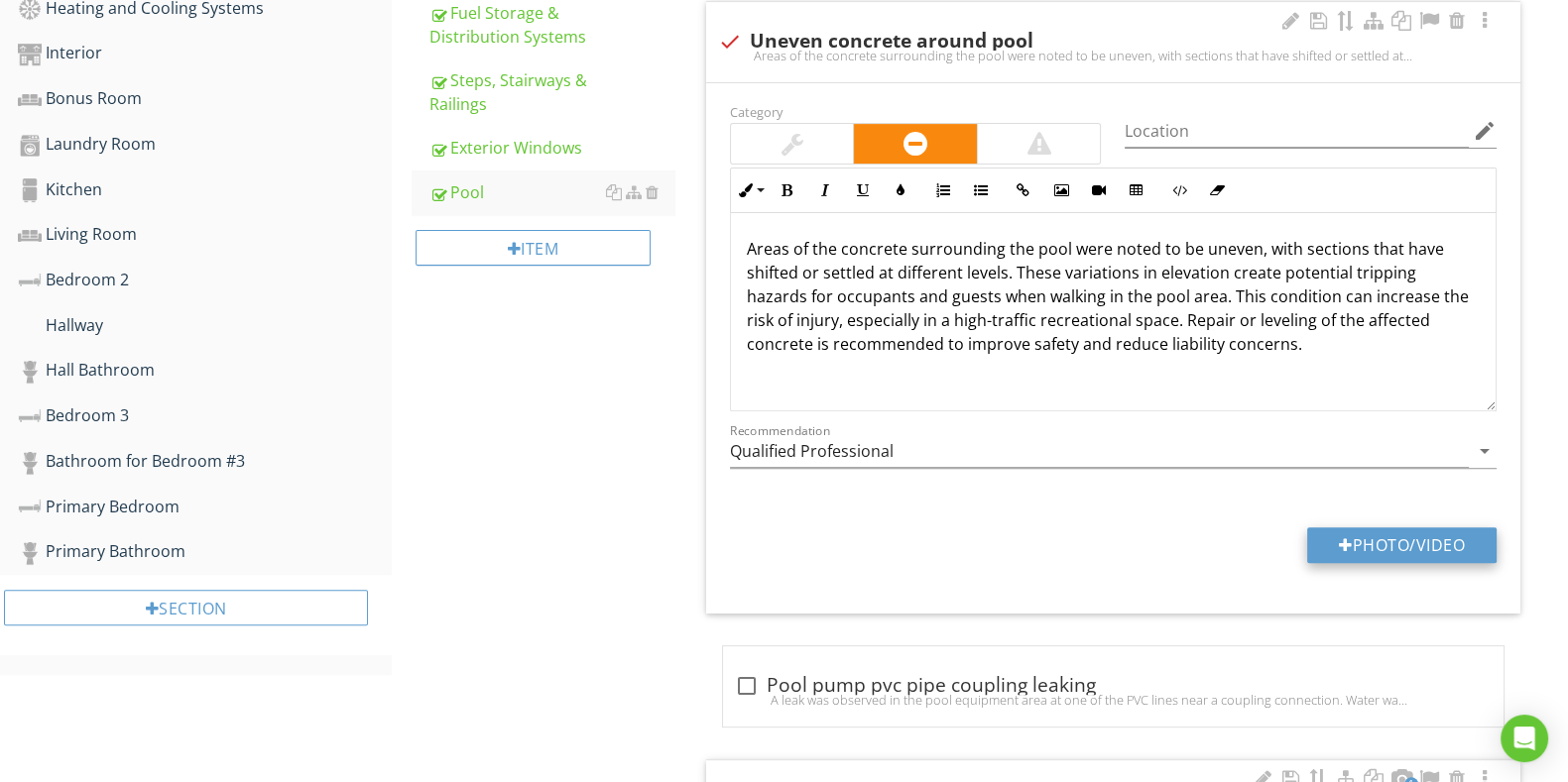
click at [1365, 546] on button "Photo/Video" at bounding box center [1401, 545] width 190 height 36
type input "C:\fakepath\IMG_6656.JPG"
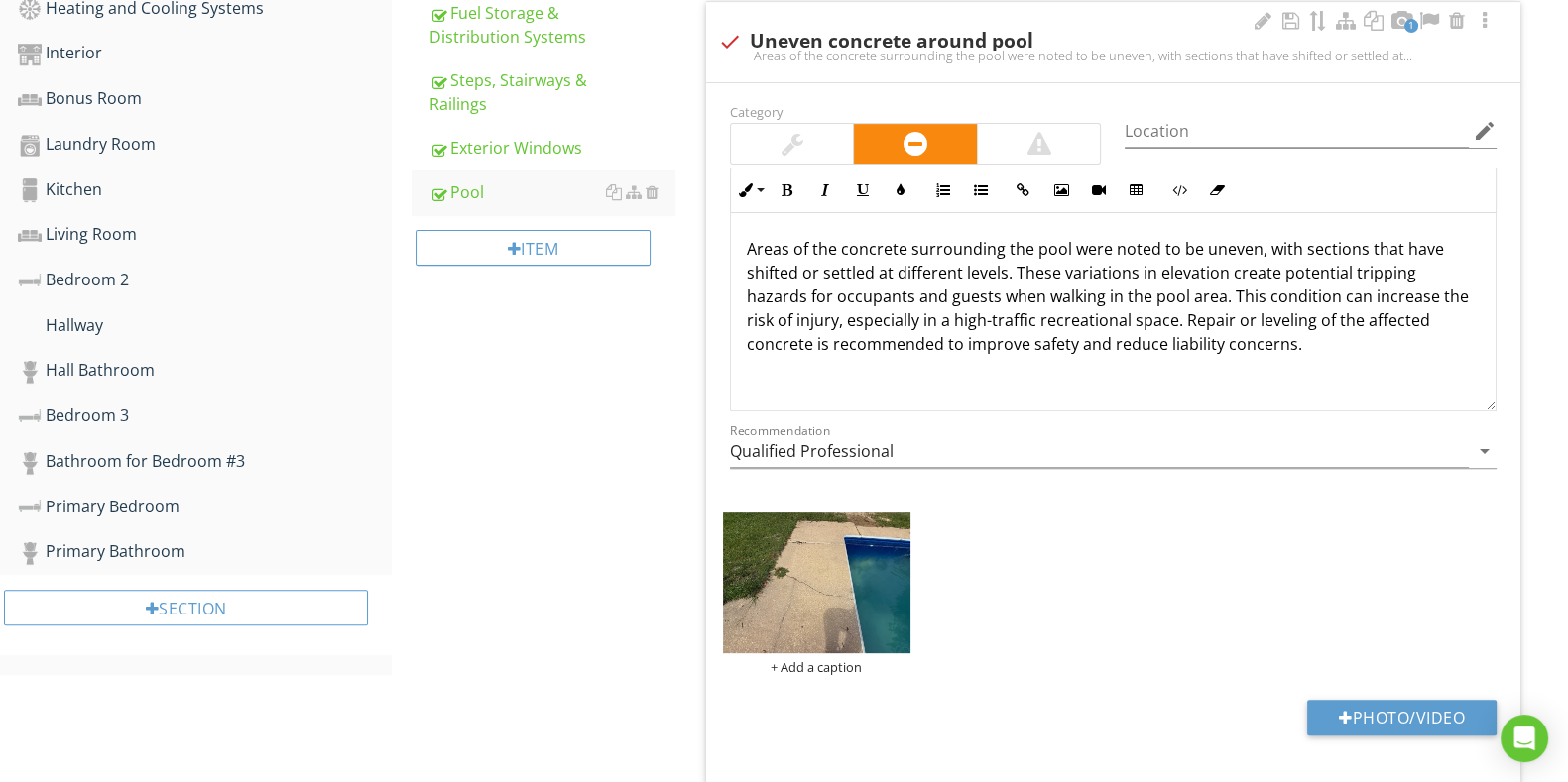
click at [853, 582] on img at bounding box center [817, 582] width 188 height 141
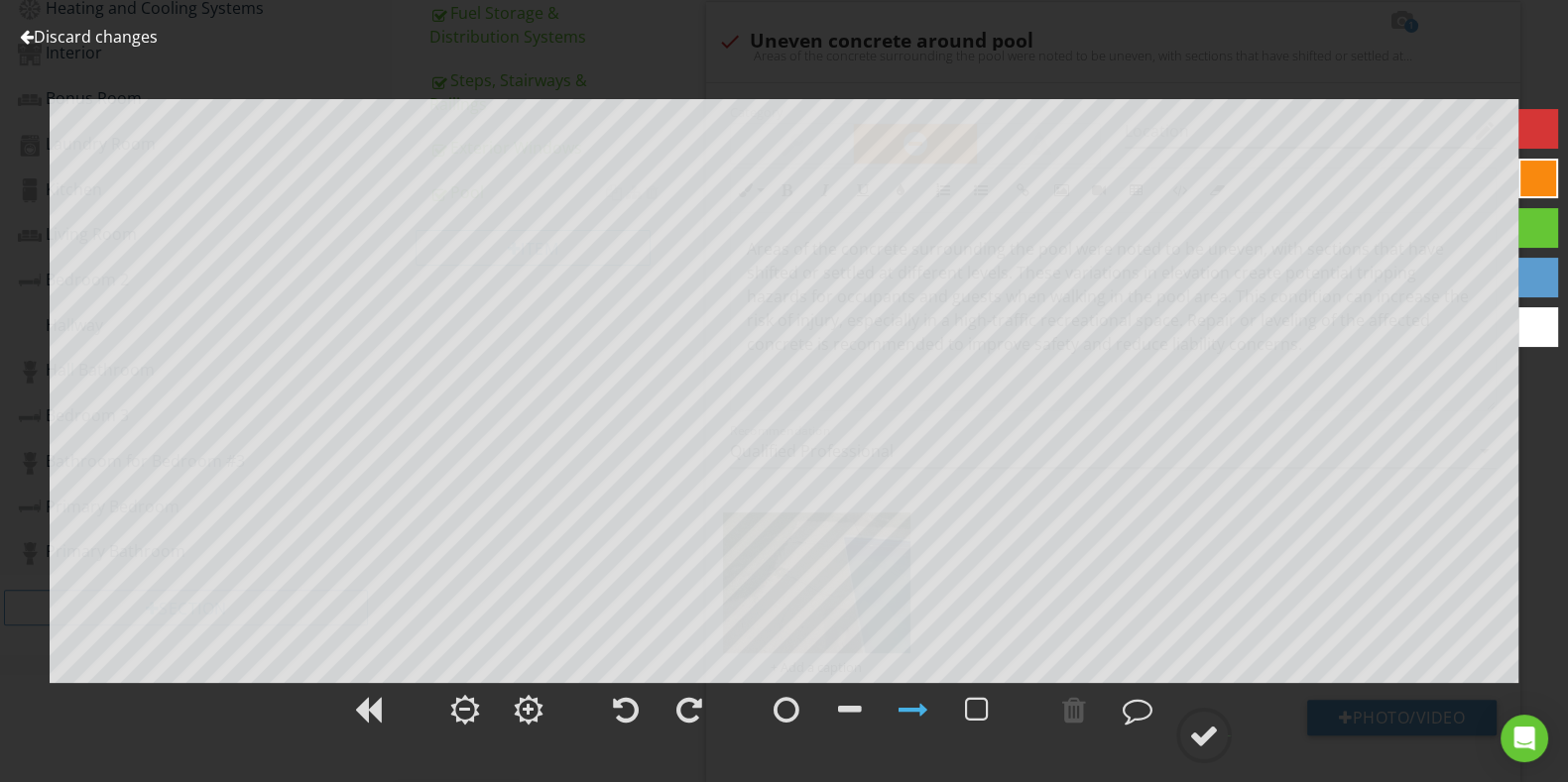
click at [1552, 123] on div at bounding box center [1538, 129] width 40 height 40
click at [792, 699] on div at bounding box center [786, 710] width 26 height 30
drag, startPoint x: 1217, startPoint y: 746, endPoint x: 1213, endPoint y: 736, distance: 10.8
click at [1213, 740] on div at bounding box center [1203, 736] width 30 height 30
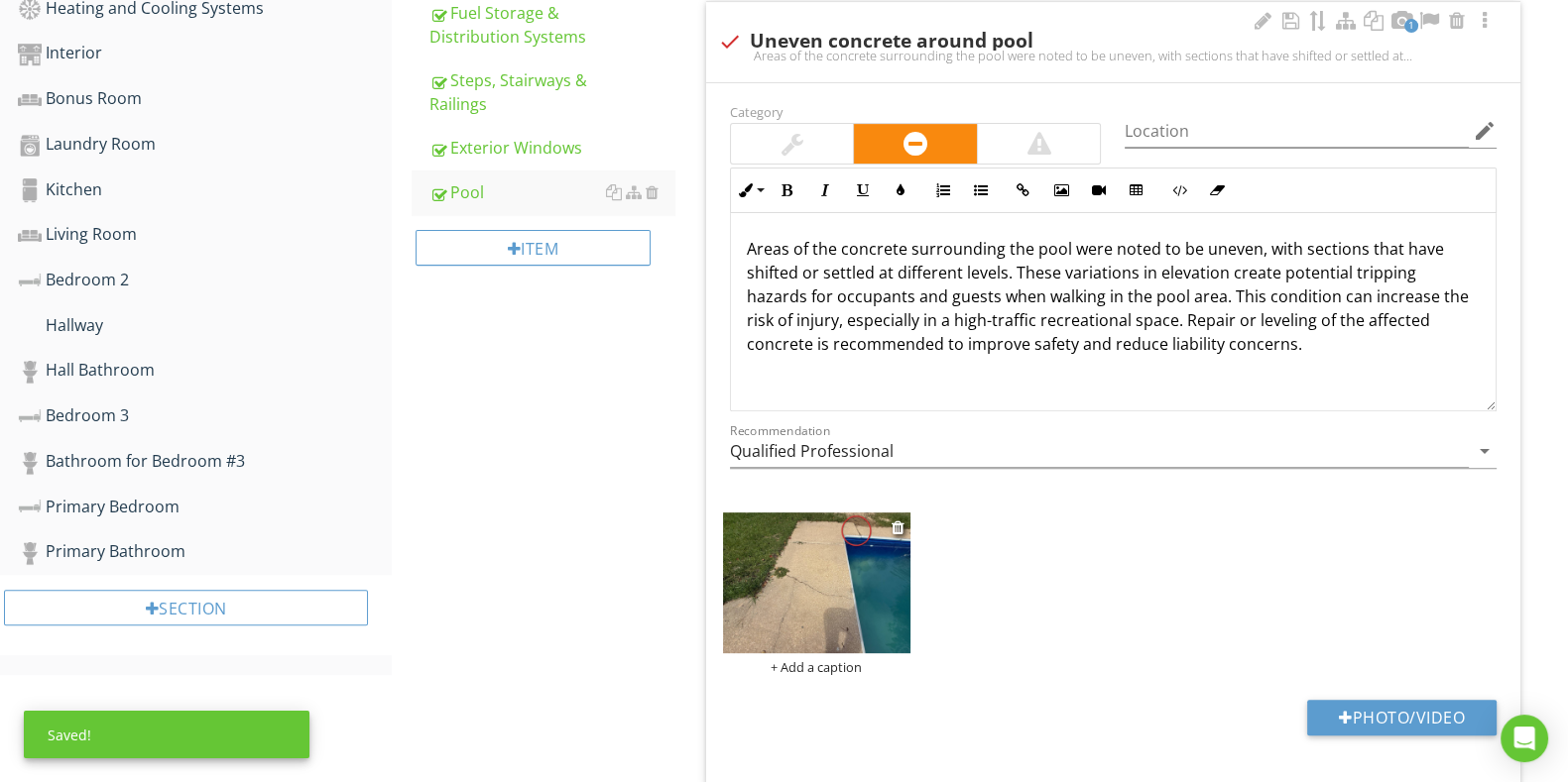
click at [832, 664] on div "+ Add a caption" at bounding box center [817, 667] width 188 height 16
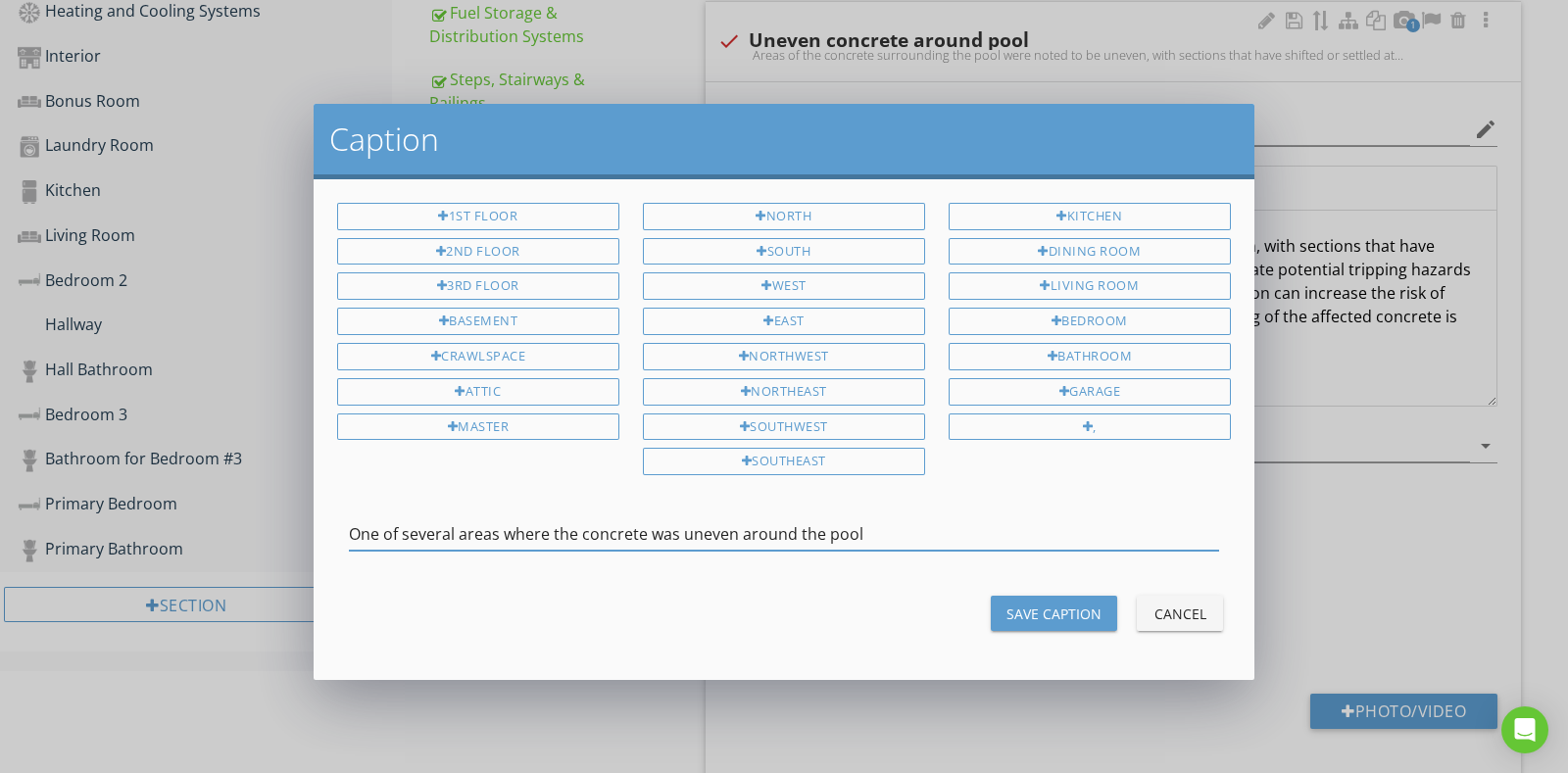
type input "One of several areas where the concrete was uneven around the pool"
click at [1057, 604] on div "Save Caption" at bounding box center [1055, 614] width 95 height 21
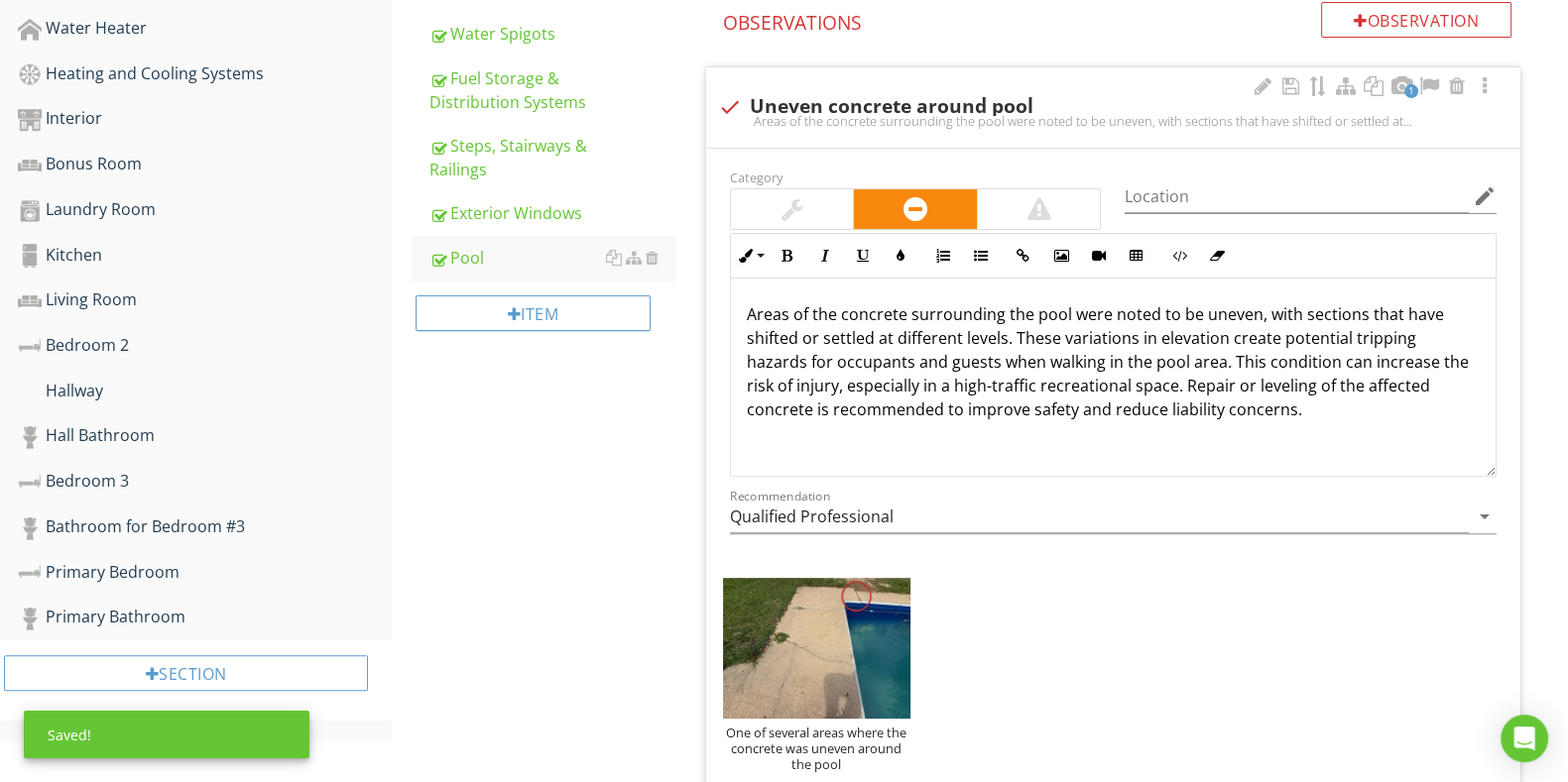
scroll to position [715, 0]
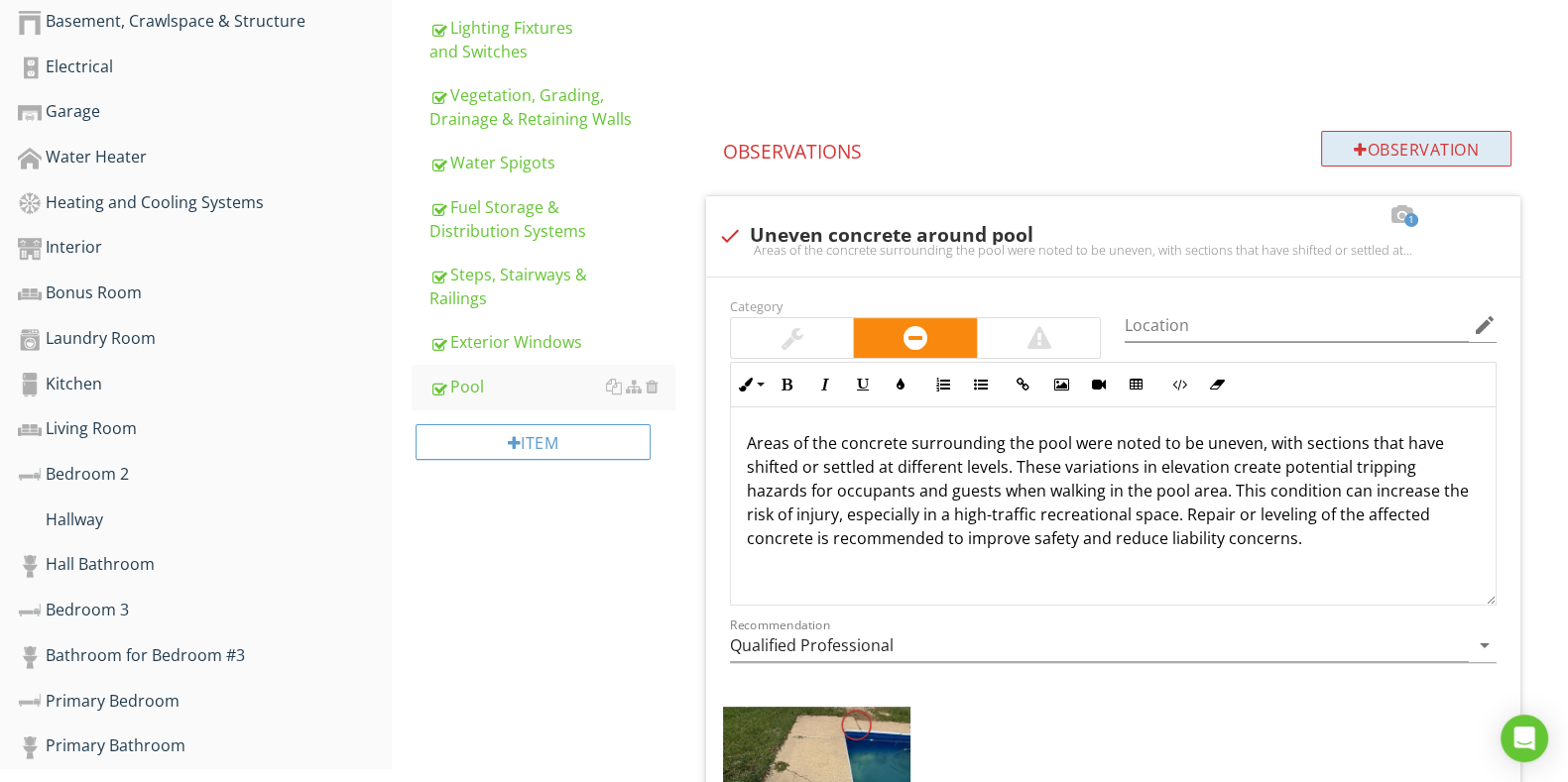
click at [1403, 133] on div "Observation" at bounding box center [1415, 149] width 191 height 36
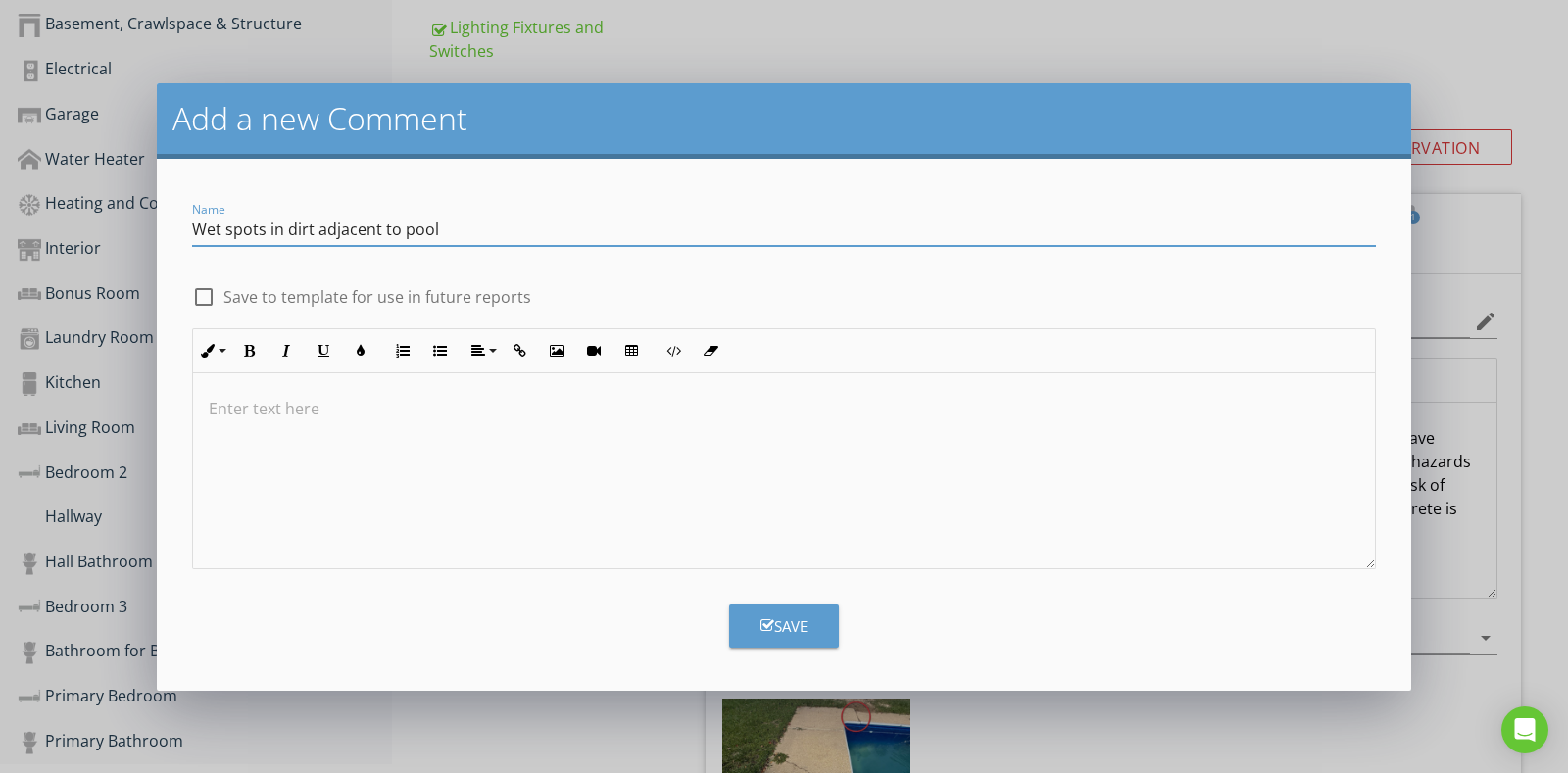
type input "Wet spots in dirt adjacent to pool"
click at [533, 416] on p at bounding box center [784, 409] width 1151 height 24
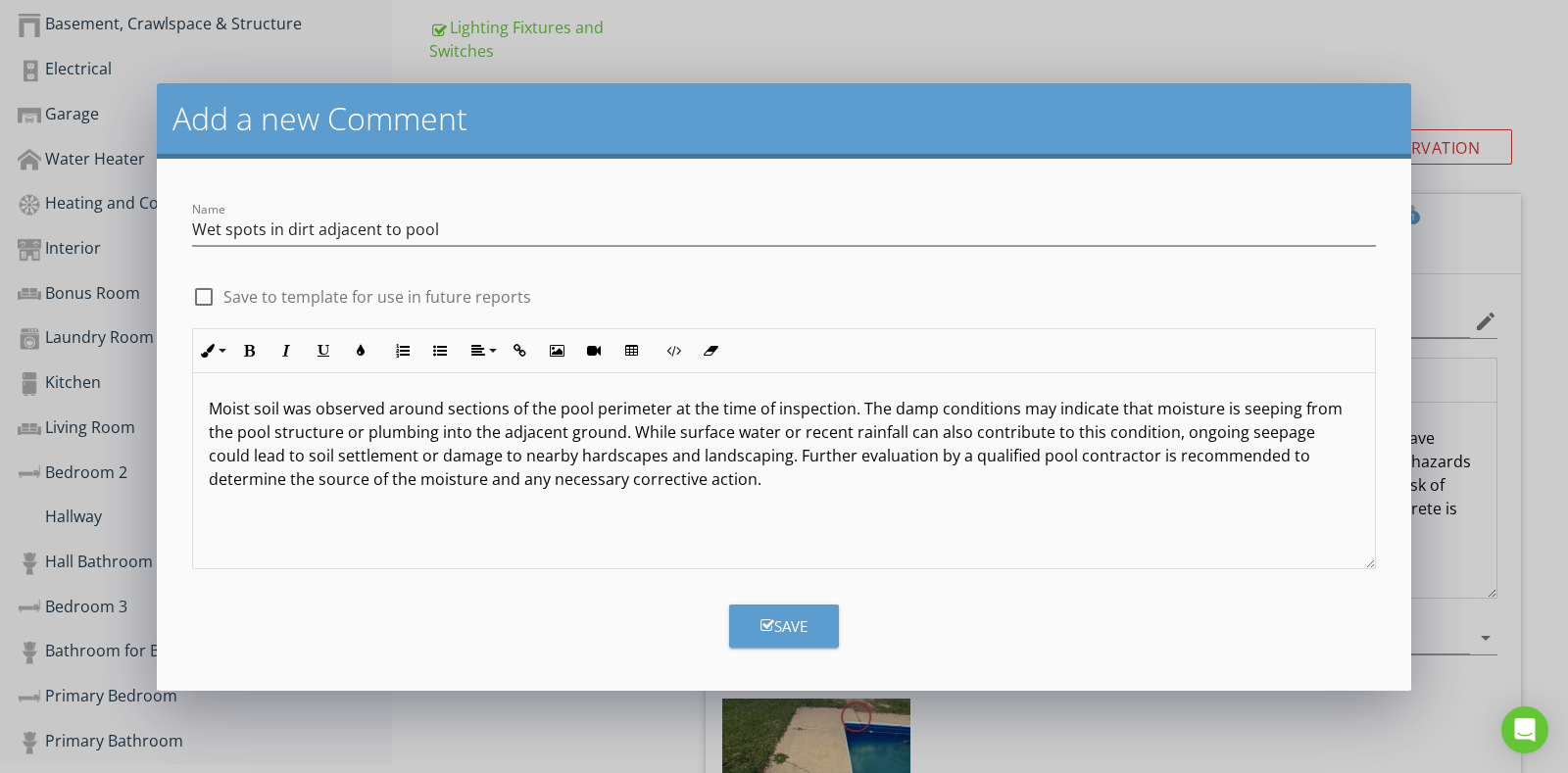
click at [779, 625] on div "Save" at bounding box center [784, 626] width 47 height 23
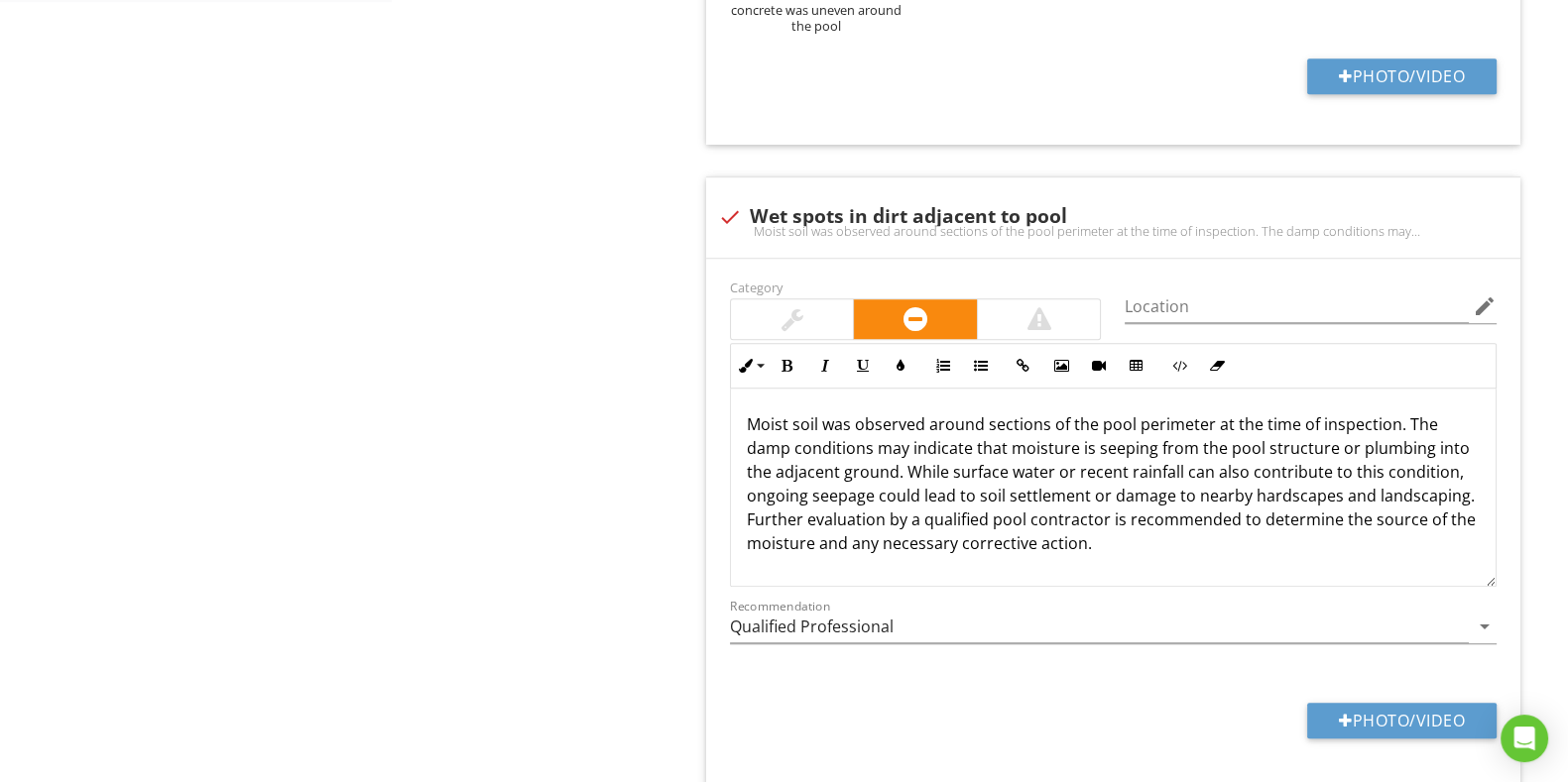
scroll to position [1831, 0]
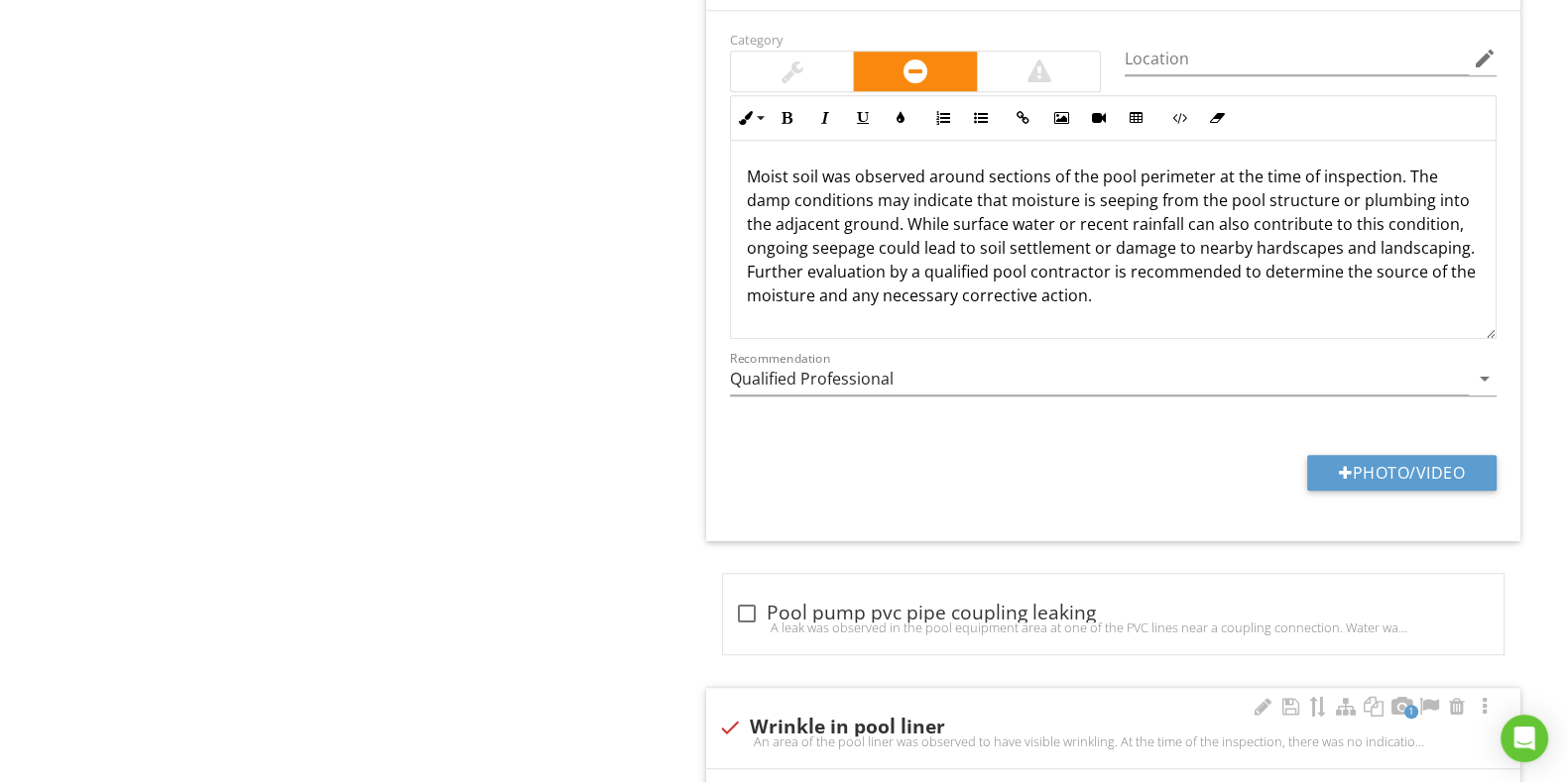
click at [1410, 425] on div "Category Location edit Inline Style XLarge Large Normal Small Light Small/Light…" at bounding box center [1113, 276] width 814 height 530
click at [1410, 464] on button "Photo/Video" at bounding box center [1401, 473] width 190 height 36
type input "C:\fakepath\IMG_6657.JPG"
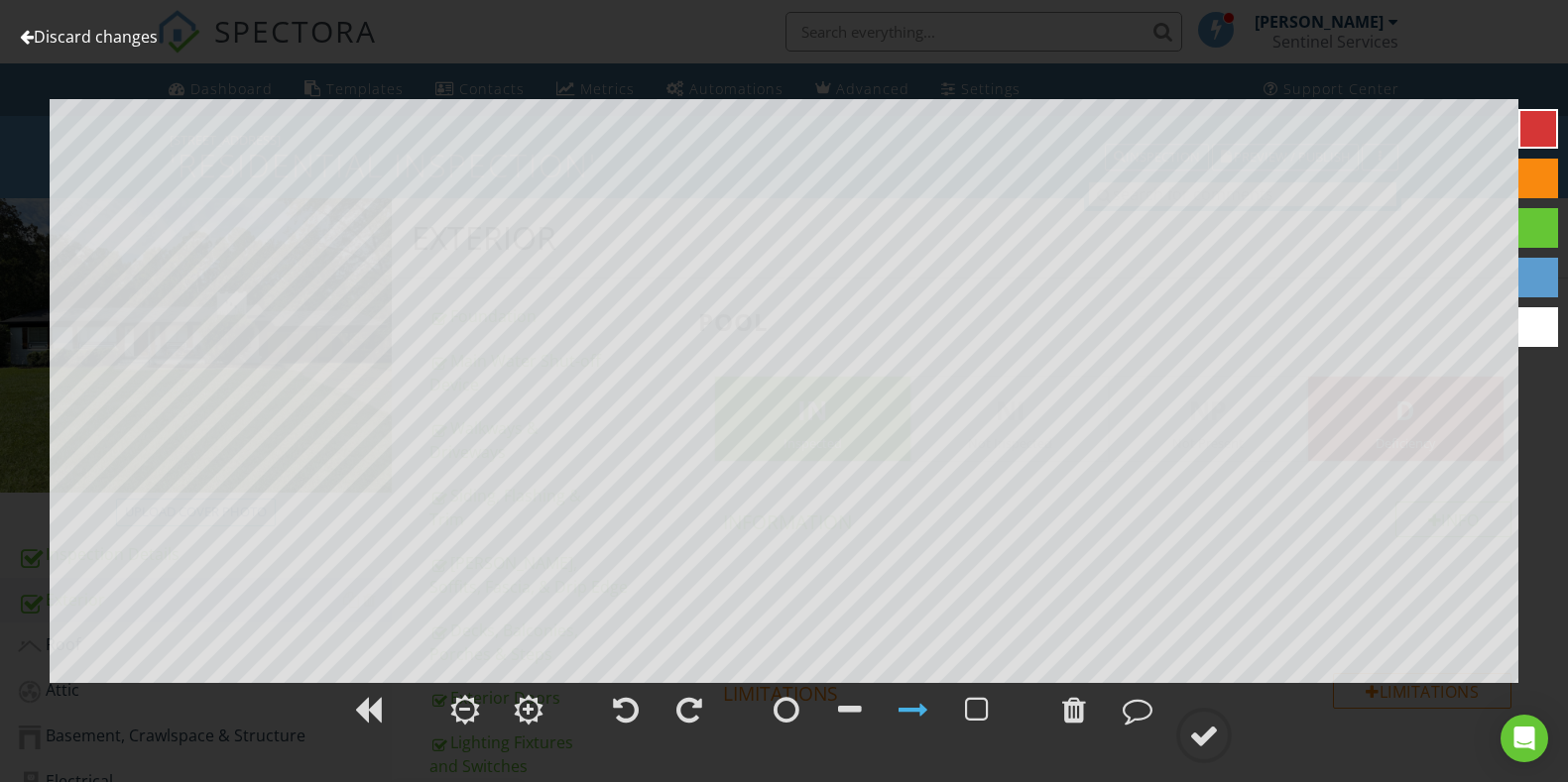
scroll to position [1831, 0]
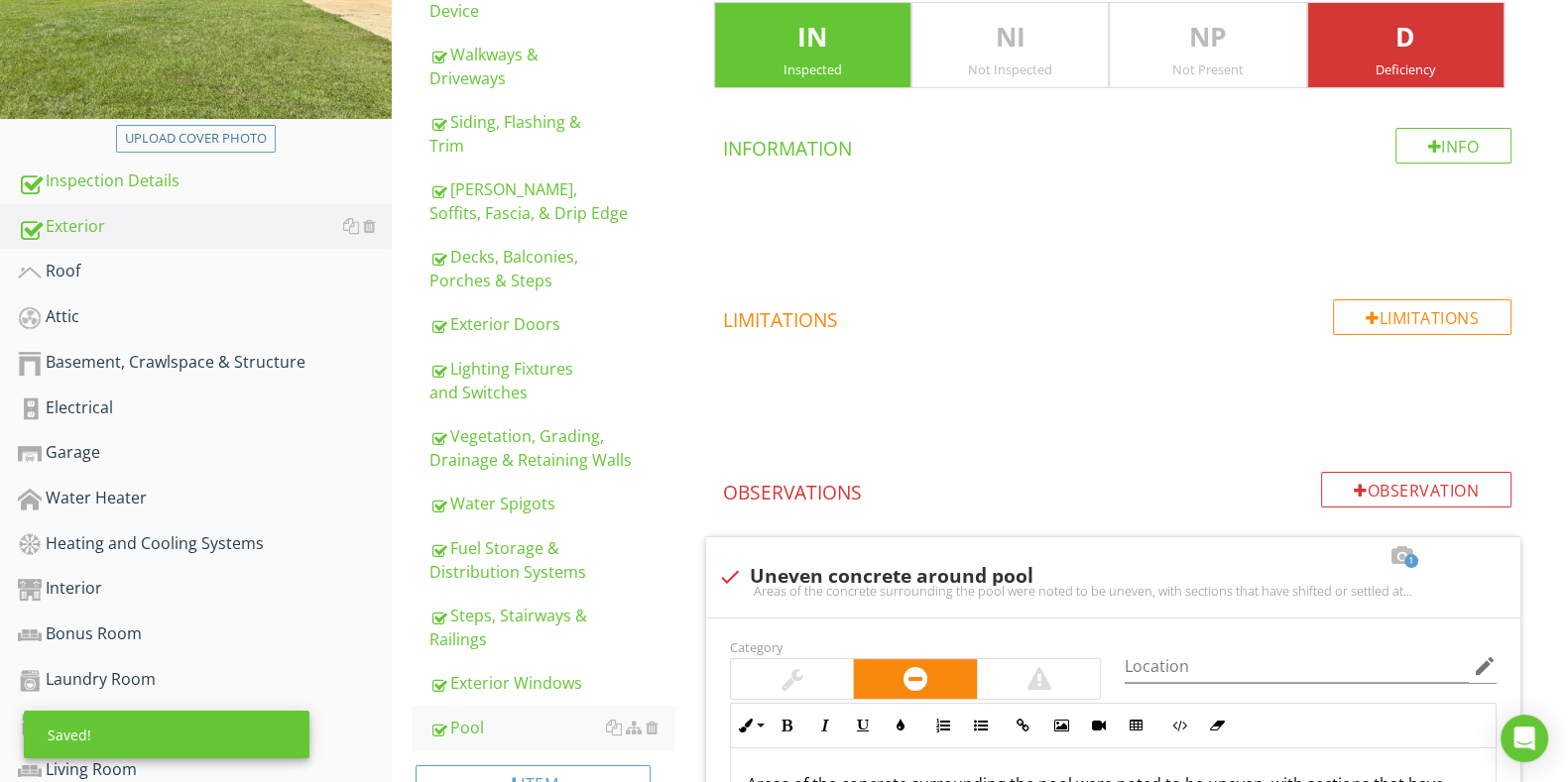
scroll to position [494, 0]
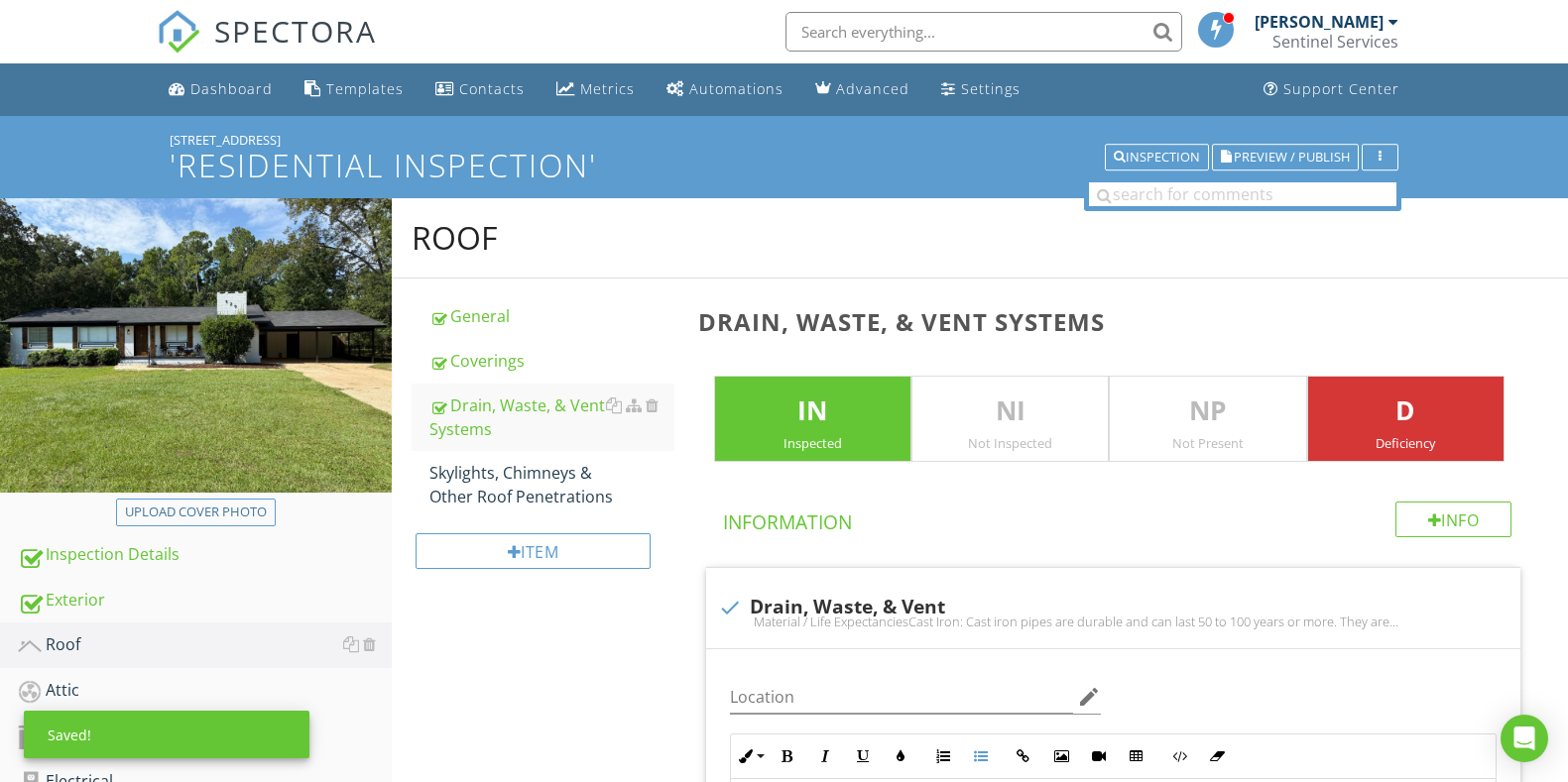
scroll to position [1179, 0]
